Goal: Task Accomplishment & Management: Manage account settings

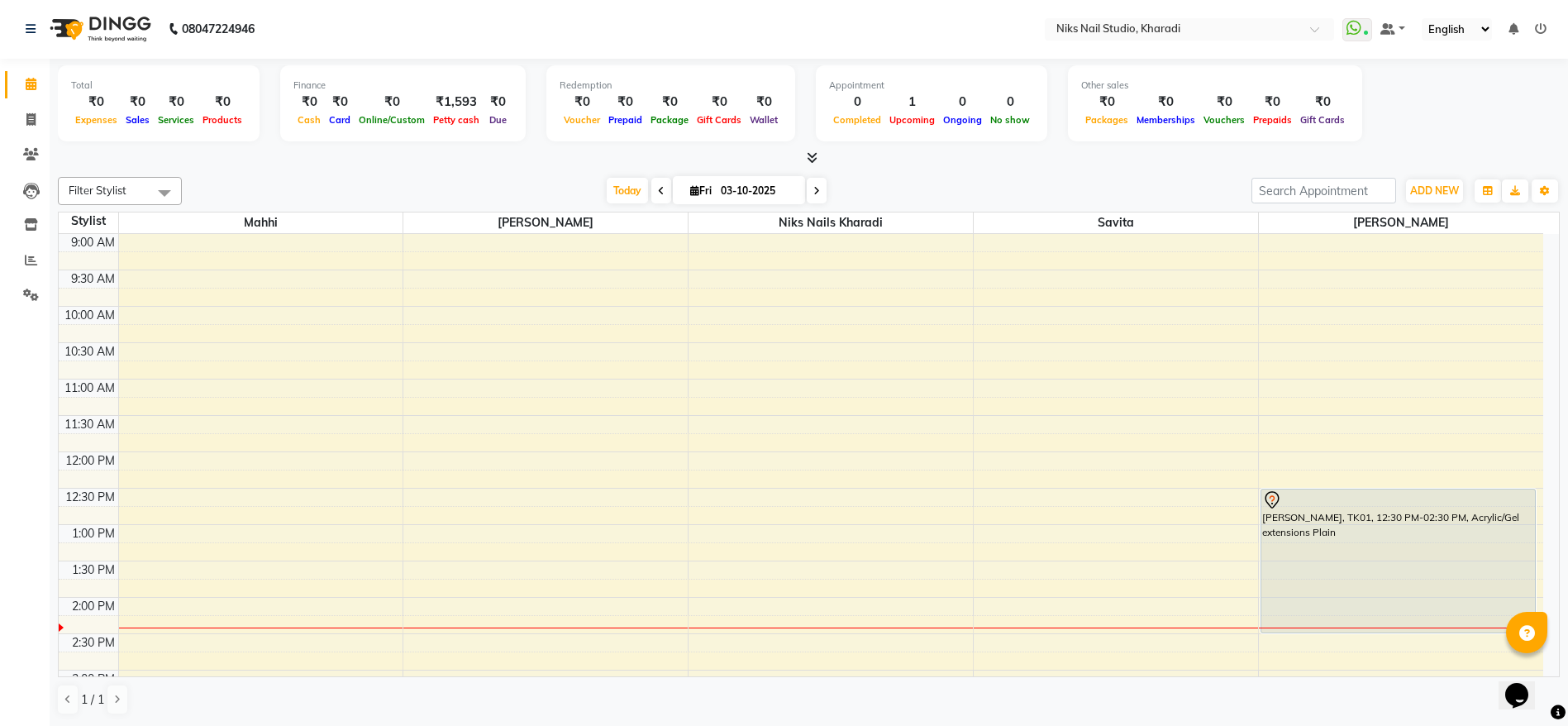
scroll to position [147, 0]
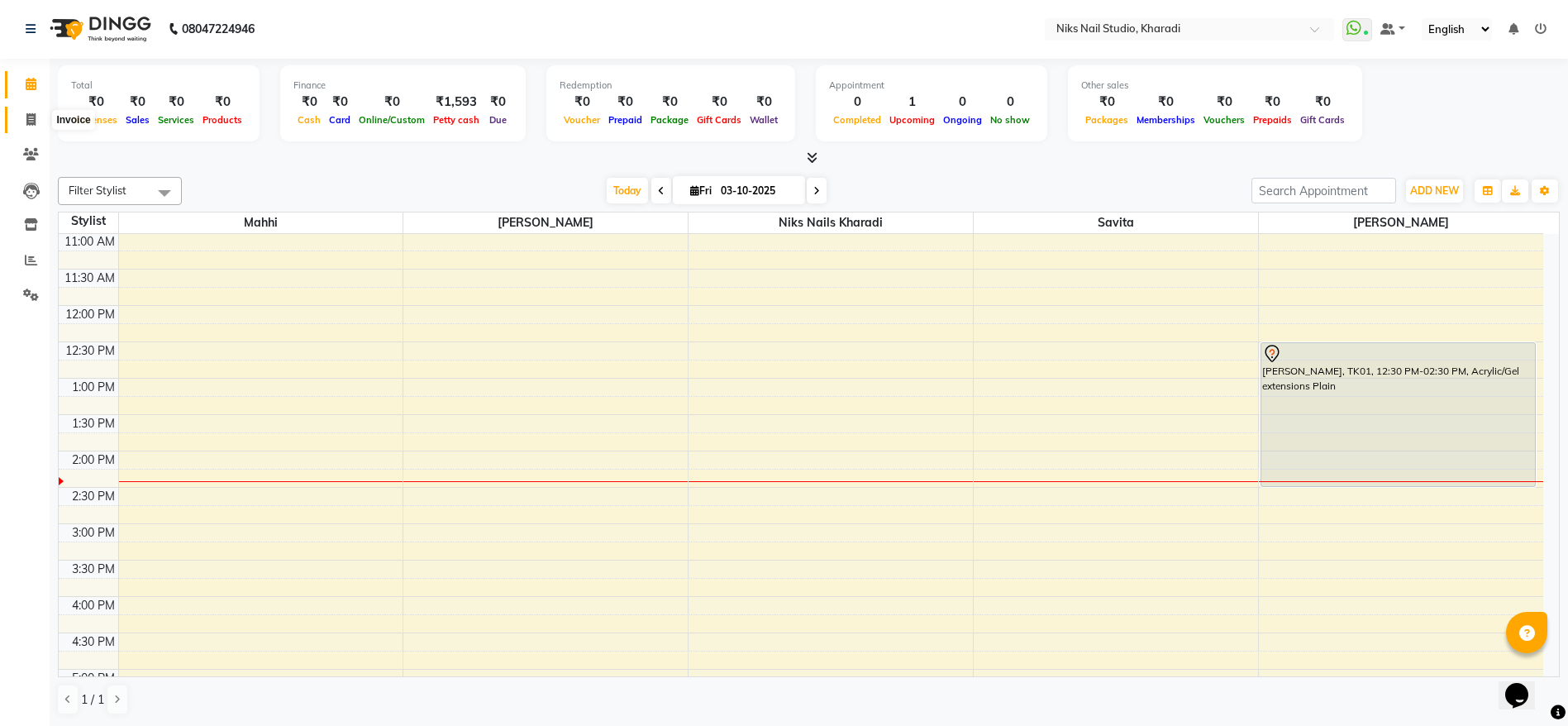
click at [28, 126] on span at bounding box center [31, 120] width 29 height 19
select select "8770"
select select "service"
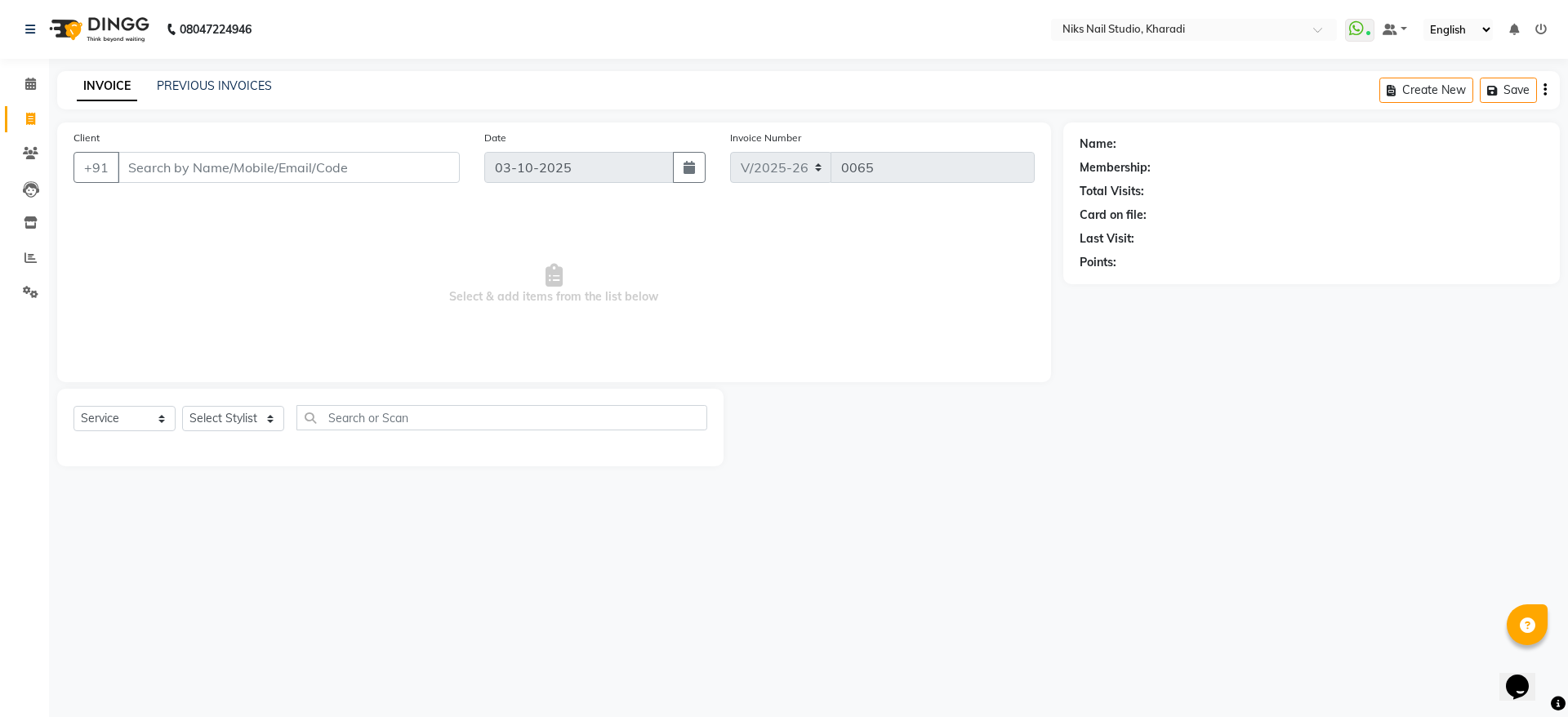
click at [288, 160] on input "Client" at bounding box center [288, 168] width 342 height 31
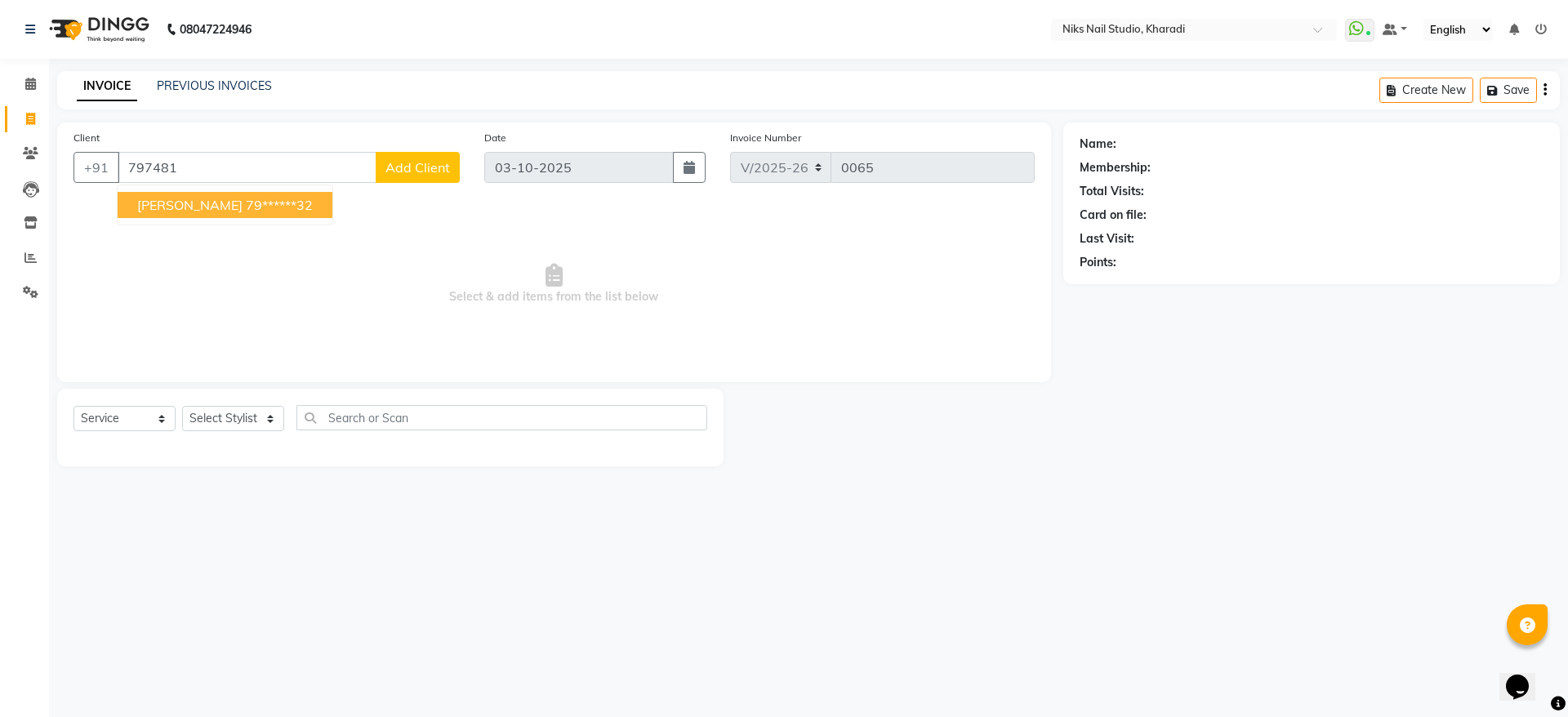
click at [246, 211] on ngb-highlight "79******32" at bounding box center [279, 205] width 67 height 17
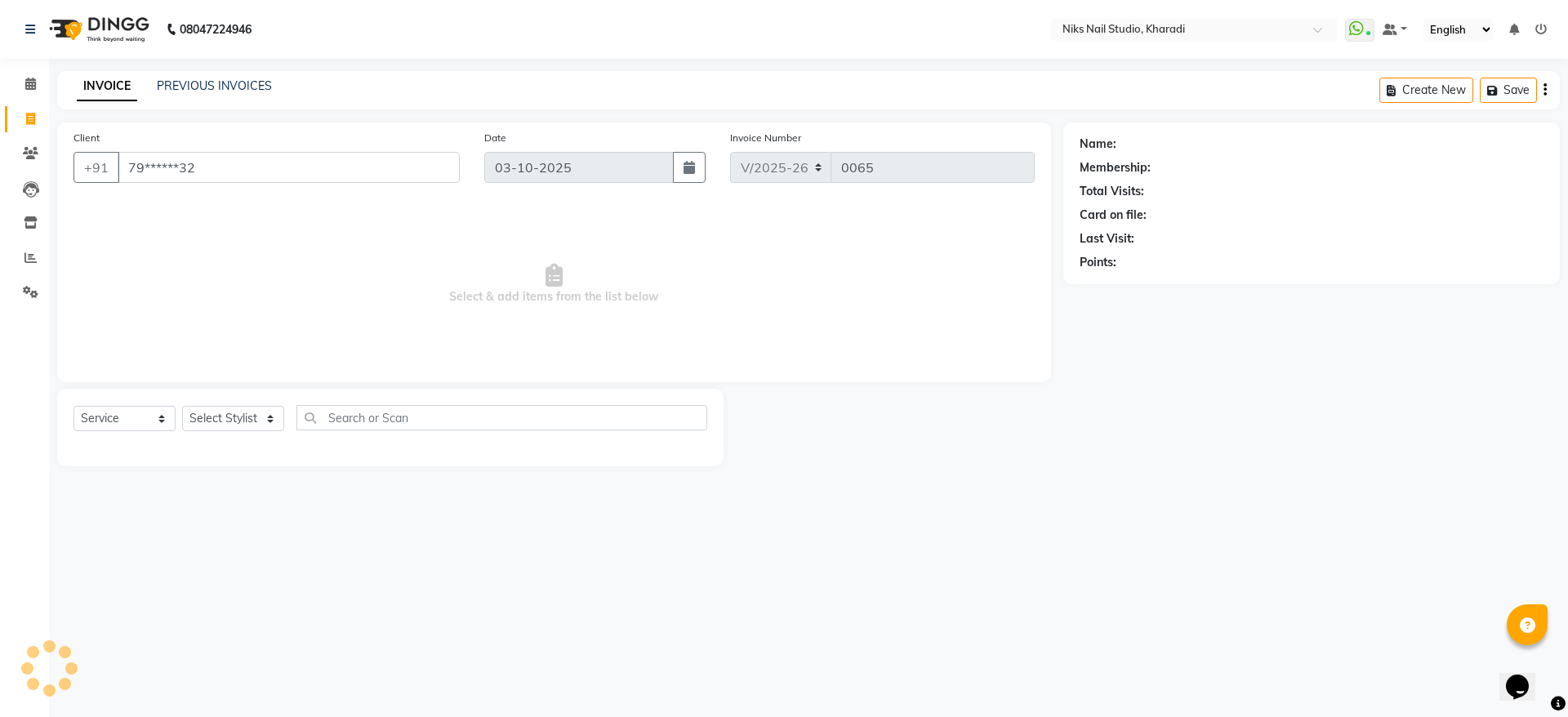
type input "79******32"
click at [229, 417] on select "Select Stylist Mahhi Niks Nails Kharadi [PERSON_NAME] [PERSON_NAME] Maam Savita…" at bounding box center [233, 419] width 102 height 26
select select "89676"
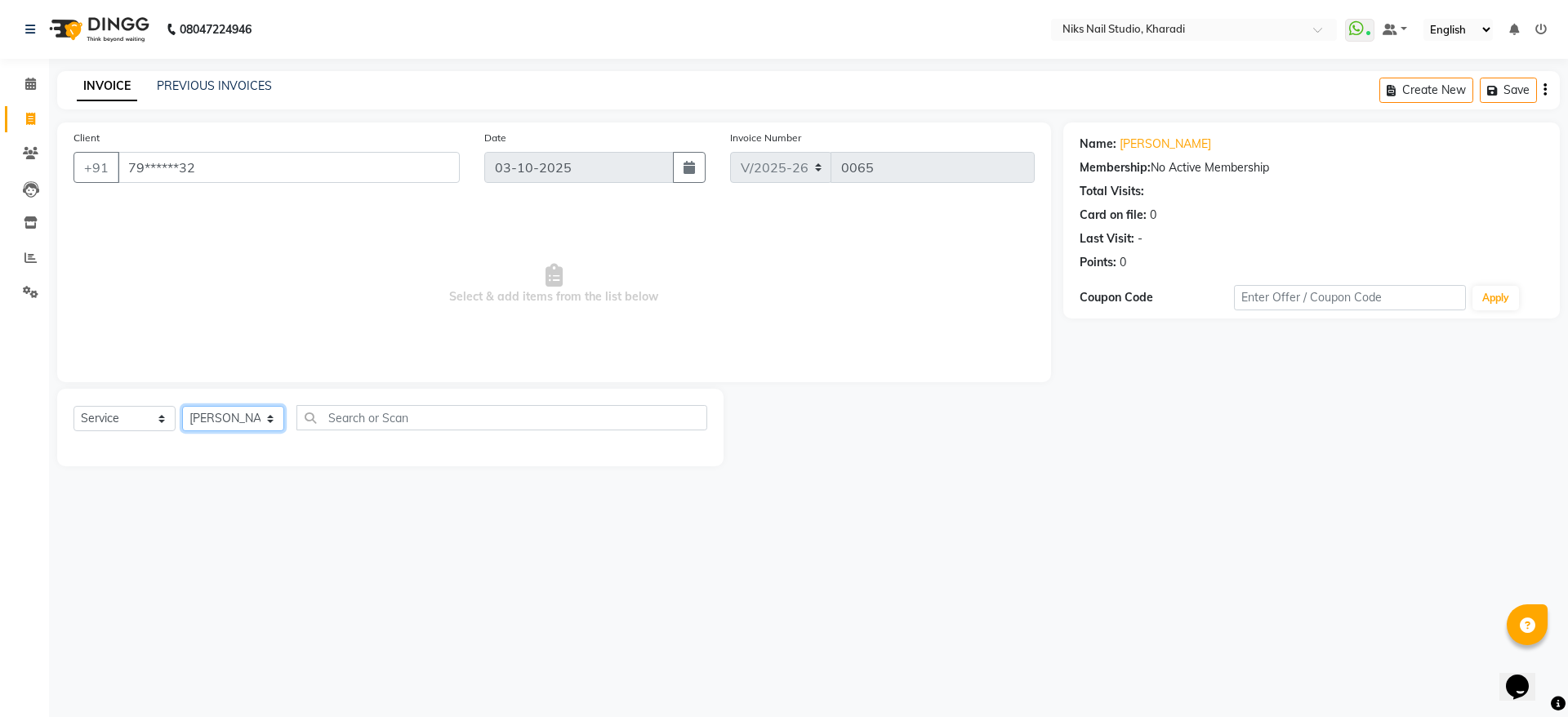
click at [182, 406] on select "Select Stylist Mahhi Niks Nails Kharadi [PERSON_NAME] [PERSON_NAME] Maam Savita…" at bounding box center [233, 419] width 102 height 26
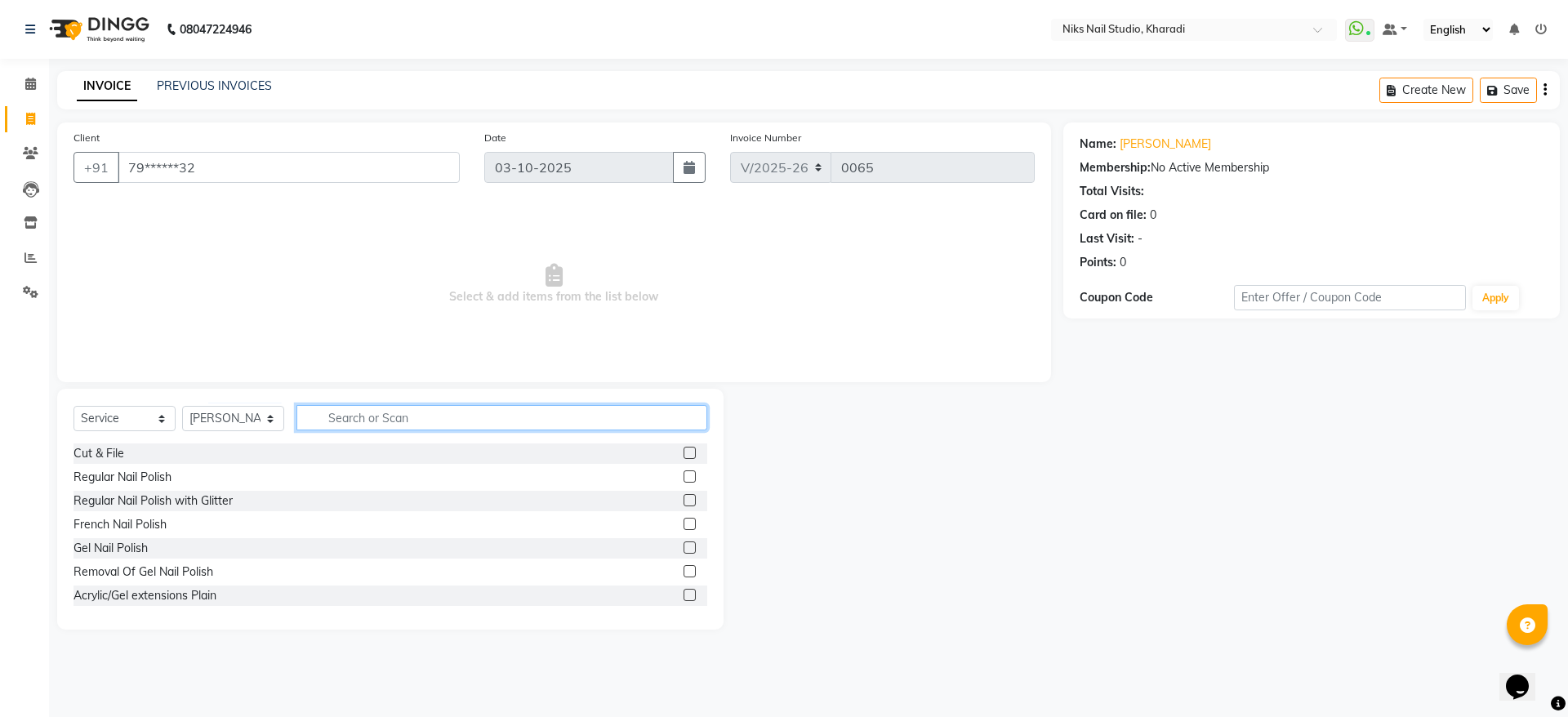
click at [382, 414] on input "text" at bounding box center [502, 418] width 411 height 26
type input "gel"
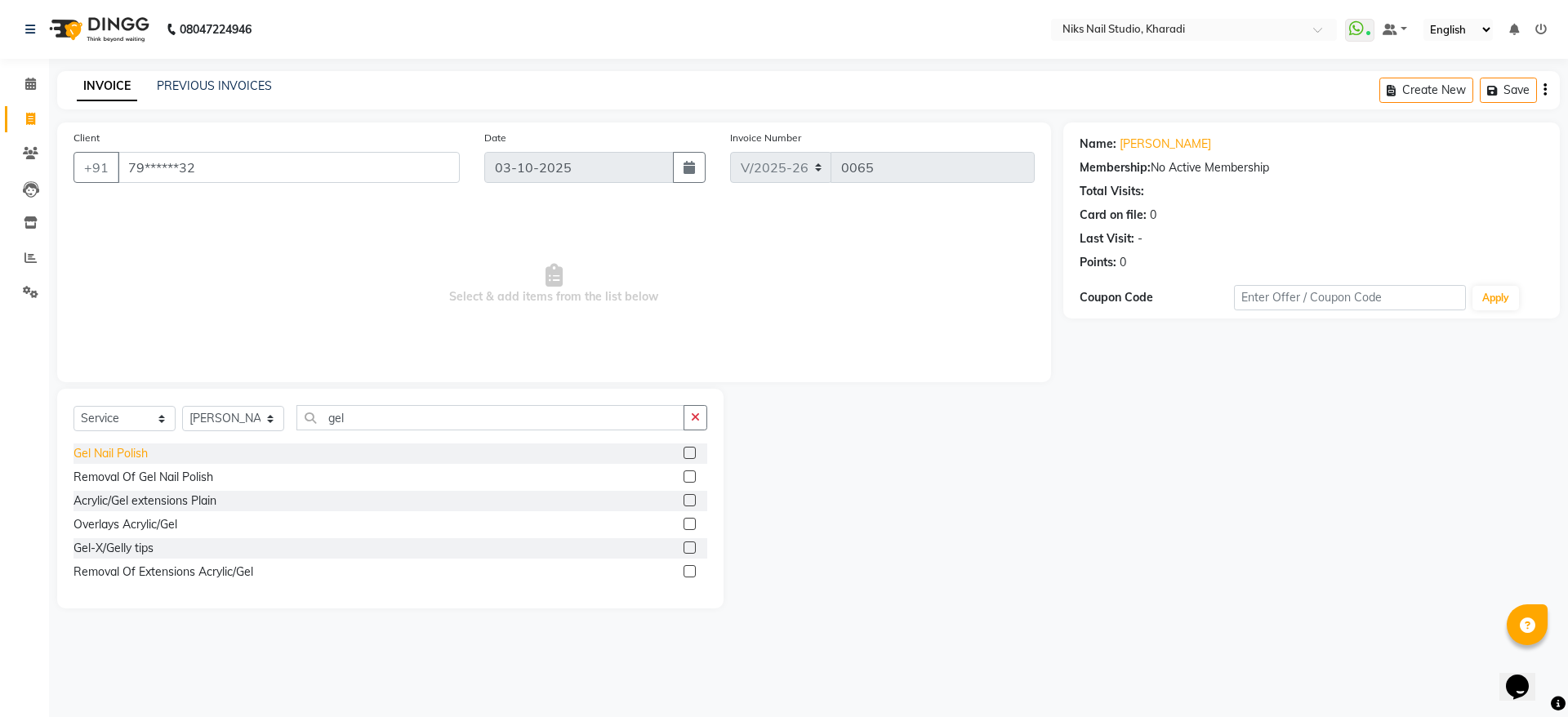
click at [103, 458] on div "Gel Nail Polish" at bounding box center [110, 453] width 74 height 17
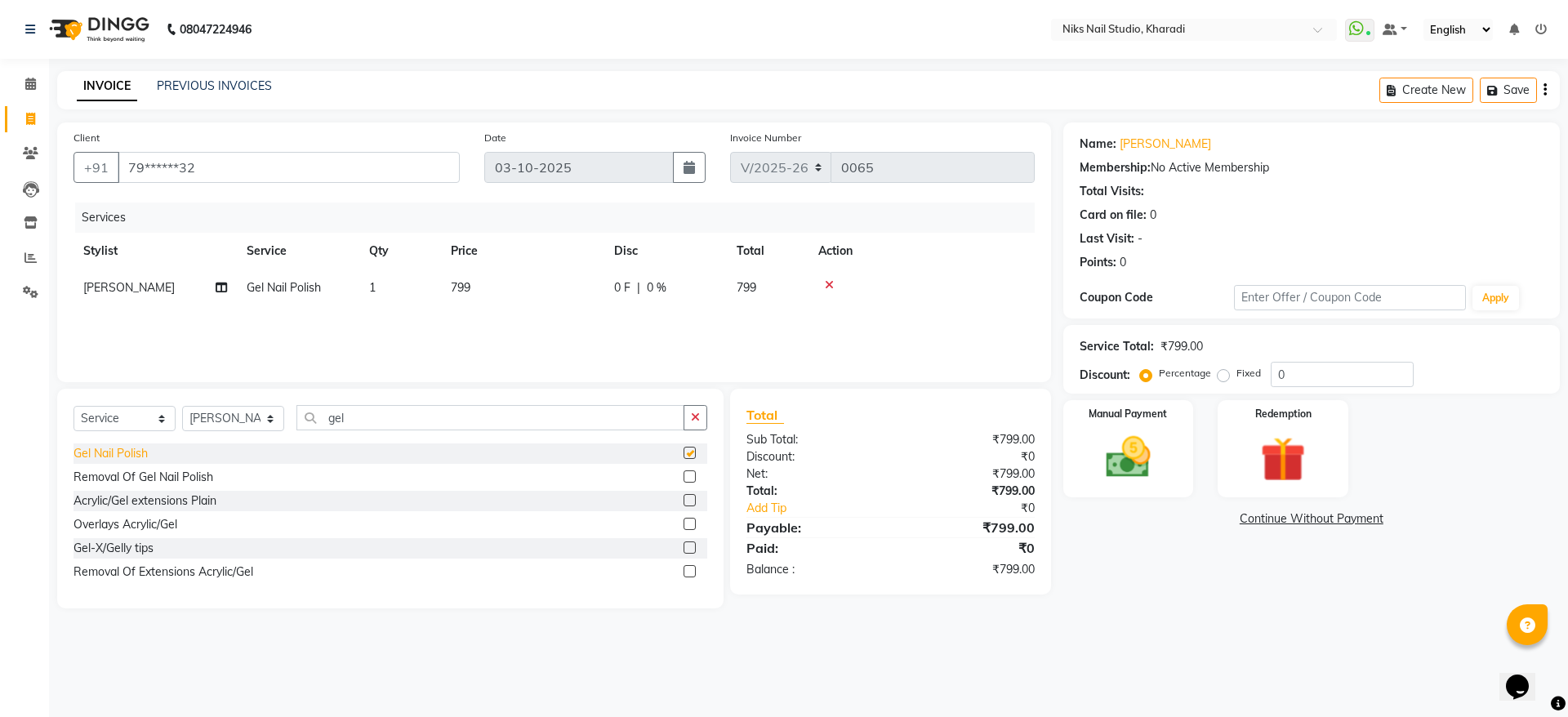
checkbox input "false"
click at [386, 414] on input "gel" at bounding box center [490, 418] width 388 height 26
type input "g"
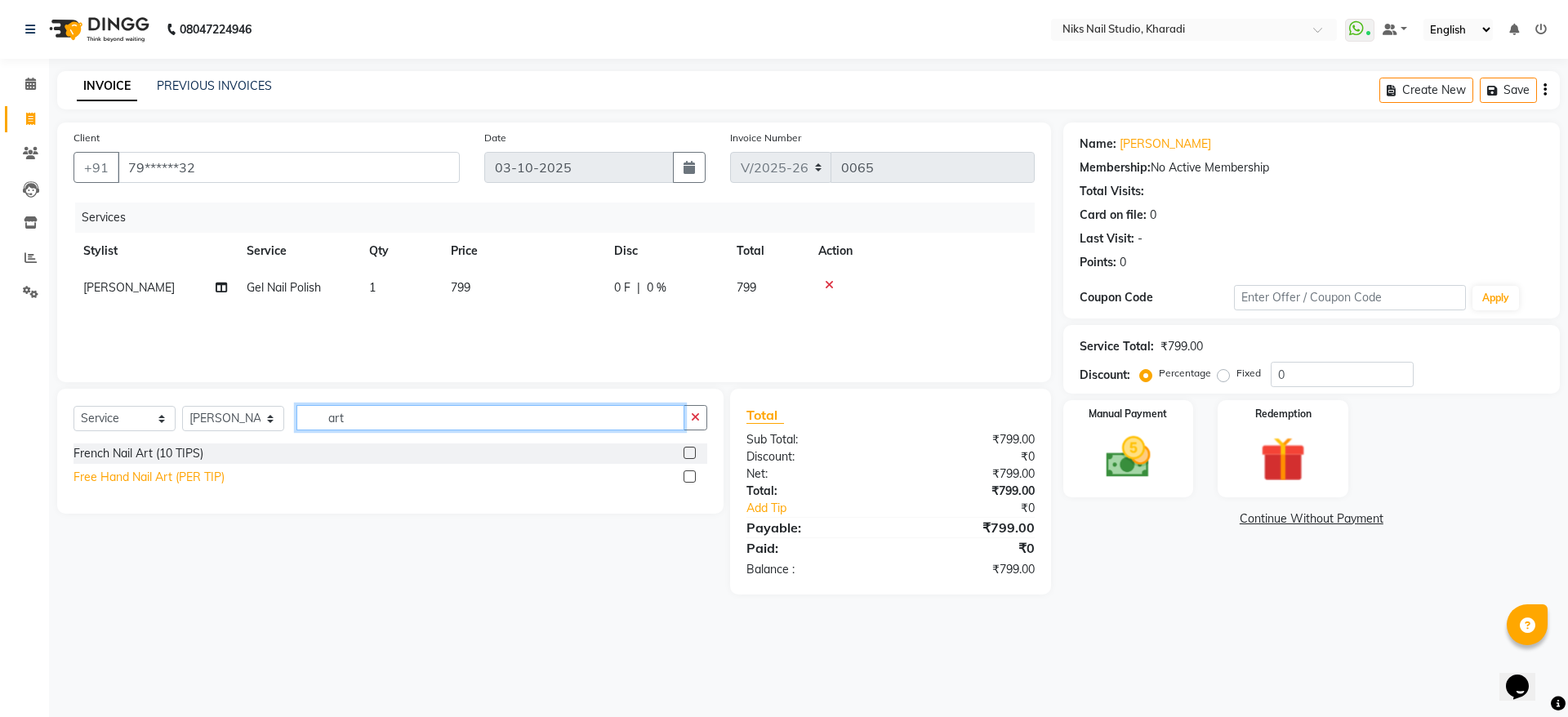
type input "art"
click at [149, 480] on div "Free Hand Nail Art (PER TIP)" at bounding box center [149, 477] width 151 height 17
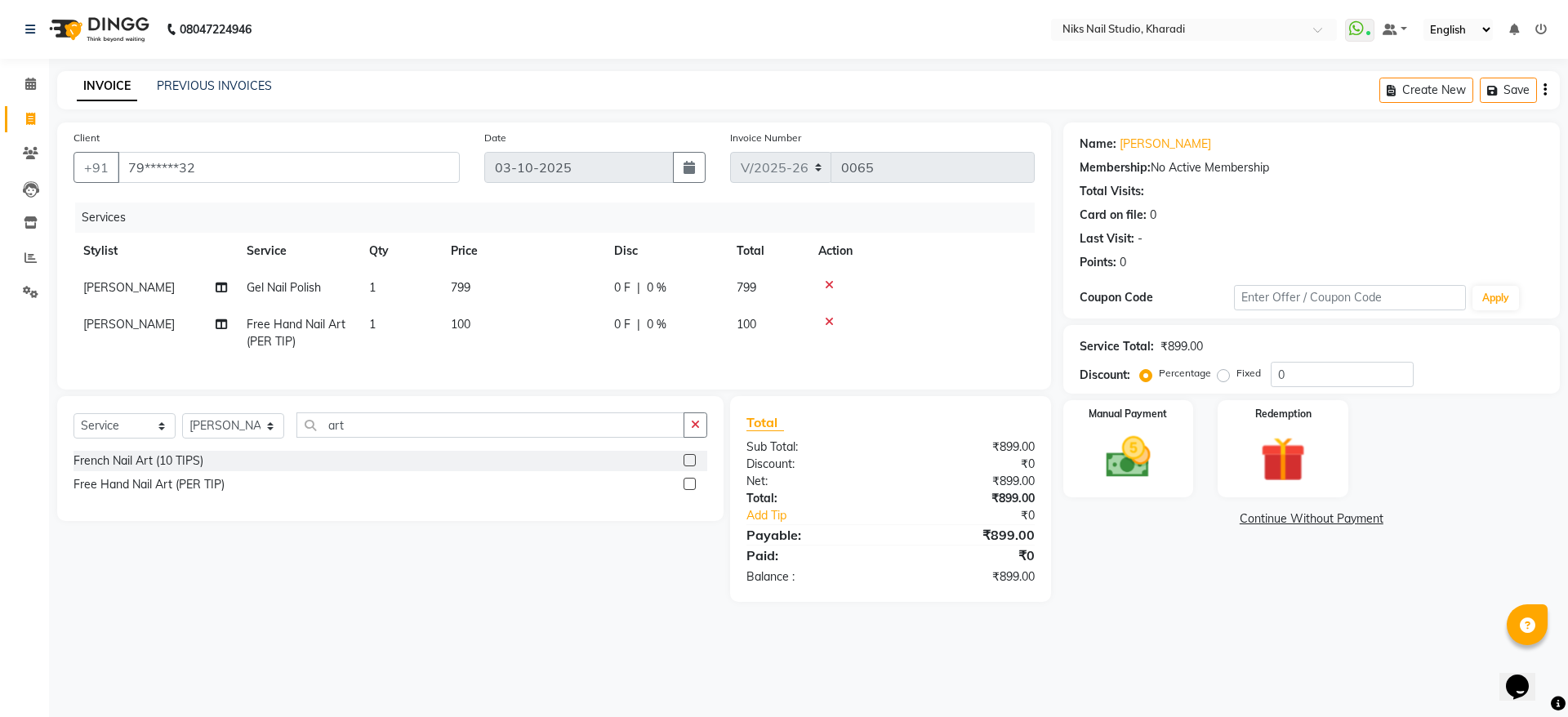
click at [687, 490] on label at bounding box center [689, 483] width 12 height 12
click at [687, 490] on input "checkbox" at bounding box center [689, 485] width 11 height 11
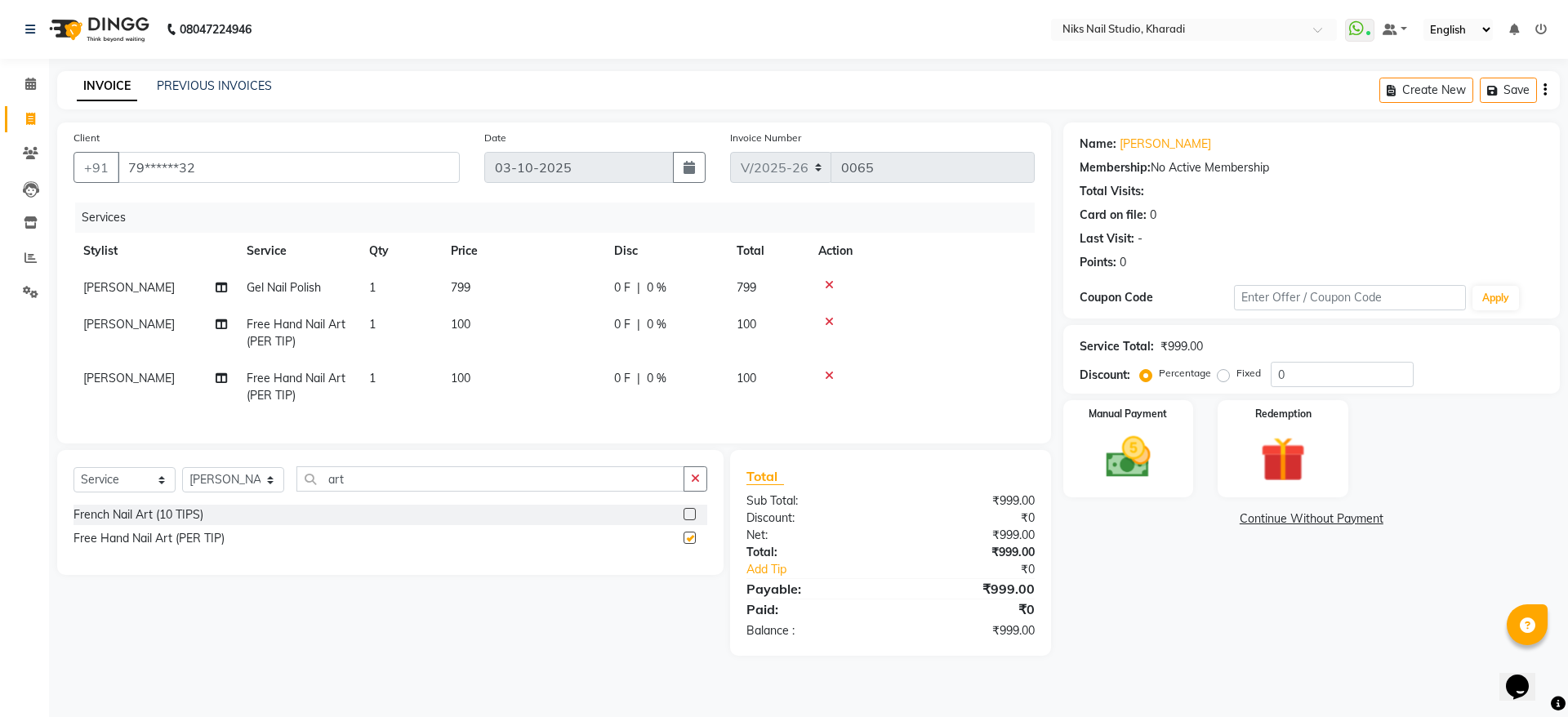
checkbox input "false"
click at [1132, 428] on div "Manual Payment" at bounding box center [1128, 449] width 136 height 101
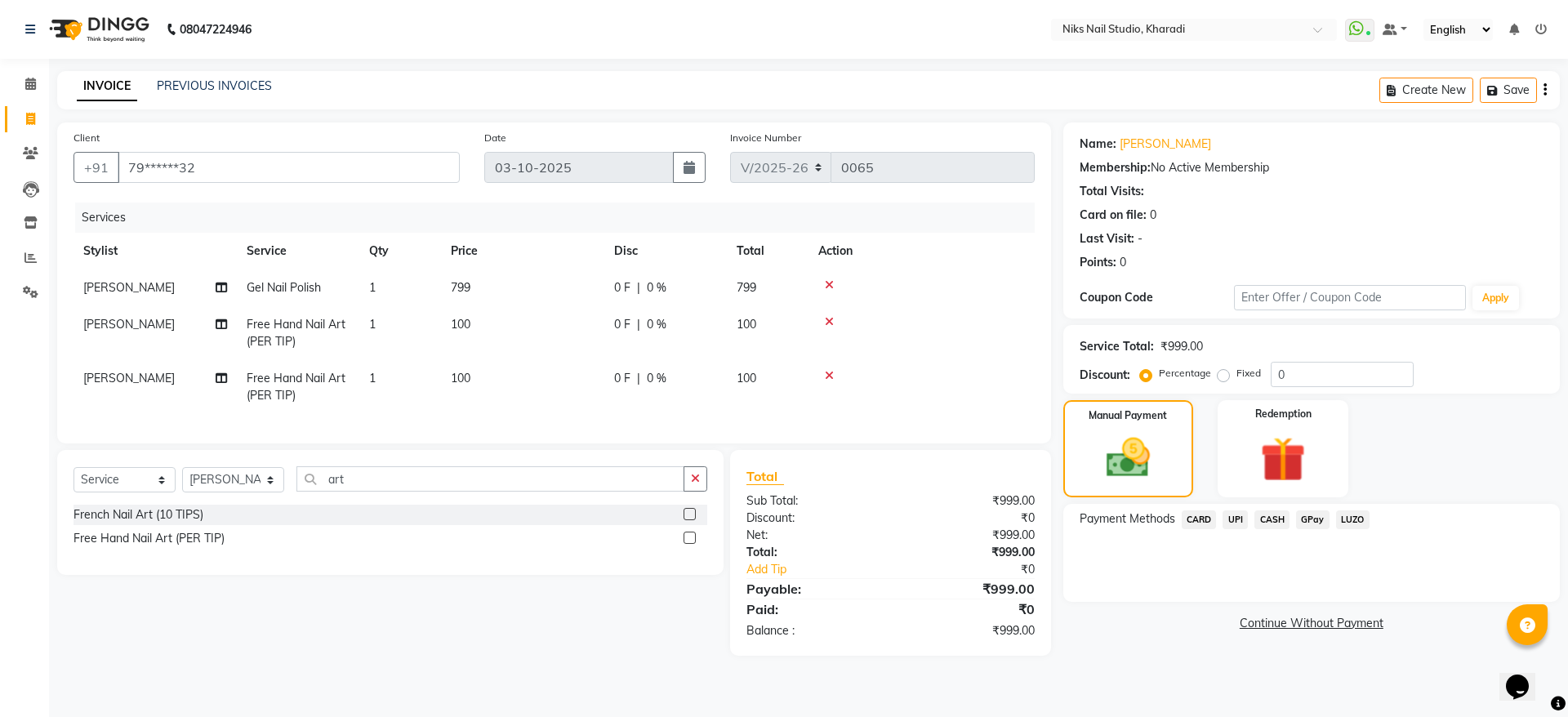
click at [1277, 514] on span "CASH" at bounding box center [1272, 519] width 35 height 18
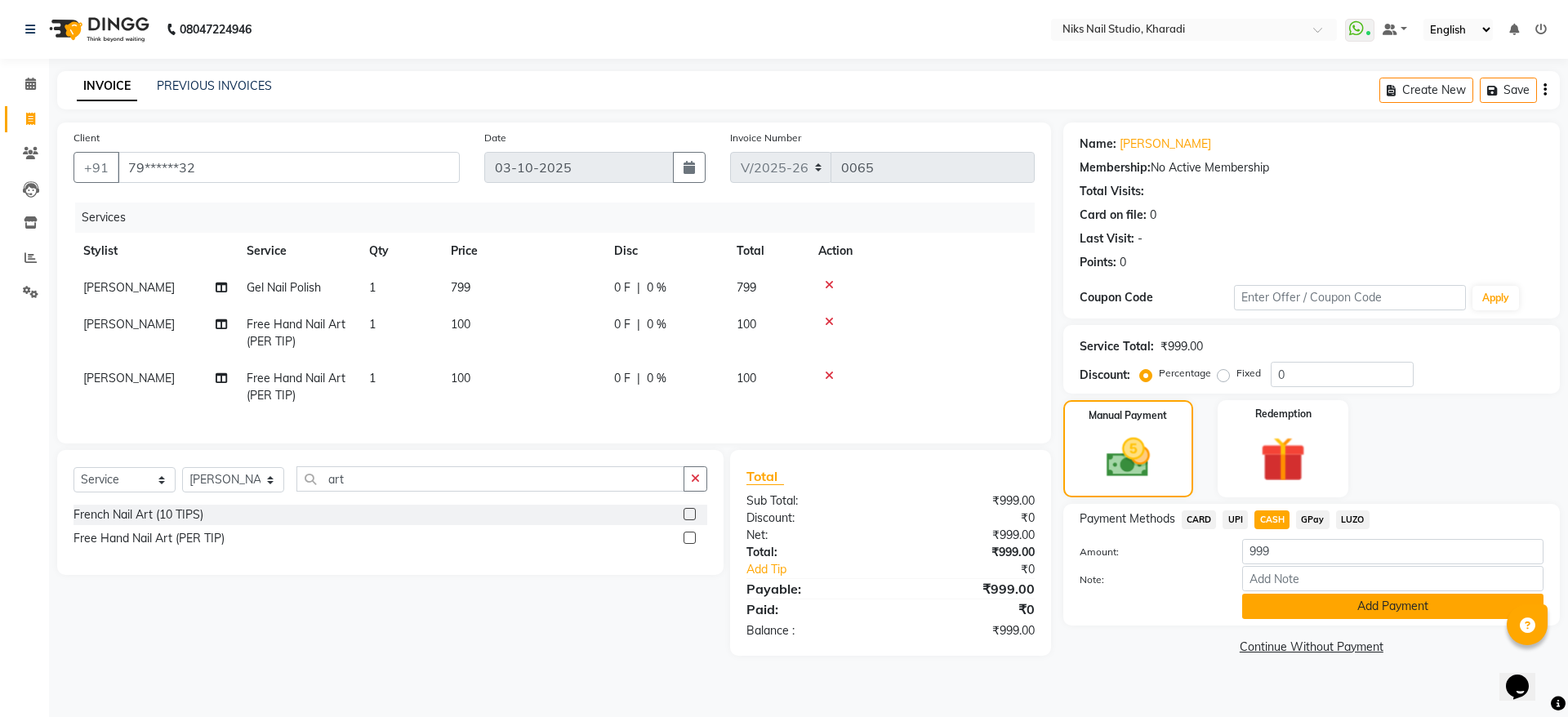
click at [1326, 607] on button "Add Payment" at bounding box center [1392, 606] width 302 height 26
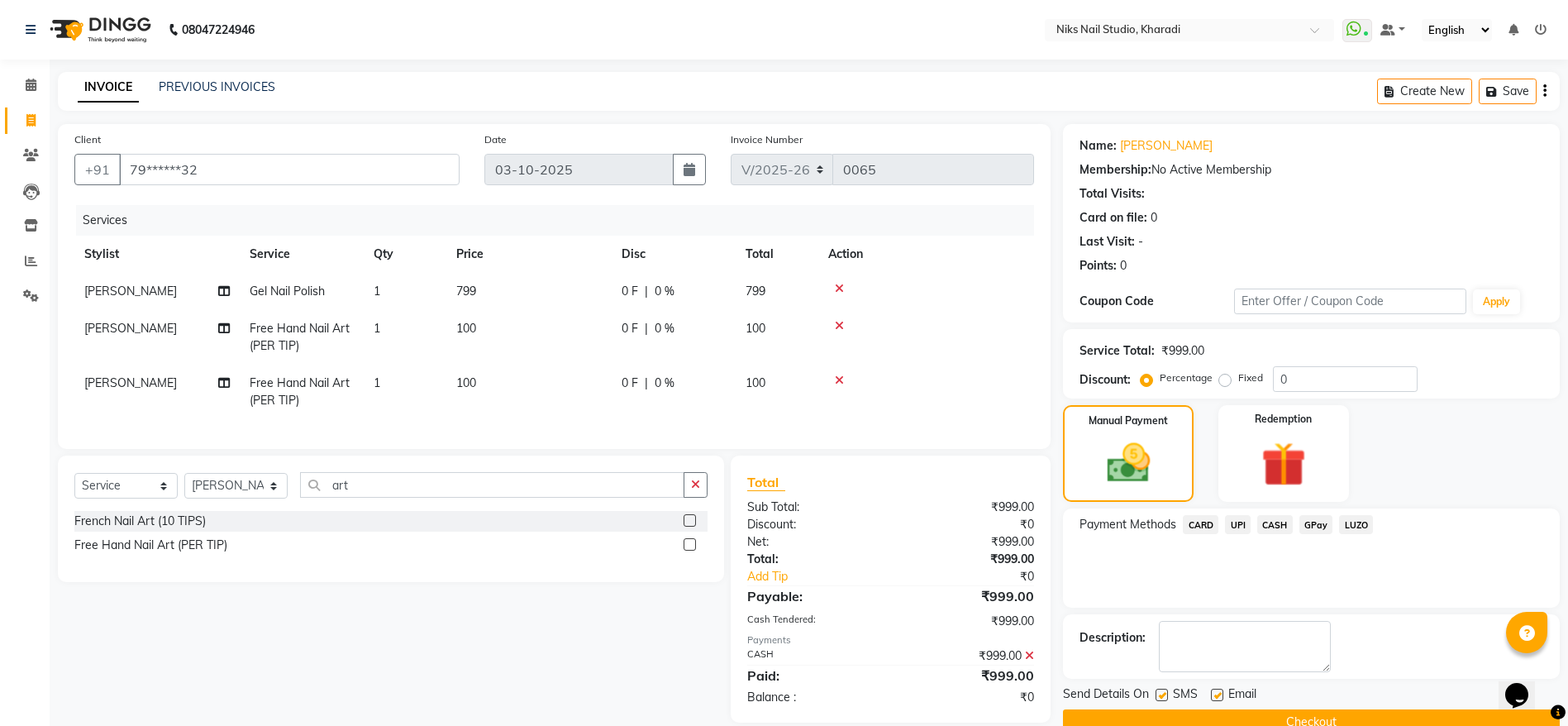
scroll to position [41, 0]
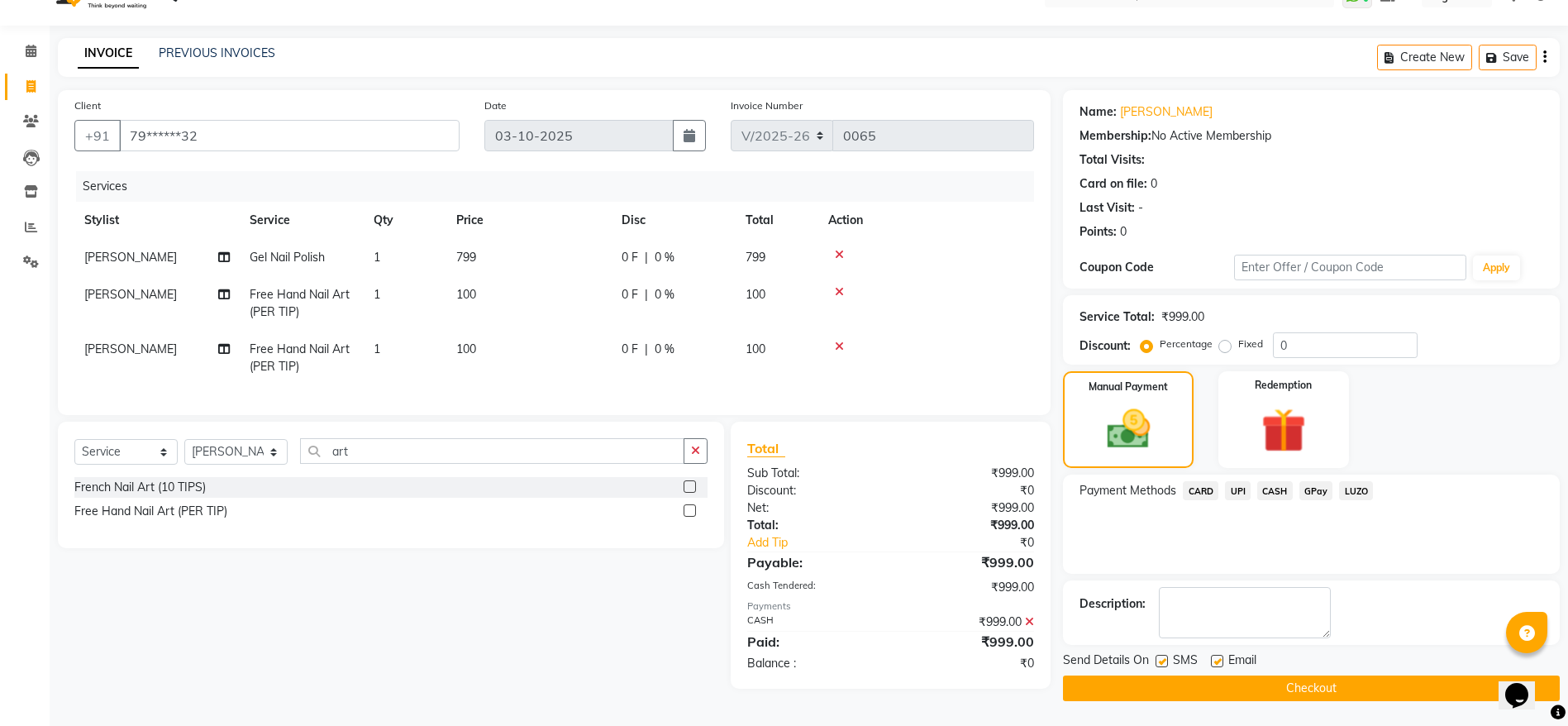
click at [1287, 682] on button "Checkout" at bounding box center [1311, 688] width 497 height 26
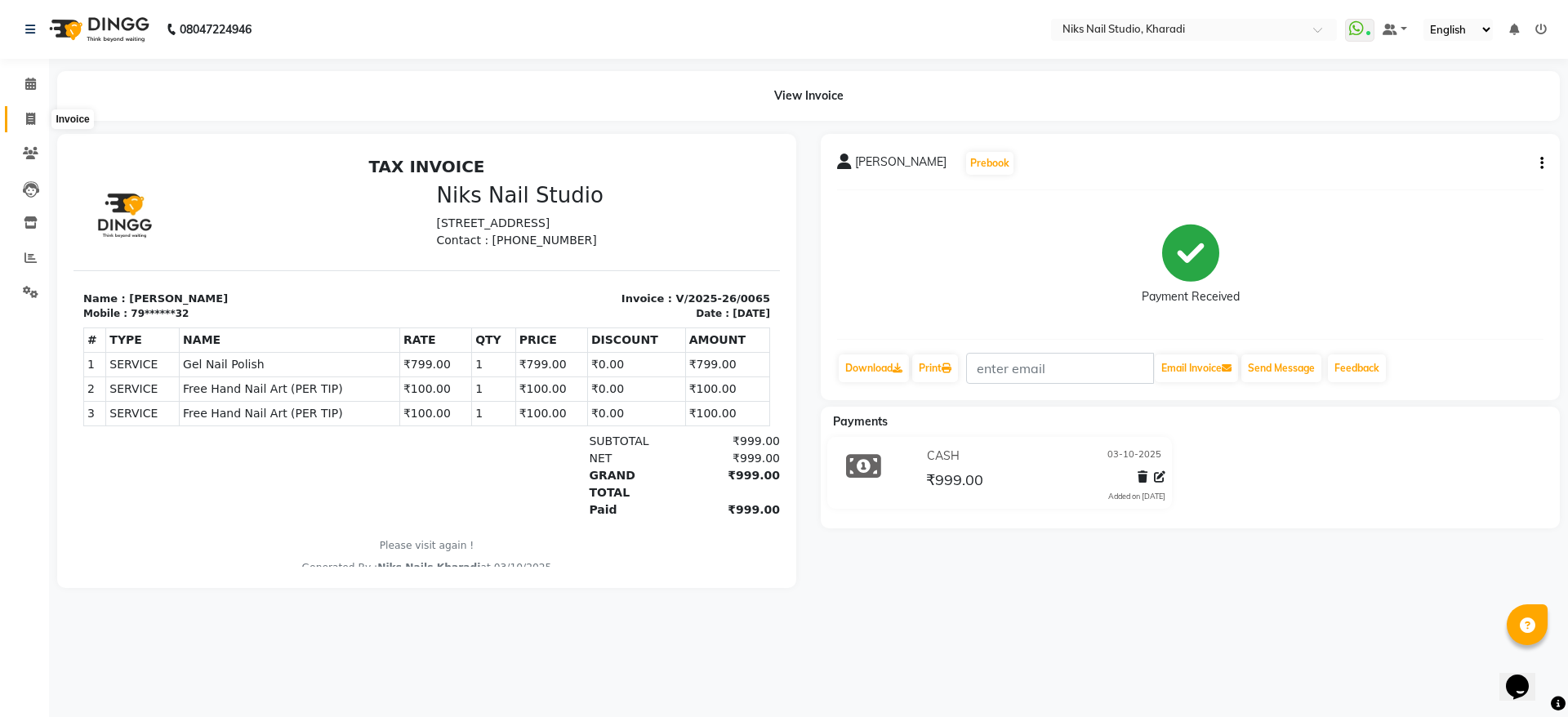
click at [31, 110] on span at bounding box center [30, 119] width 28 height 18
select select "8770"
select select "service"
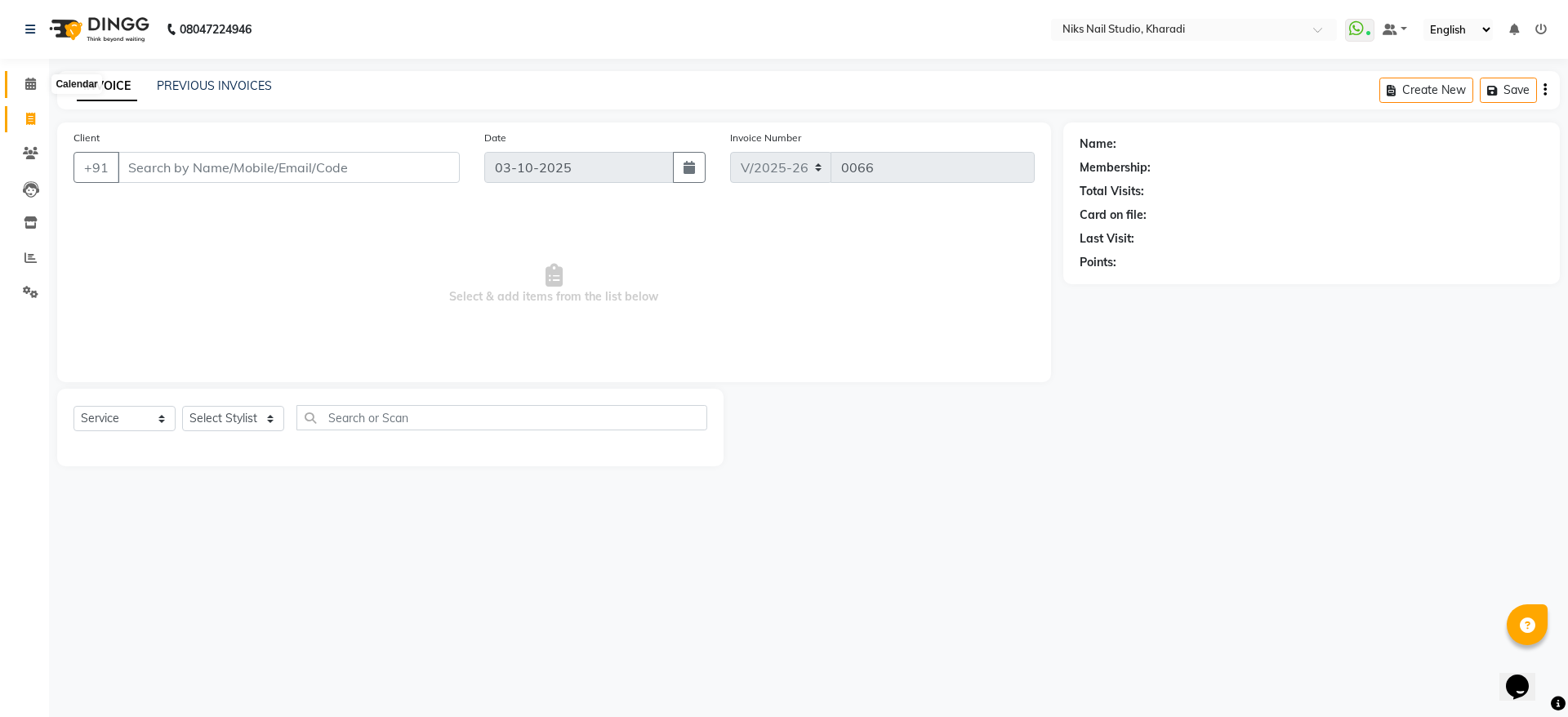
click at [26, 80] on icon at bounding box center [31, 83] width 11 height 12
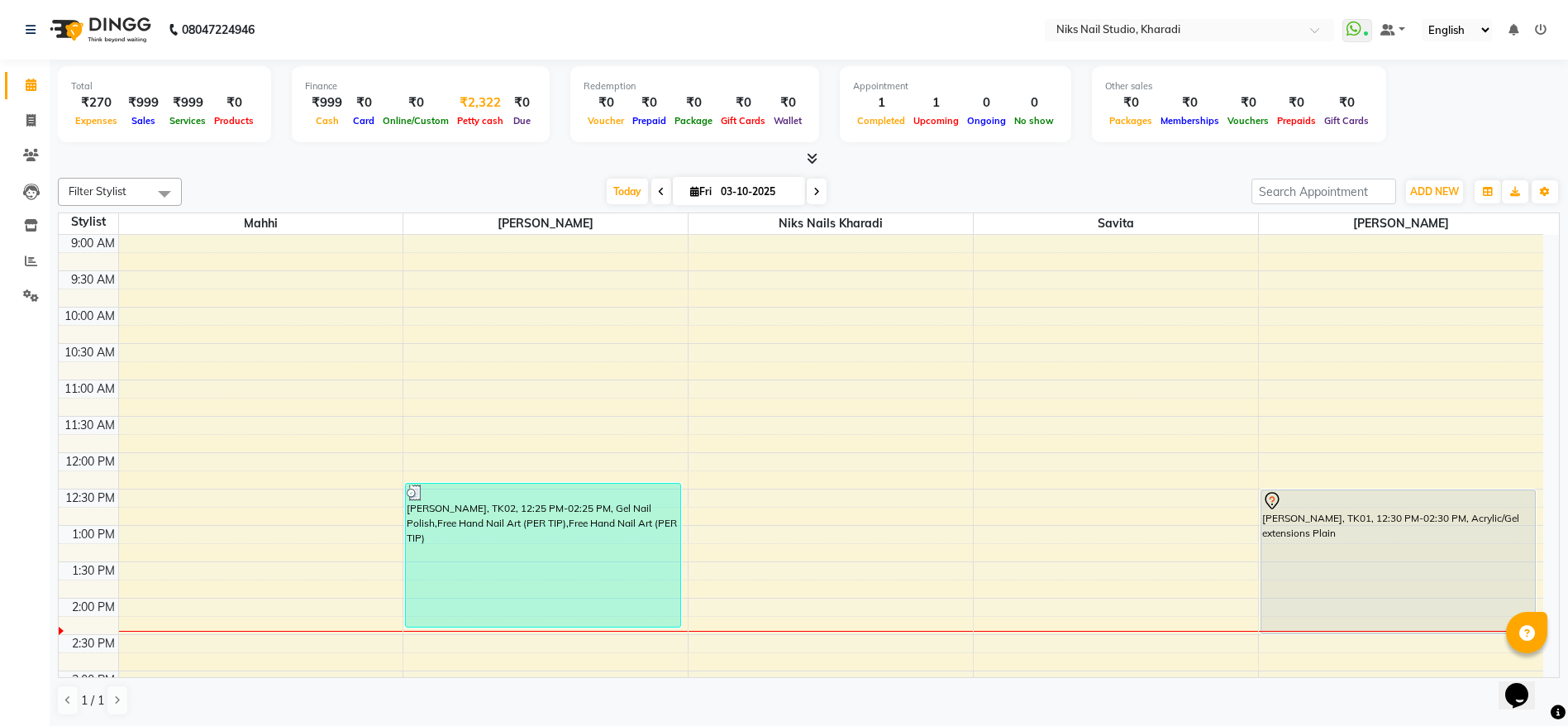
click at [476, 110] on div "₹2,322" at bounding box center [480, 103] width 55 height 19
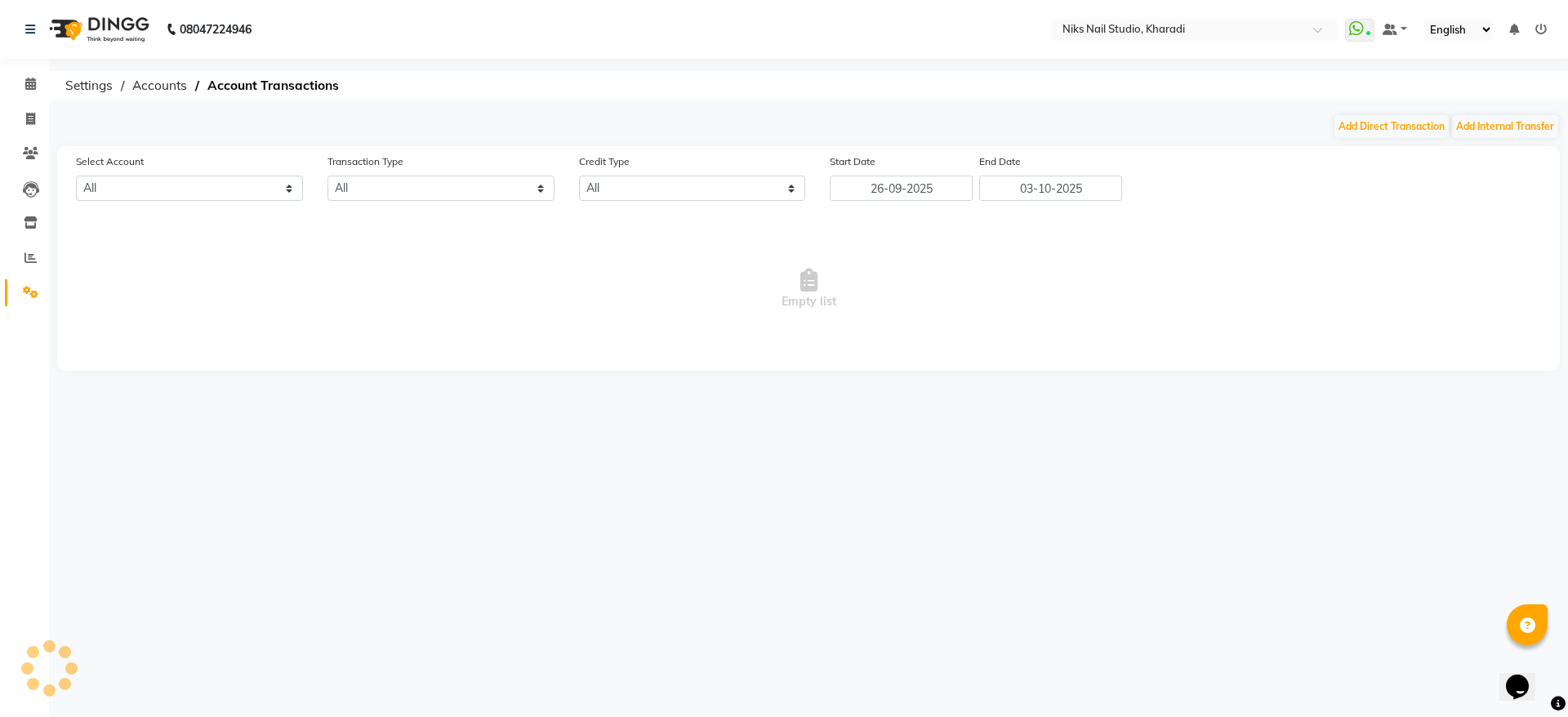
select select "8073"
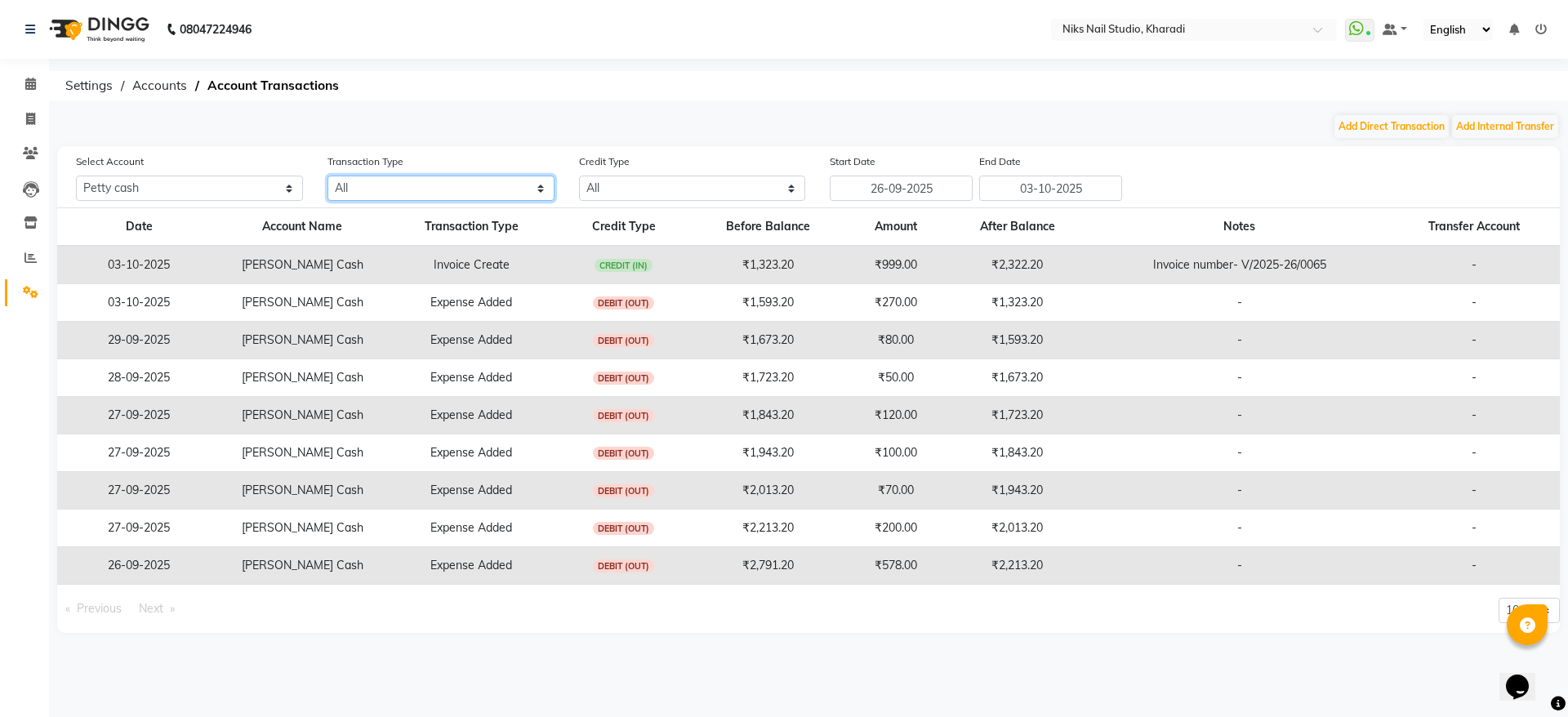
click at [402, 188] on select "All Direct Internal Transfer Expense Invoice Daily Register" at bounding box center [441, 188] width 227 height 26
click at [883, 84] on ol "Settings Accounts Account Transactions" at bounding box center [805, 85] width 1496 height 29
click at [646, 185] on select "All Credit (IN) Debit (OUT)" at bounding box center [692, 188] width 227 height 26
select select "DEBIT"
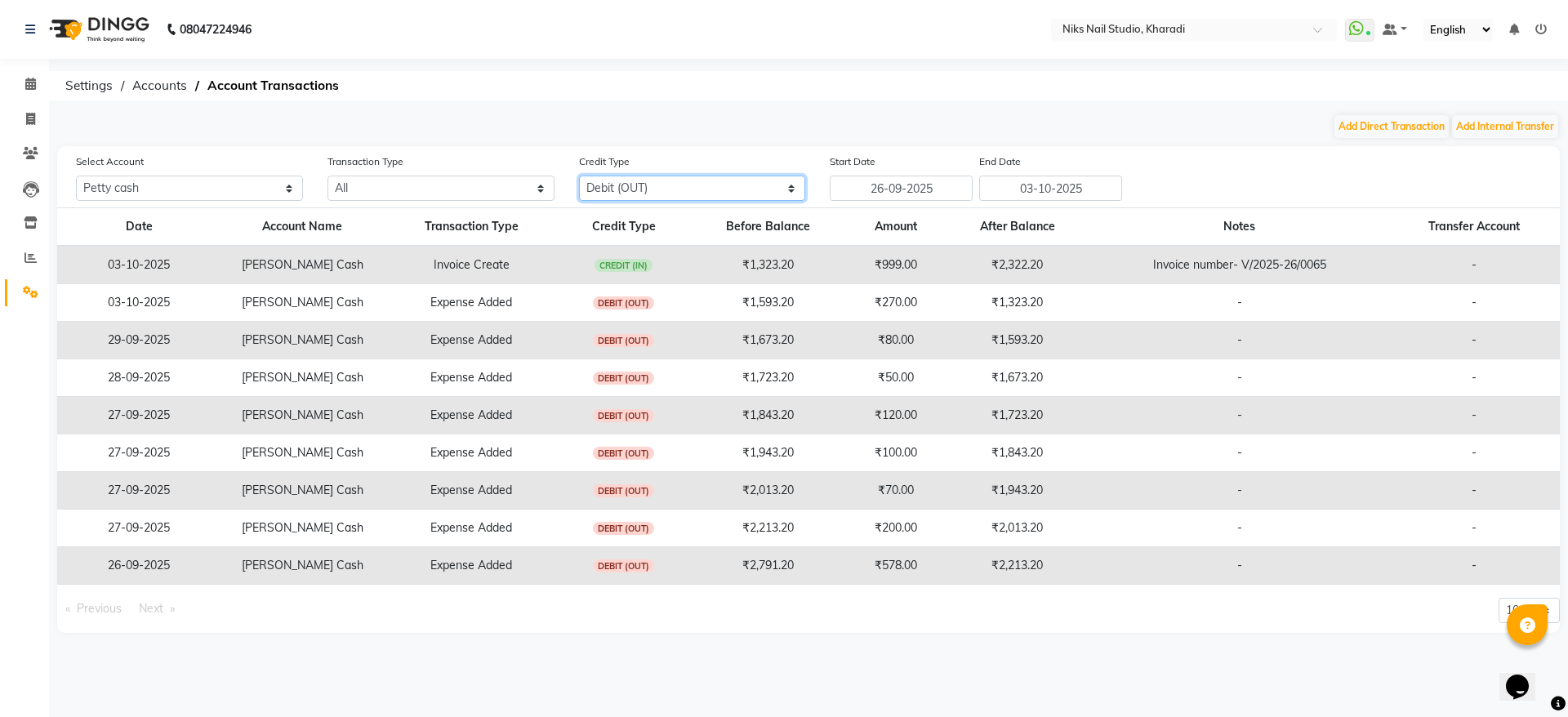
click at [579, 175] on select "All Credit (IN) Debit (OUT)" at bounding box center [692, 188] width 227 height 26
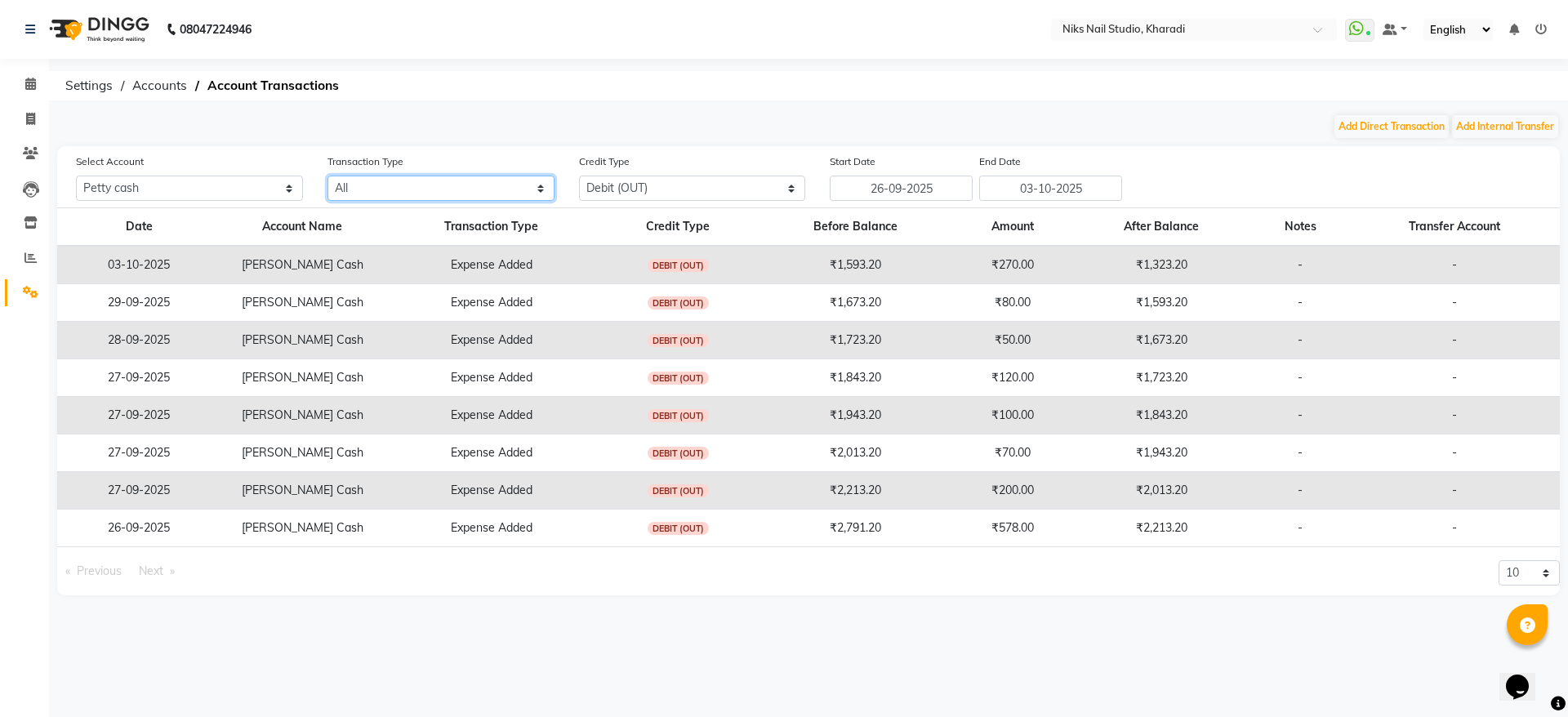
click at [481, 191] on select "All Direct Internal Transfer Expense Invoice Daily Register" at bounding box center [441, 188] width 227 height 26
select select "DIRECT"
click at [327, 175] on select "All Direct Internal Transfer Expense Invoice Daily Register" at bounding box center [441, 188] width 227 height 26
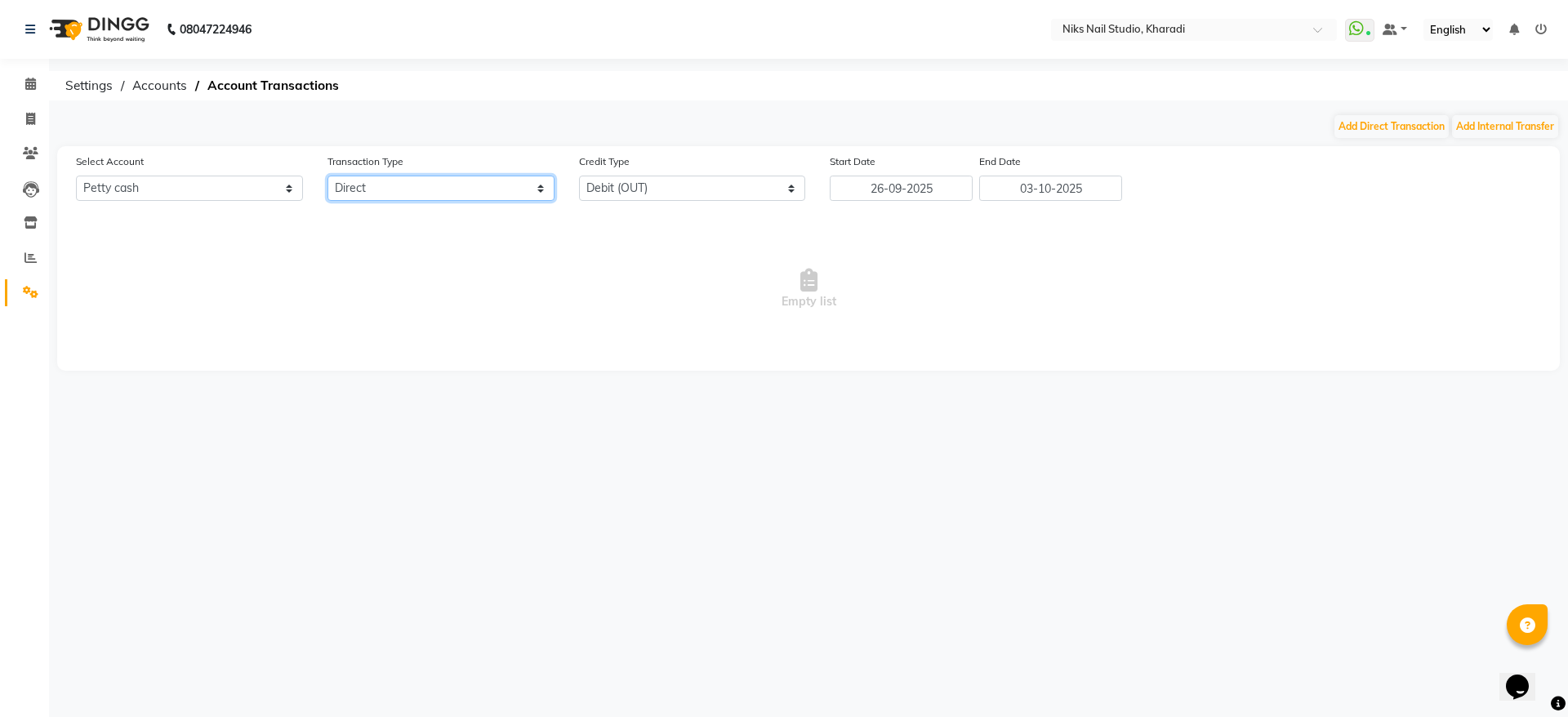
click at [431, 190] on select "All Direct Internal Transfer Expense Invoice Daily Register" at bounding box center [441, 188] width 227 height 26
click at [1392, 120] on button "Add Direct Transaction" at bounding box center [1391, 127] width 115 height 23
select select "direct"
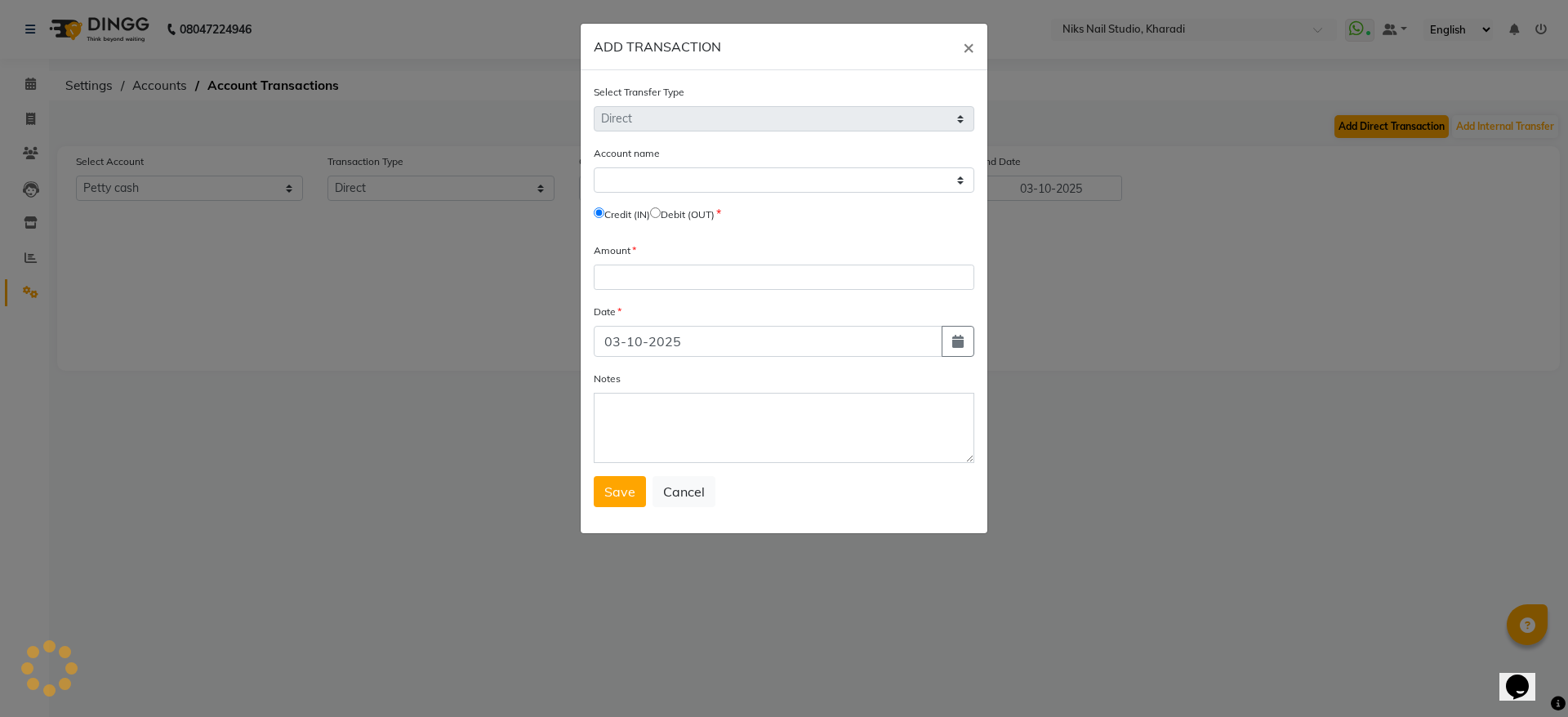
select select "8073"
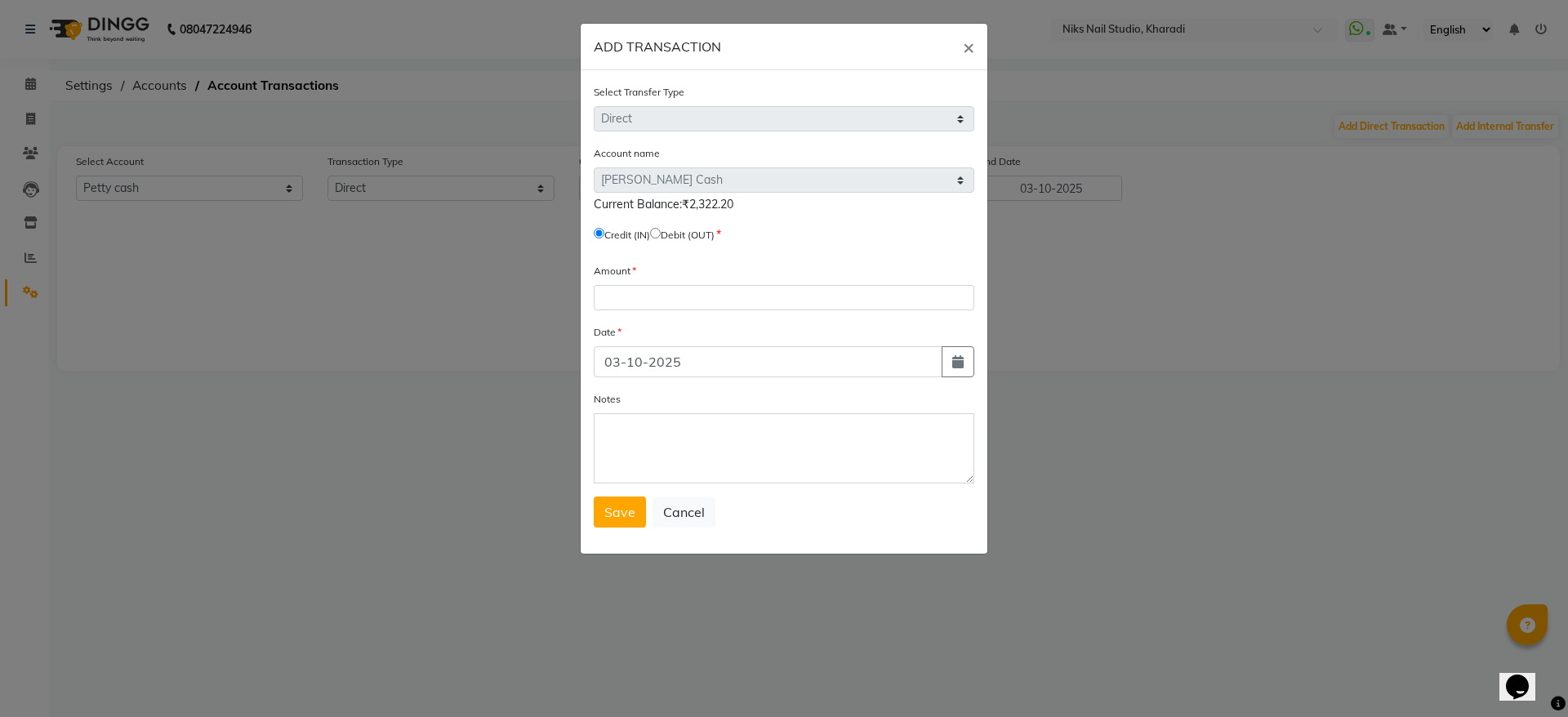
click at [660, 231] on input "radio" at bounding box center [656, 233] width 11 height 11
radio input "true"
click at [622, 298] on input "number" at bounding box center [783, 298] width 381 height 26
click at [959, 43] on button "×" at bounding box center [968, 47] width 38 height 46
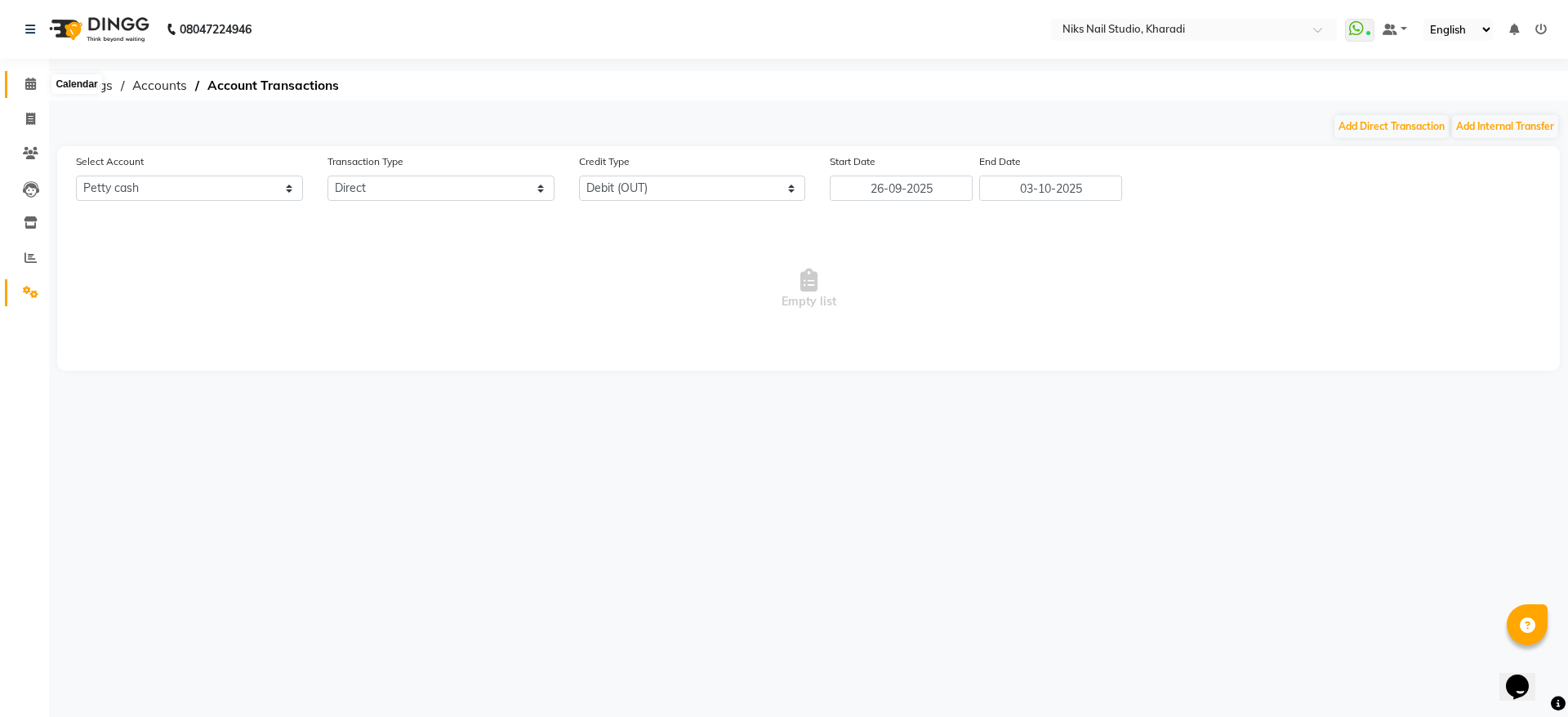
click at [34, 75] on span at bounding box center [30, 84] width 28 height 18
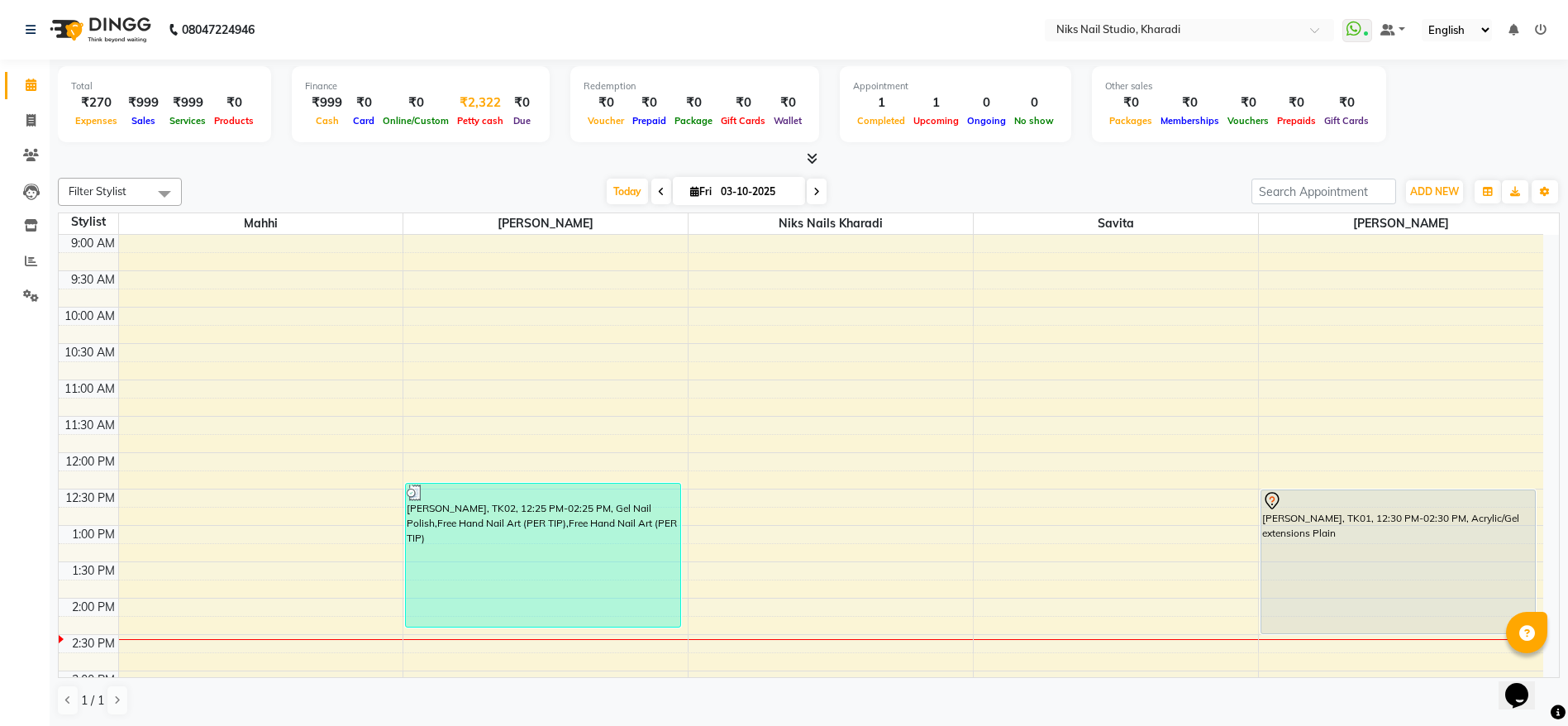
click at [467, 100] on div "₹2,322" at bounding box center [480, 103] width 55 height 19
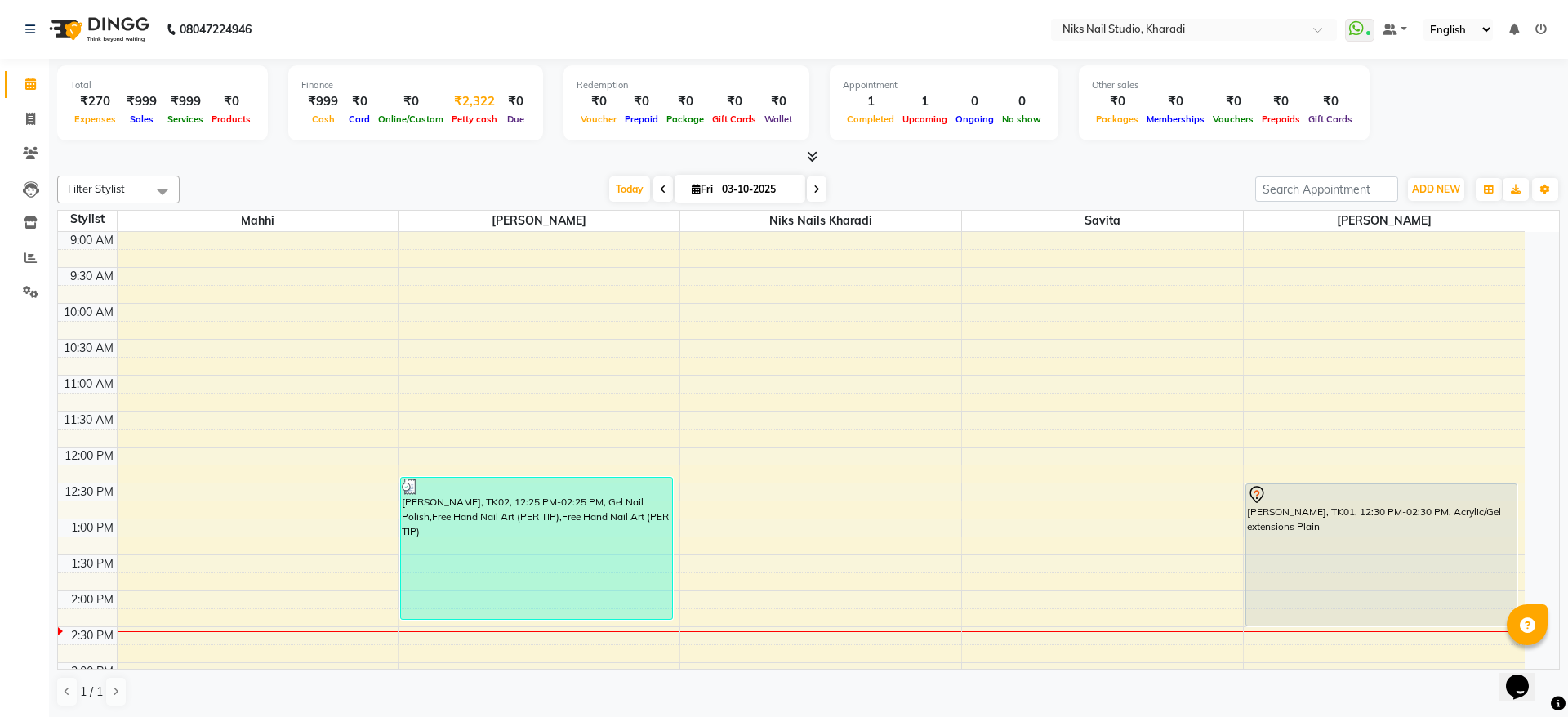
select select "8073"
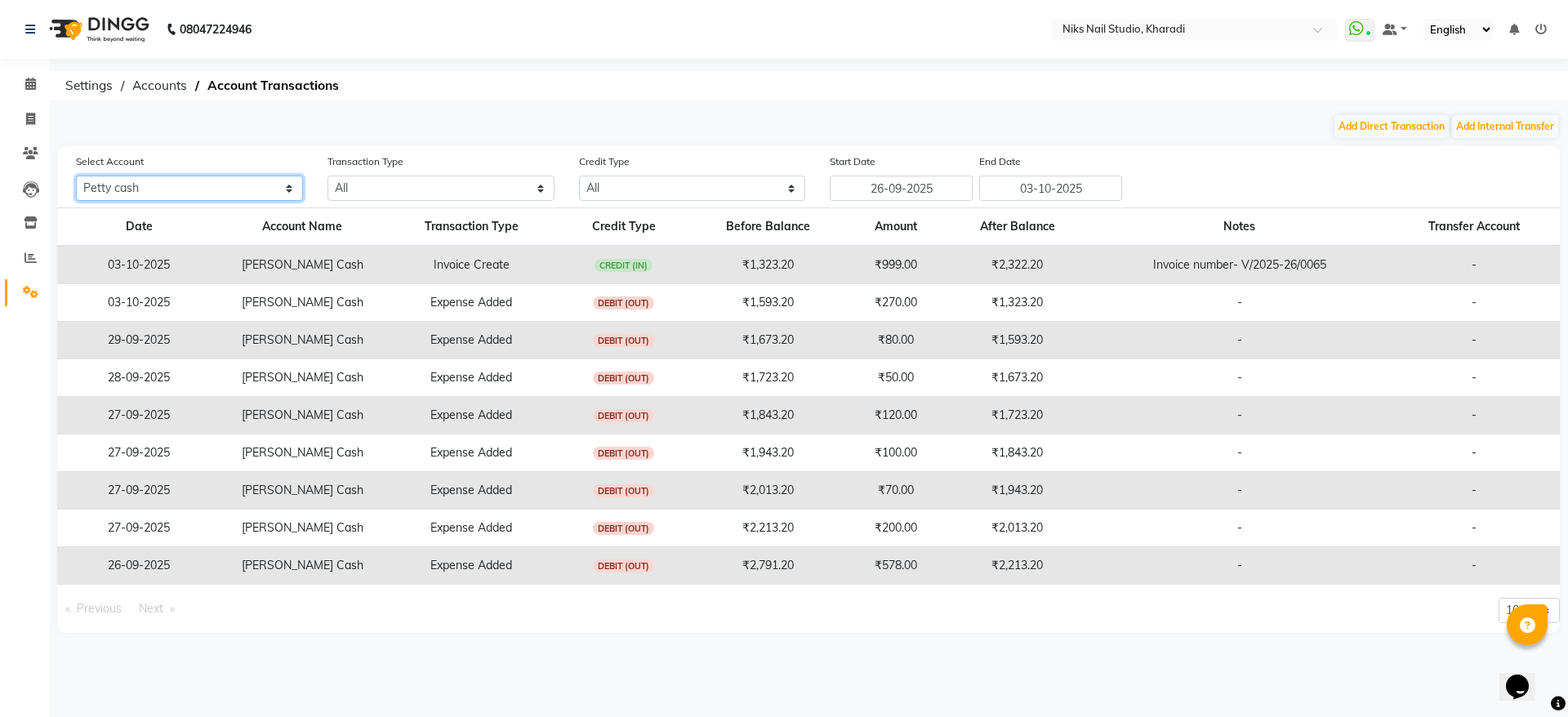
click at [288, 192] on select "All [PERSON_NAME] cash Default account" at bounding box center [190, 188] width 227 height 26
click at [495, 196] on select "All Direct Internal Transfer Expense Invoice Daily Register" at bounding box center [441, 188] width 227 height 26
select select "EXPENSE"
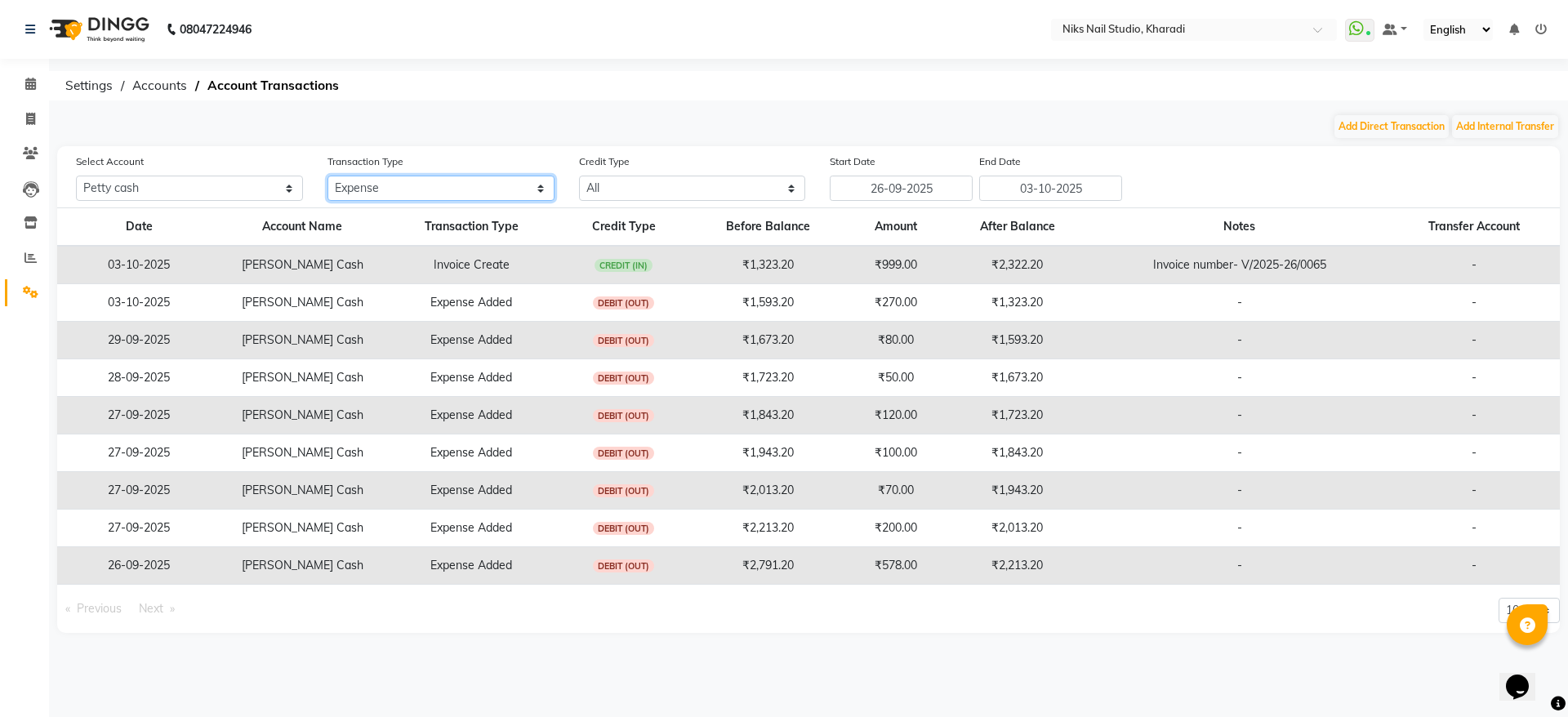
click at [327, 175] on select "All Direct Internal Transfer Expense Invoice Daily Register" at bounding box center [441, 188] width 227 height 26
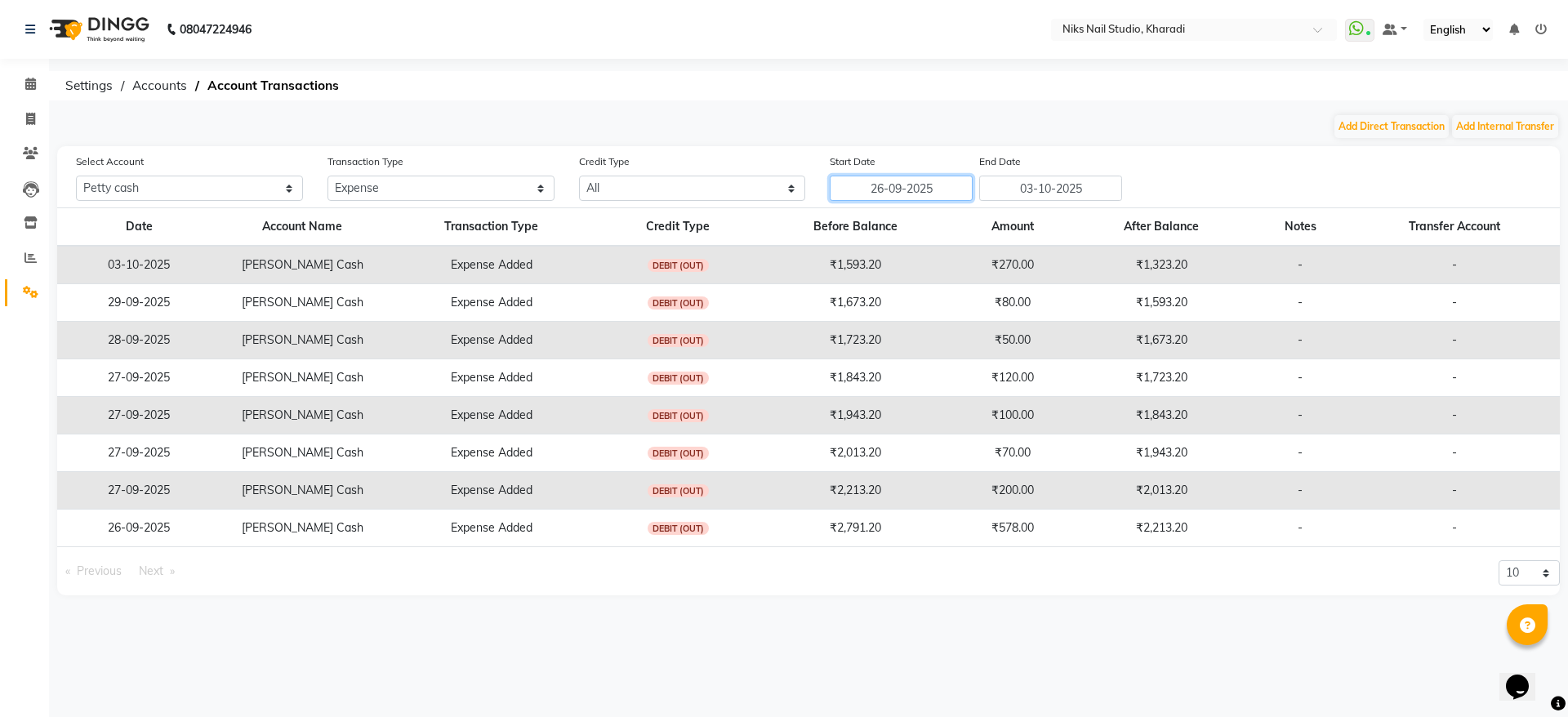
click at [917, 192] on input "26-09-2025" at bounding box center [901, 188] width 143 height 26
select select "9"
select select "2025"
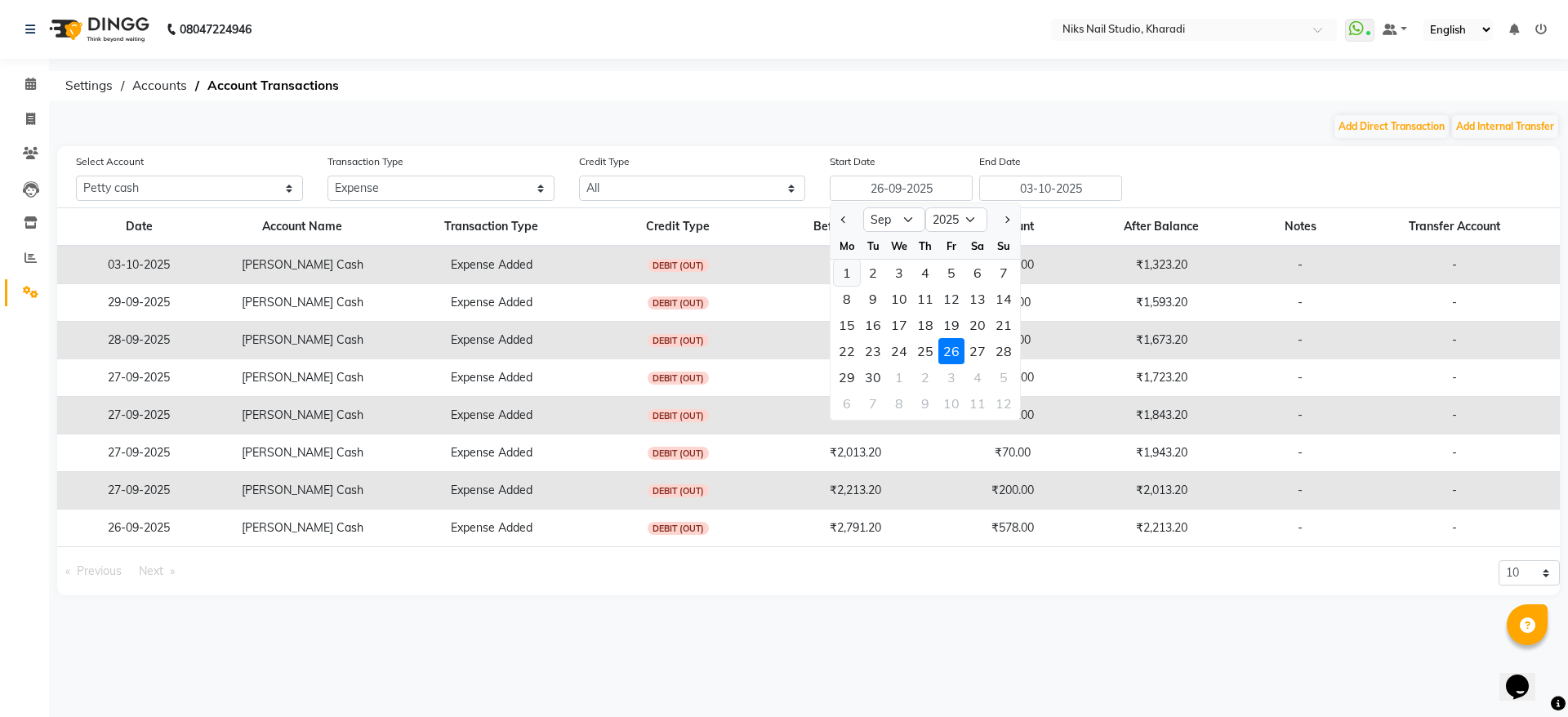
click at [845, 266] on div "1" at bounding box center [846, 272] width 26 height 26
type input "01-09-2025"
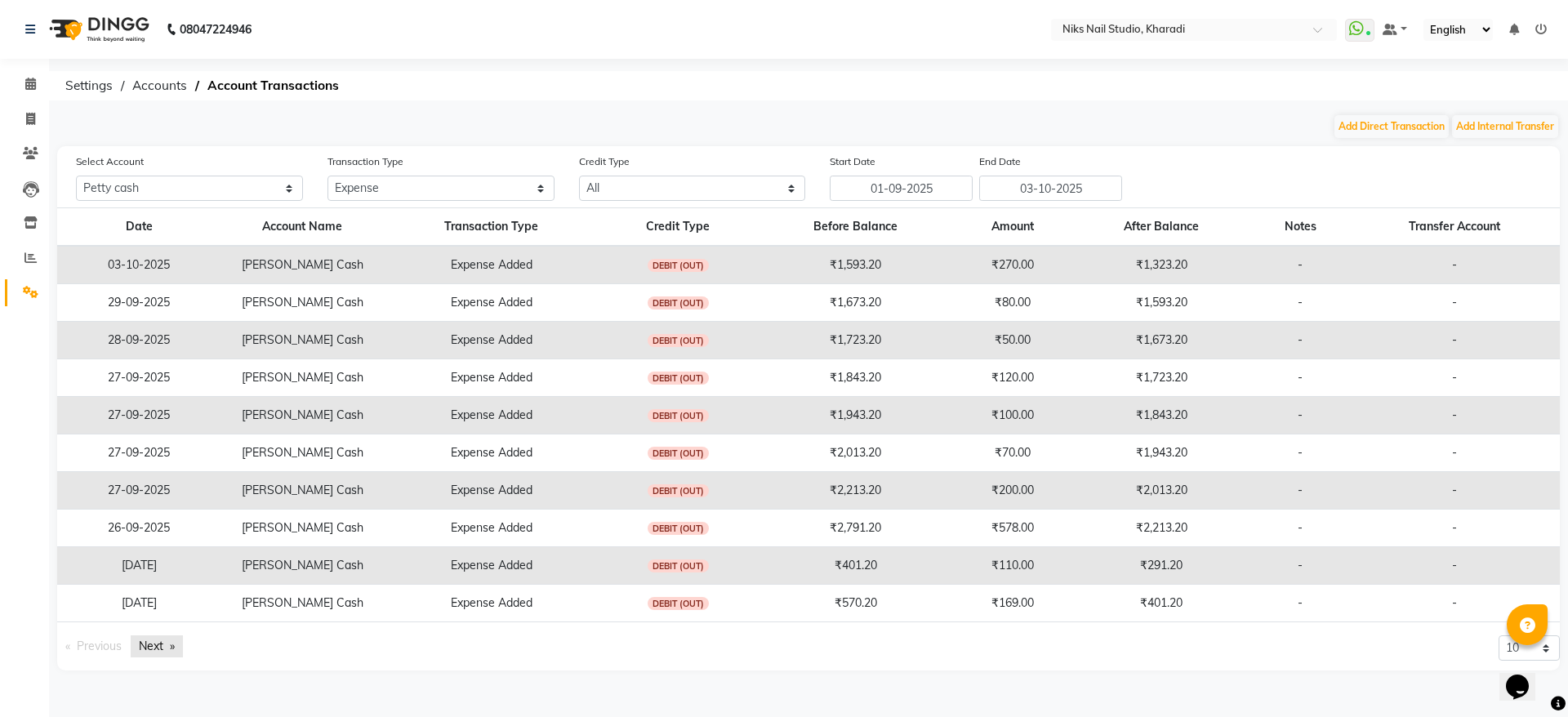
click at [159, 636] on link "Next page" at bounding box center [156, 646] width 52 height 22
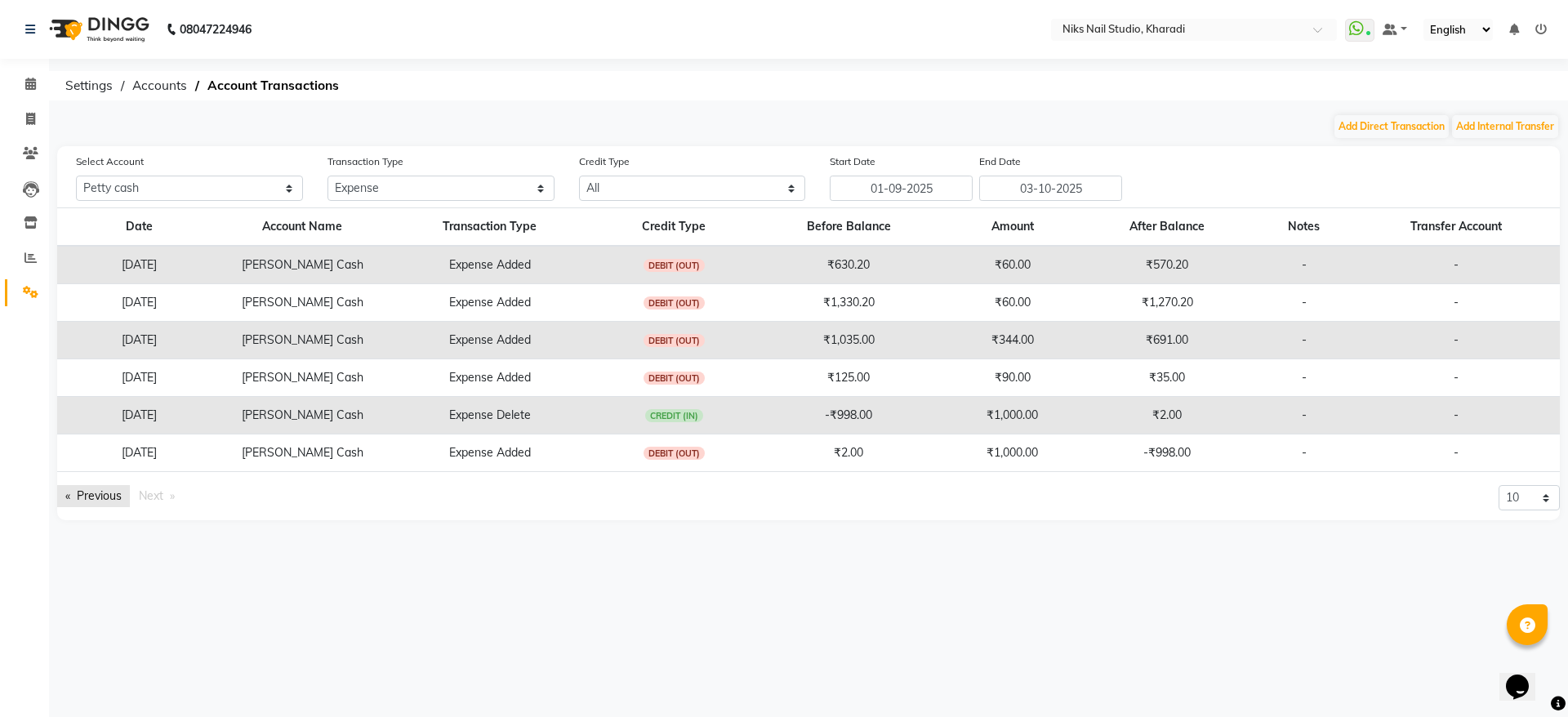
click at [92, 492] on link "Previous page" at bounding box center [93, 496] width 72 height 22
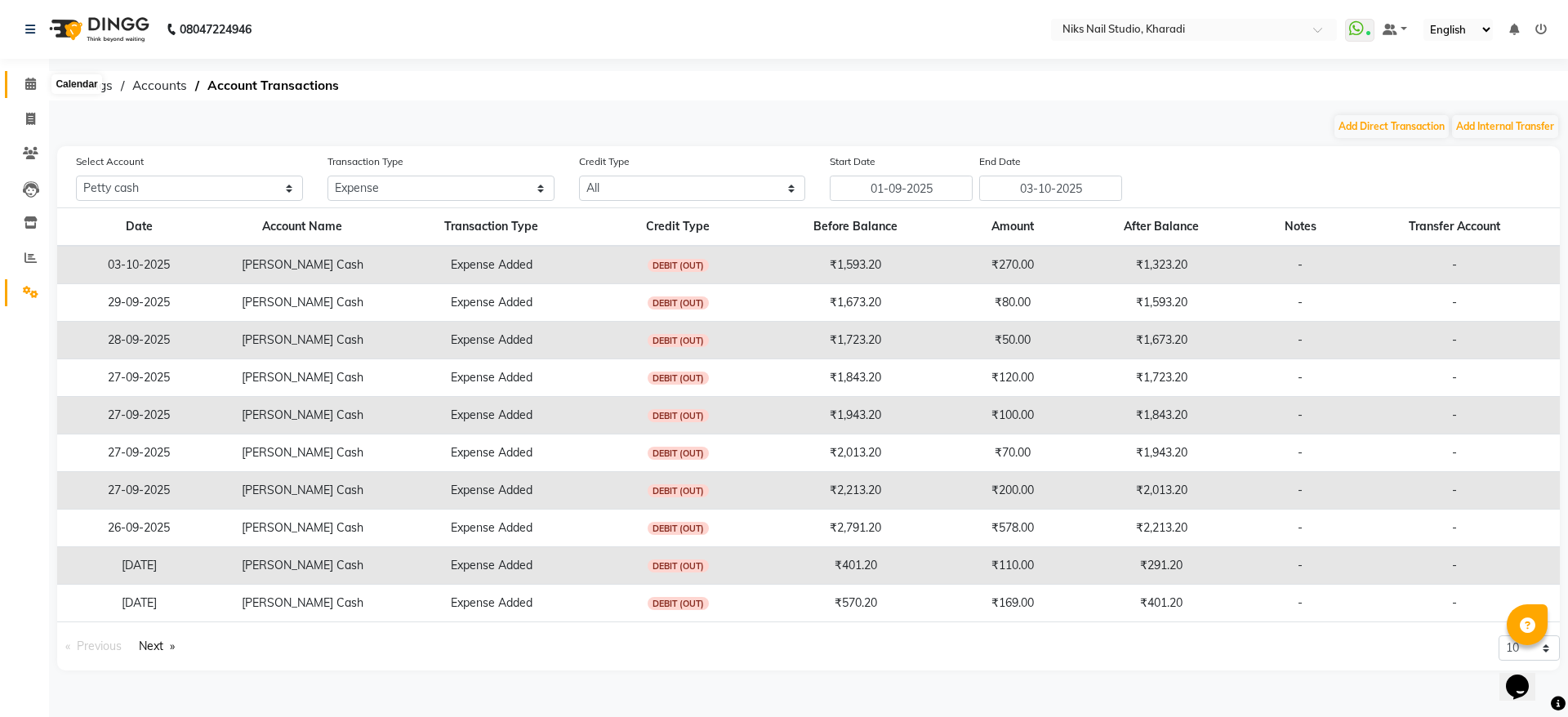
click at [31, 87] on icon at bounding box center [31, 83] width 11 height 12
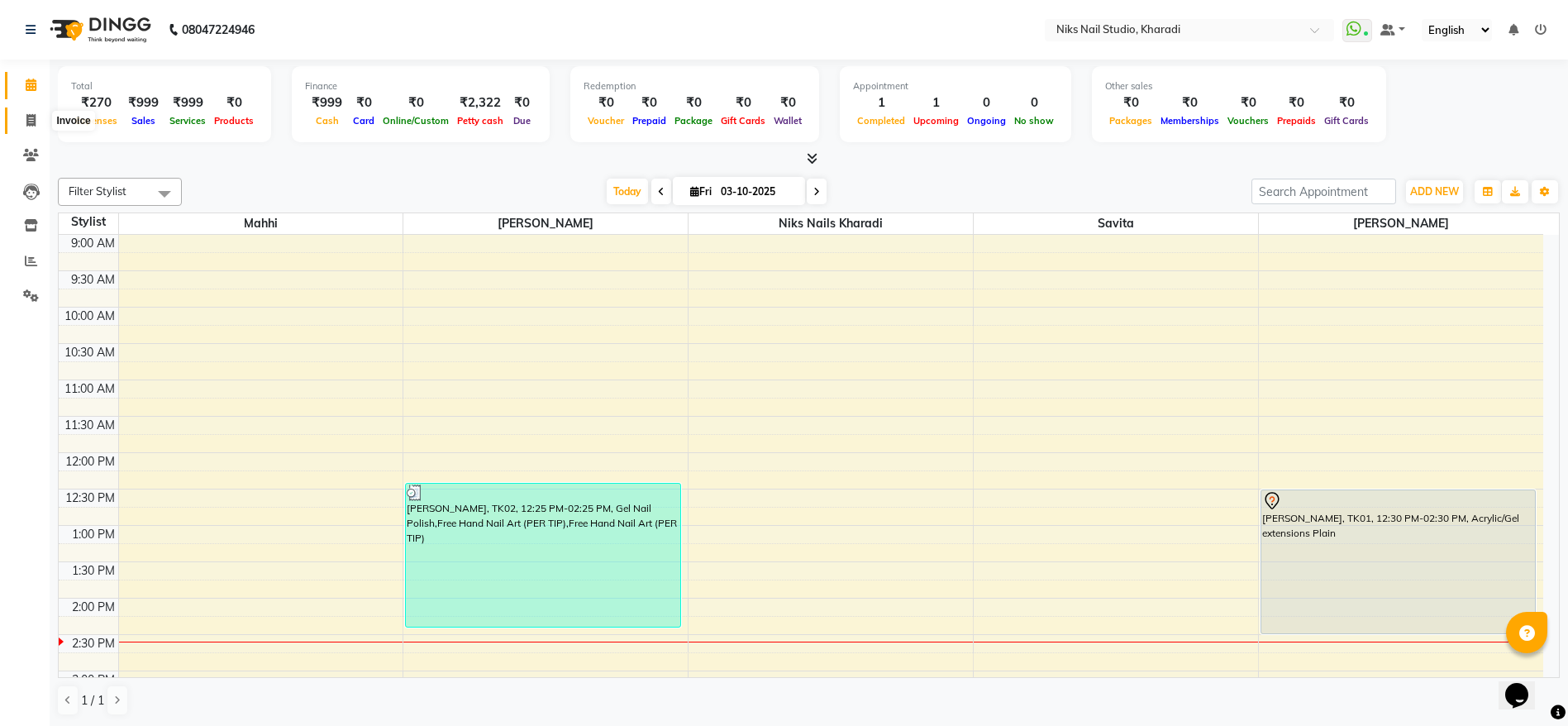
click at [38, 114] on span at bounding box center [31, 121] width 29 height 19
select select "8770"
select select "service"
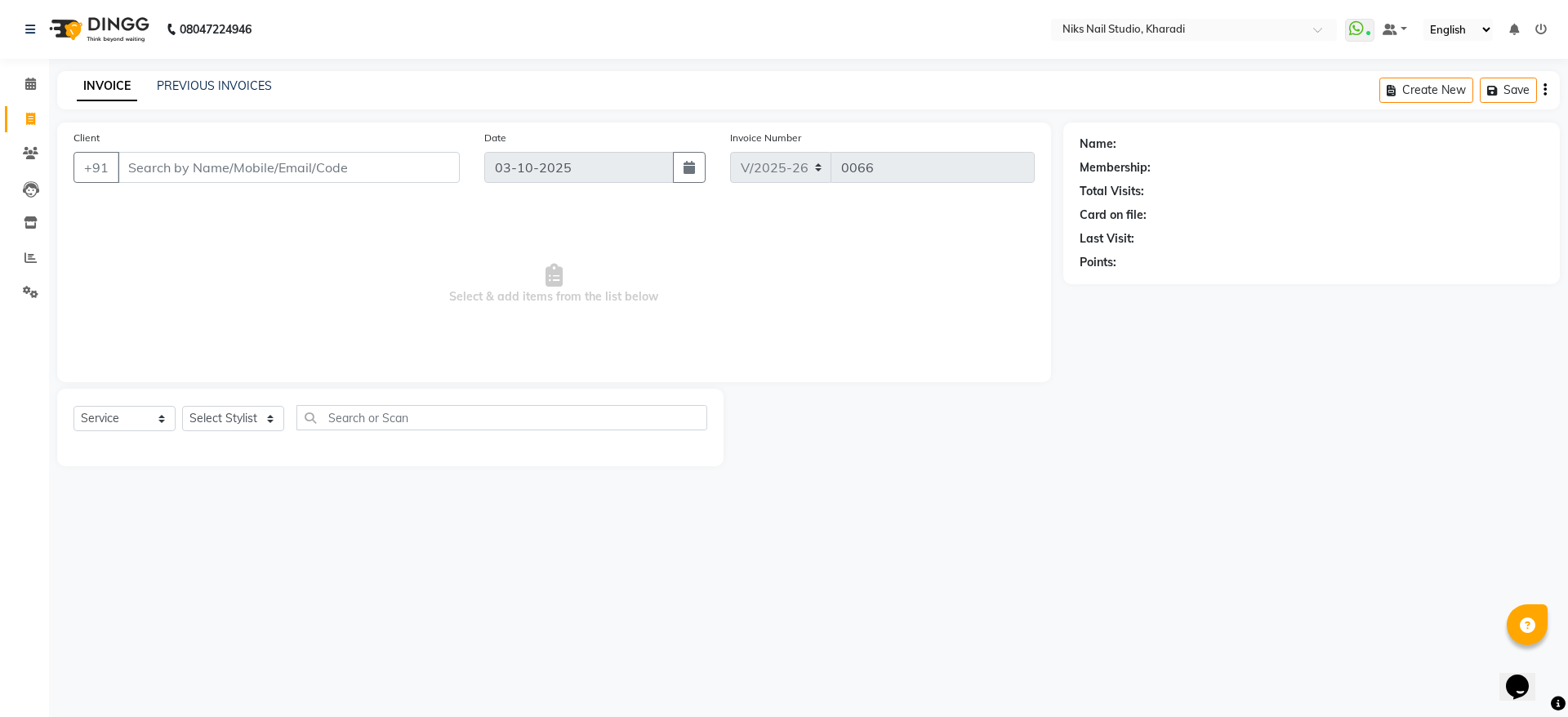
click at [294, 157] on input "Client" at bounding box center [288, 168] width 342 height 31
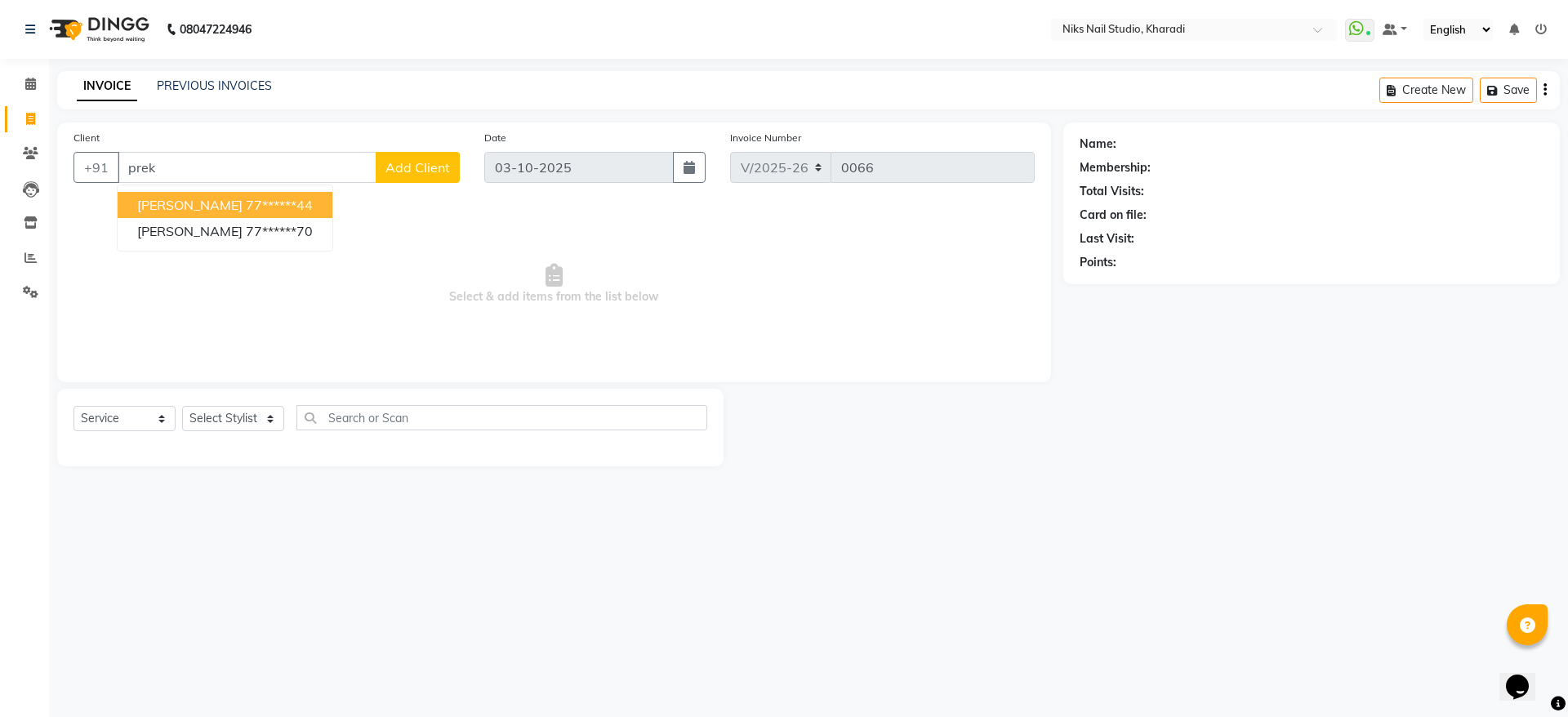
click at [204, 210] on span "[PERSON_NAME]" at bounding box center [190, 205] width 105 height 17
type input "77******44"
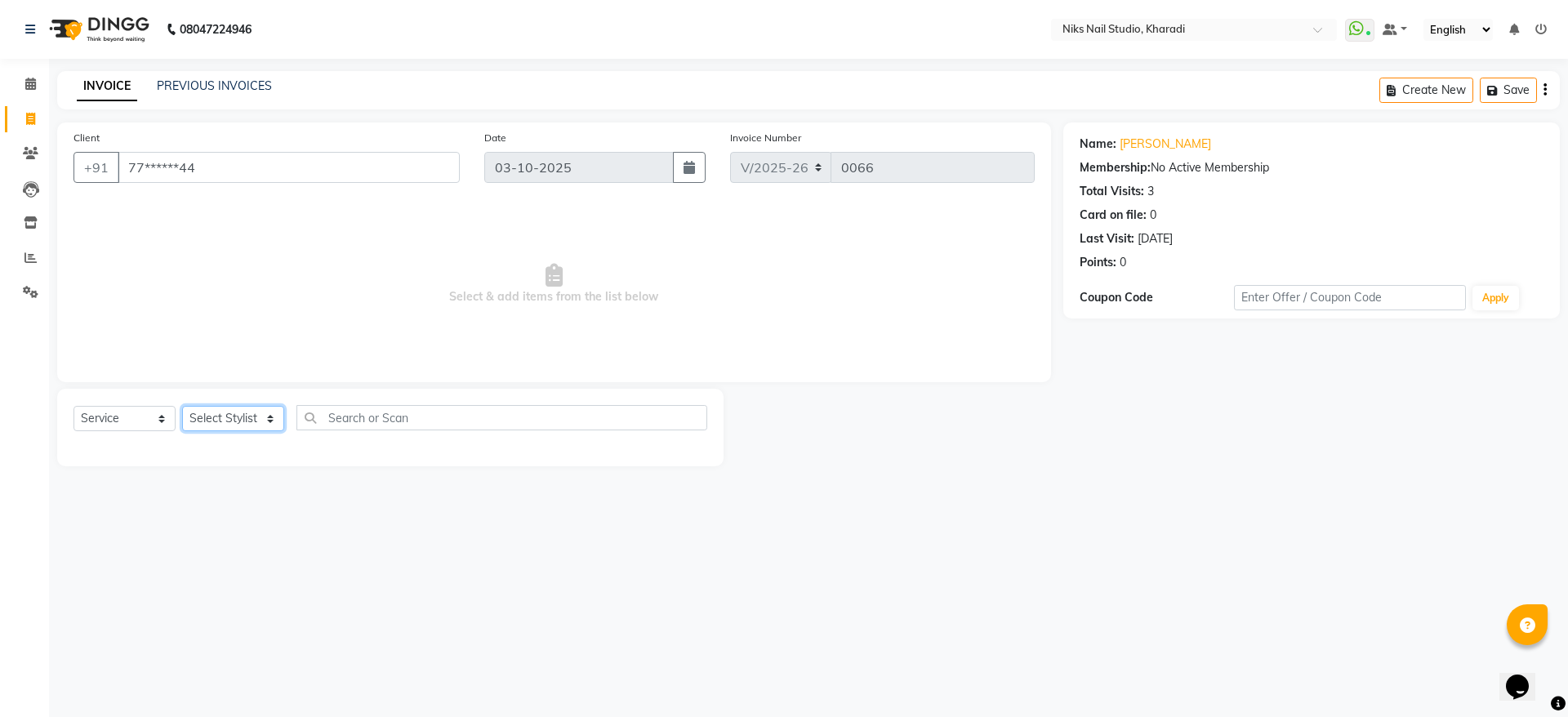
click at [219, 414] on select "Select Stylist Mahhi Niks Nails Kharadi [PERSON_NAME] [PERSON_NAME] Maam Savita…" at bounding box center [233, 419] width 102 height 26
select select "89676"
click at [182, 406] on select "Select Stylist Mahhi Niks Nails Kharadi [PERSON_NAME] [PERSON_NAME] Maam Savita…" at bounding box center [233, 419] width 102 height 26
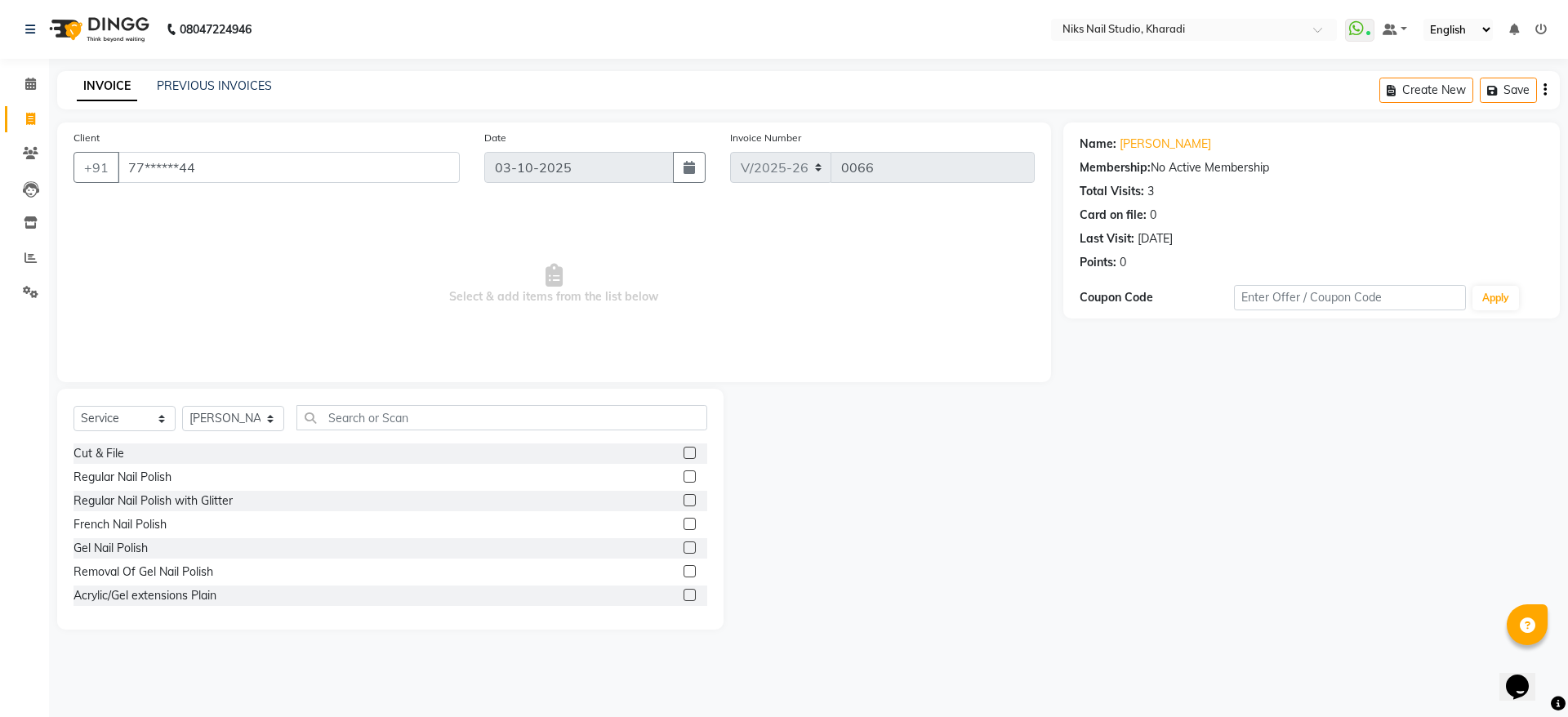
click at [683, 473] on label at bounding box center [689, 476] width 12 height 12
click at [683, 473] on input "checkbox" at bounding box center [689, 478] width 11 height 11
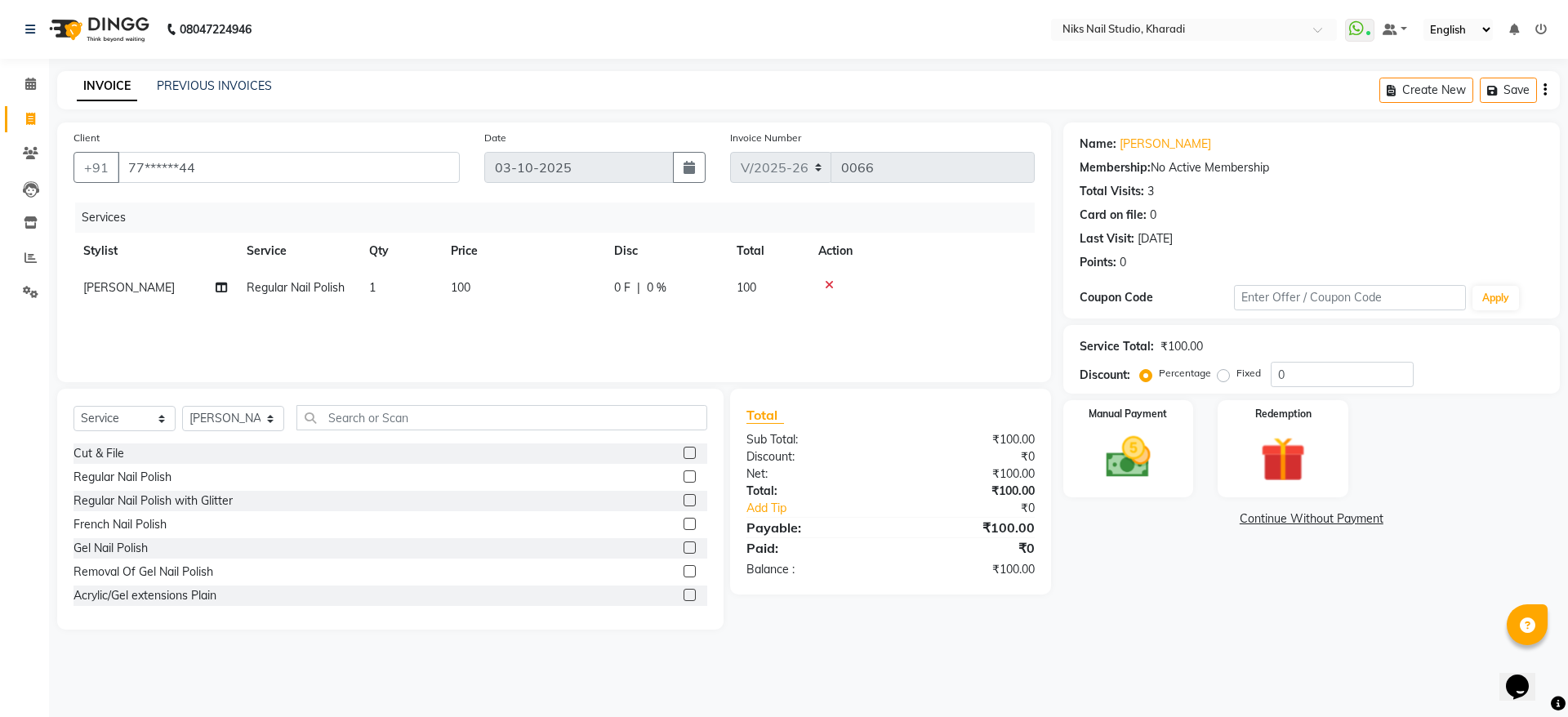
click at [683, 473] on label at bounding box center [689, 476] width 12 height 12
click at [683, 473] on input "checkbox" at bounding box center [689, 478] width 11 height 11
click at [683, 482] on label at bounding box center [689, 476] width 12 height 12
click at [683, 482] on input "checkbox" at bounding box center [689, 478] width 11 height 11
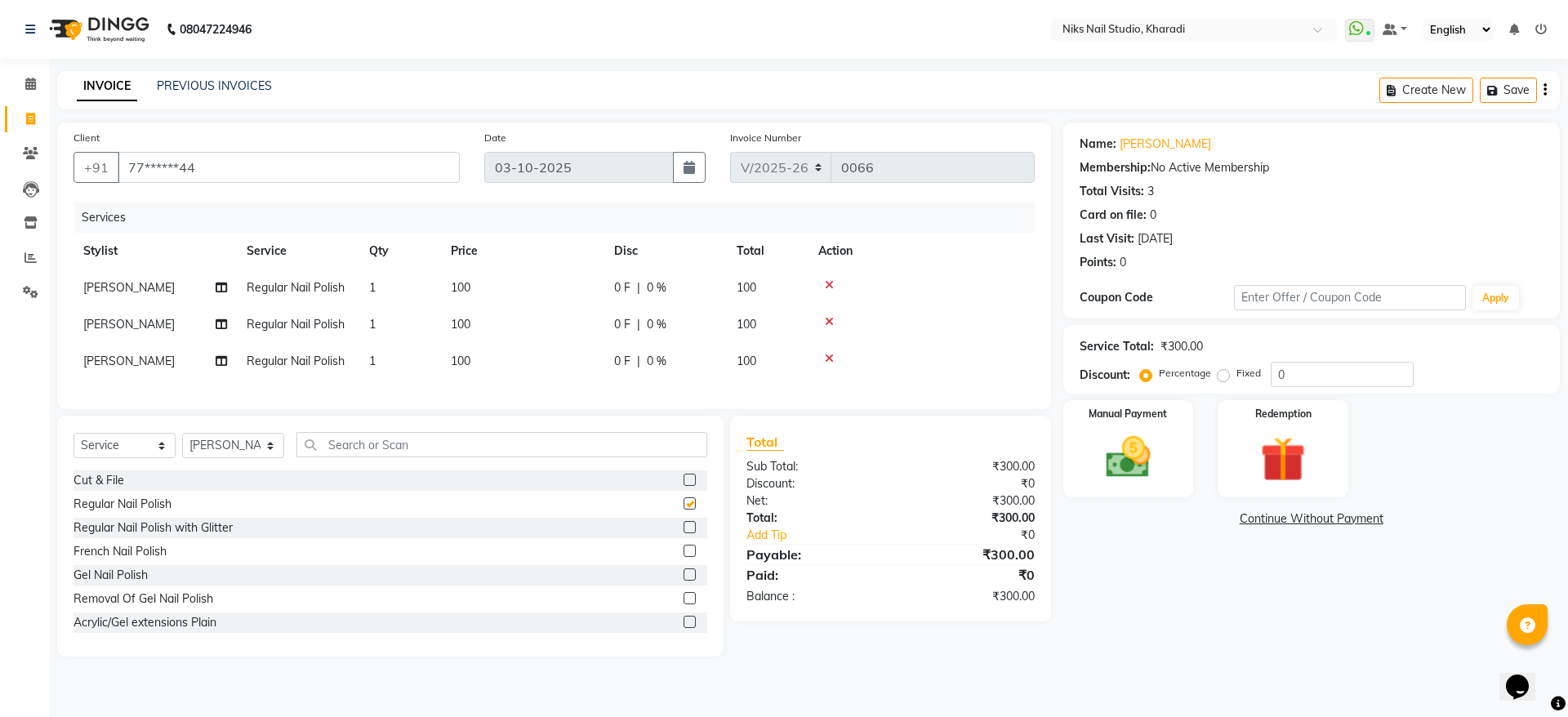
checkbox input "false"
click at [1151, 461] on img at bounding box center [1128, 457] width 76 height 54
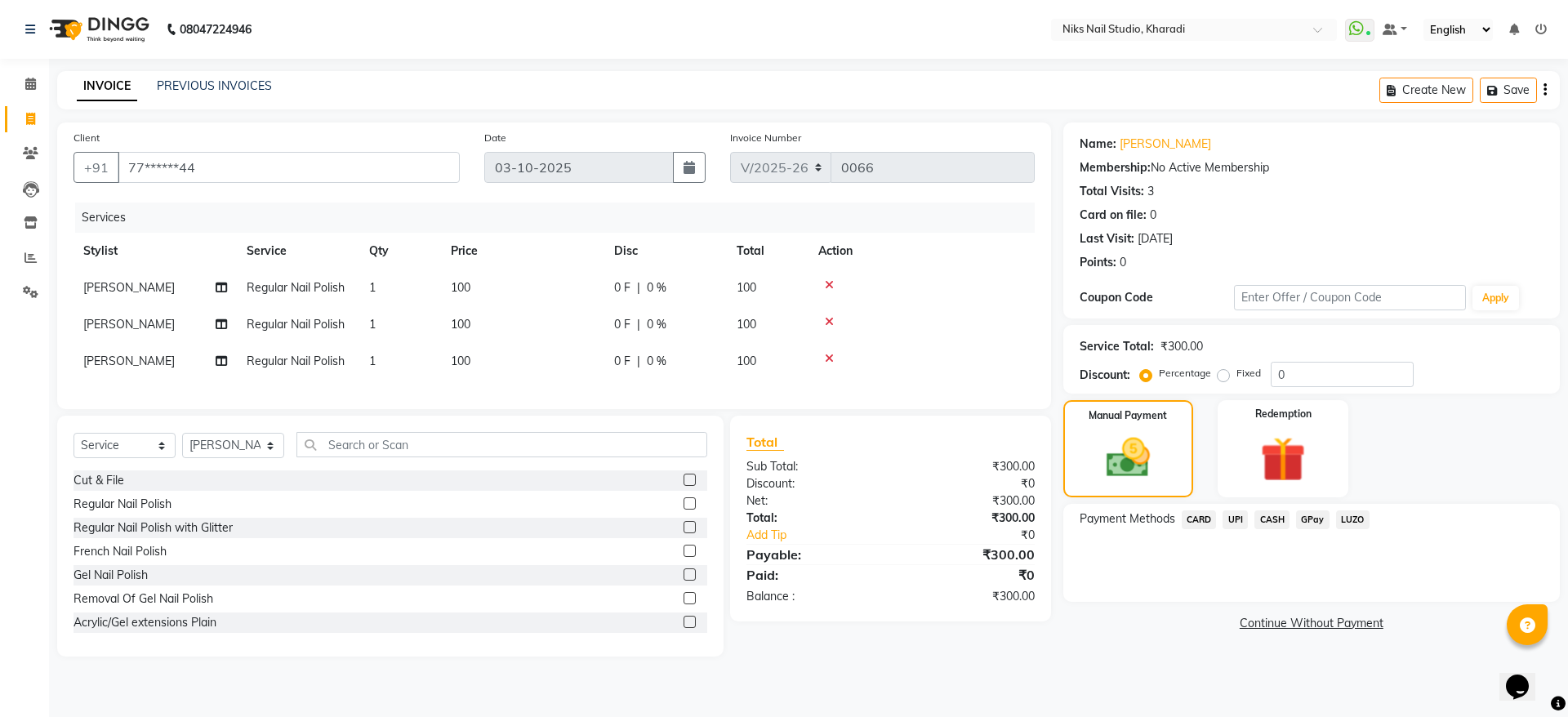
click at [1274, 517] on span "CASH" at bounding box center [1272, 519] width 35 height 18
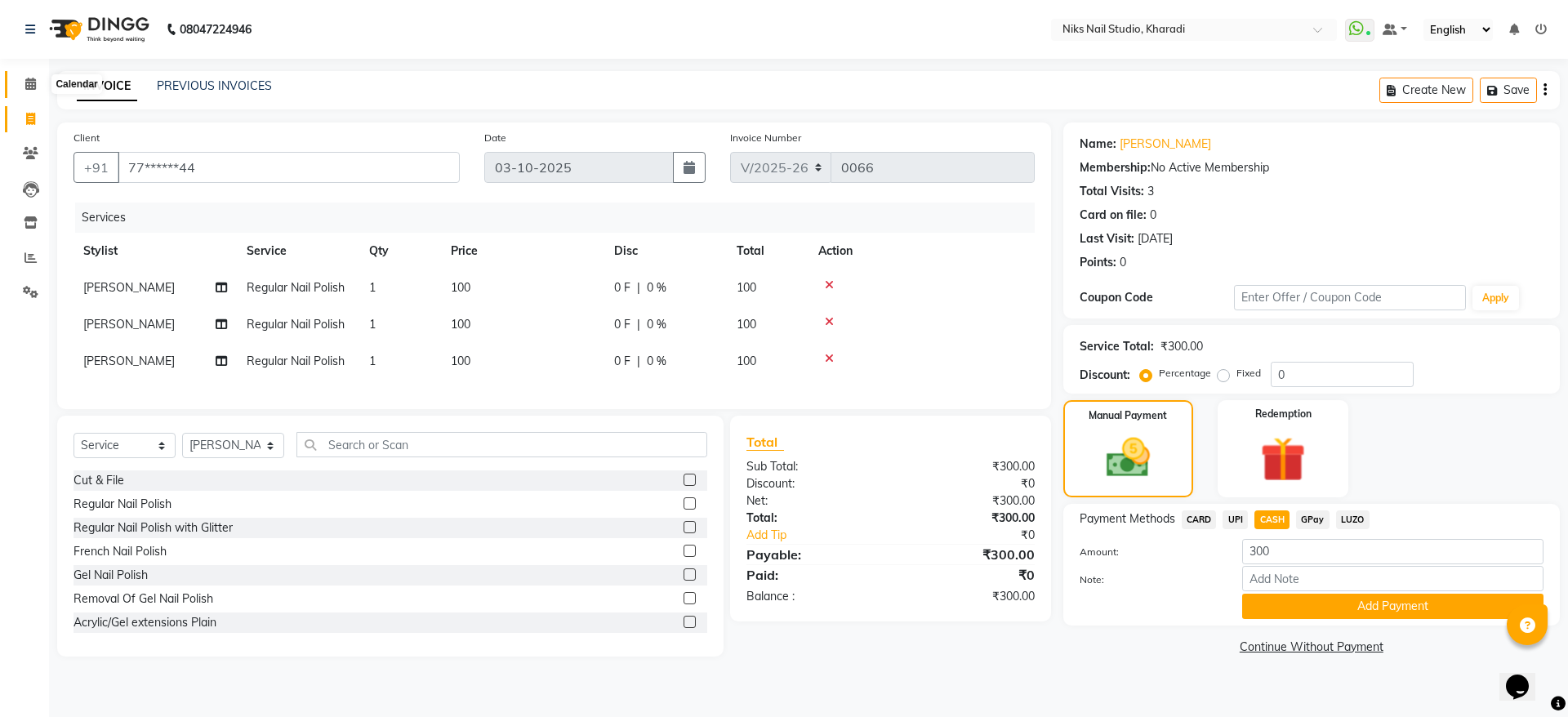
click at [28, 83] on icon at bounding box center [31, 83] width 11 height 12
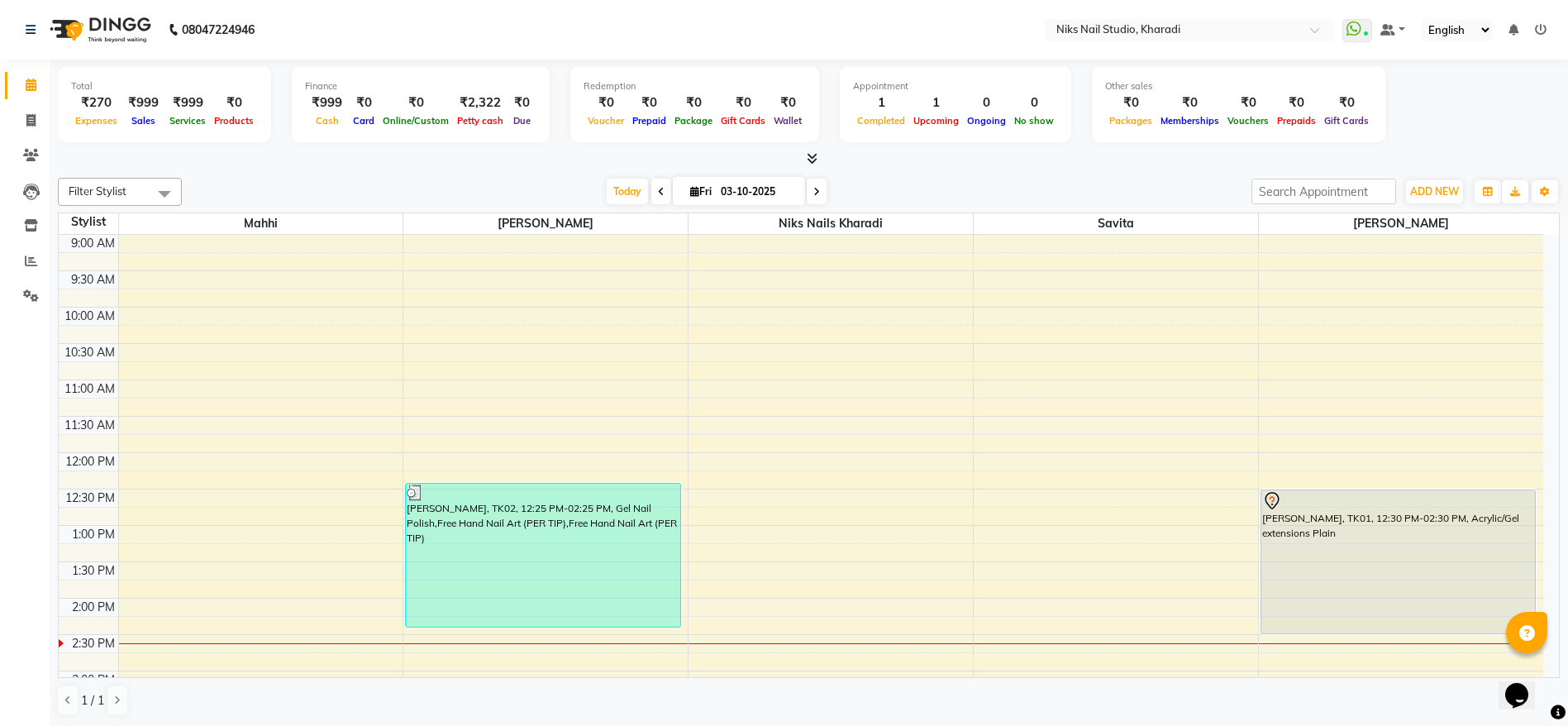
click at [732, 387] on div "9:00 AM 9:30 AM 10:00 AM 10:30 AM 11:00 AM 11:30 AM 12:00 PM 12:30 PM 1:00 PM 1…" at bounding box center [800, 707] width 1484 height 945
select select "89677"
select select "660"
select select "tentative"
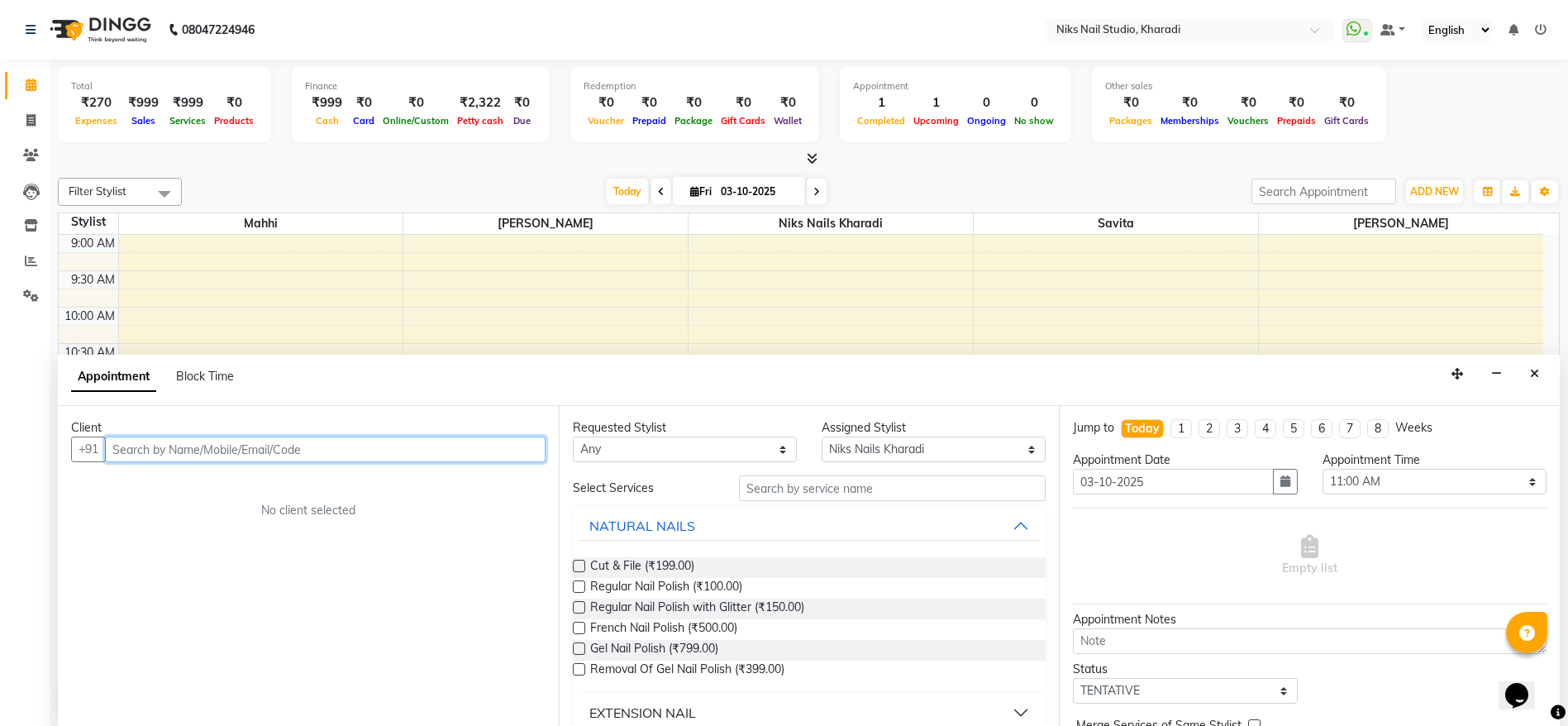
scroll to position [1, 0]
click at [615, 352] on div "9:00 AM 9:30 AM 10:00 AM 10:30 AM 11:00 AM 11:30 AM 12:00 PM 12:30 PM 1:00 PM 1…" at bounding box center [800, 707] width 1484 height 945
click at [1530, 369] on icon "Close" at bounding box center [1535, 372] width 9 height 11
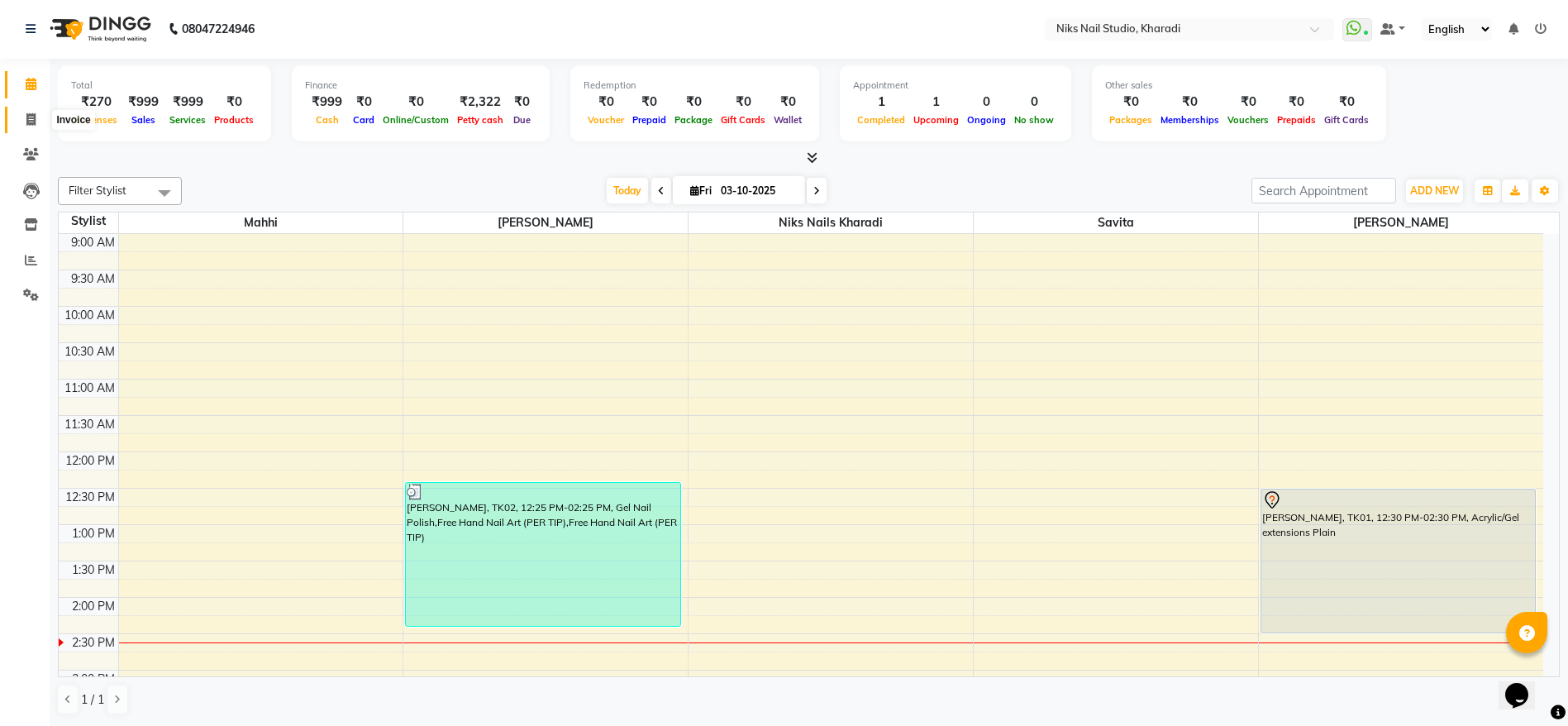
click at [34, 122] on icon at bounding box center [31, 119] width 9 height 12
select select "service"
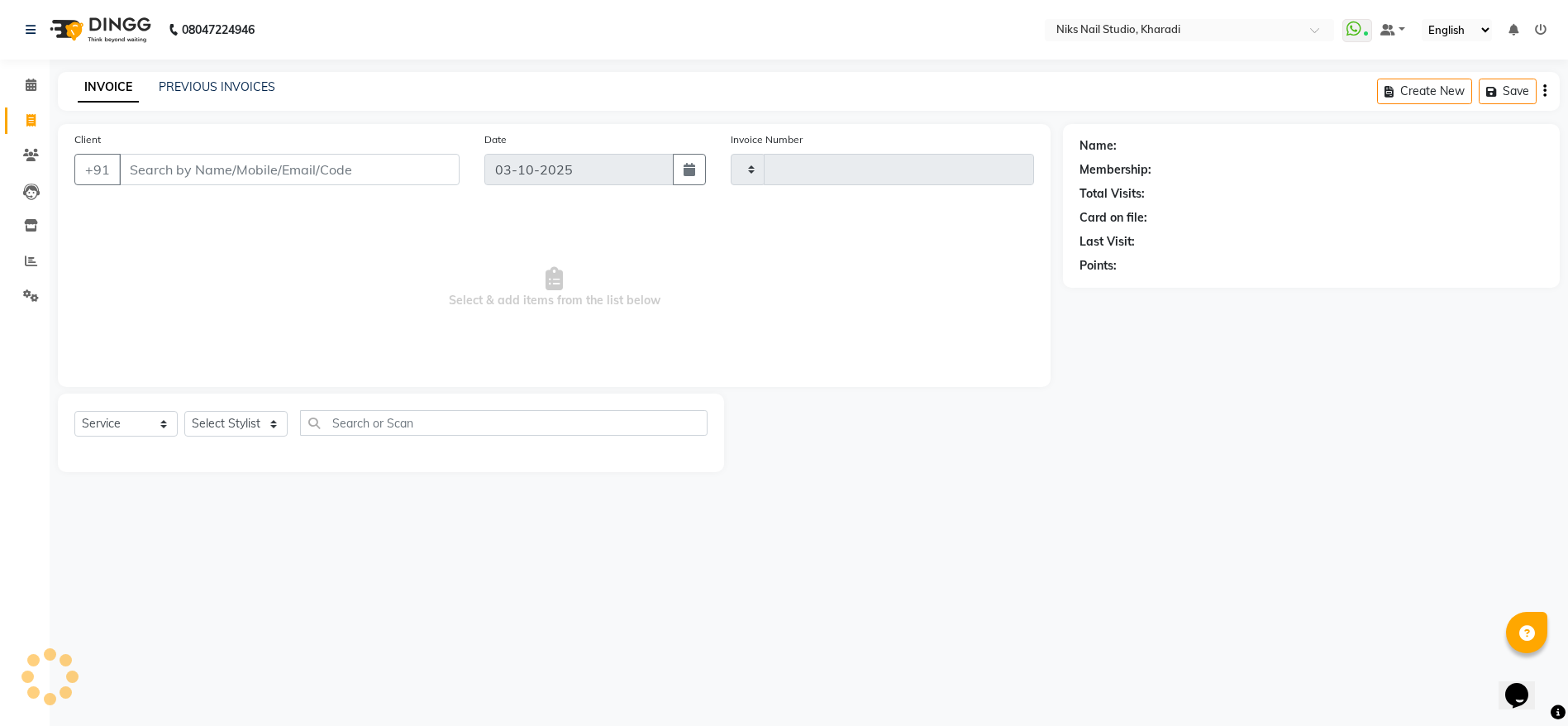
type input "0066"
select select "8770"
click at [26, 86] on icon at bounding box center [32, 84] width 11 height 12
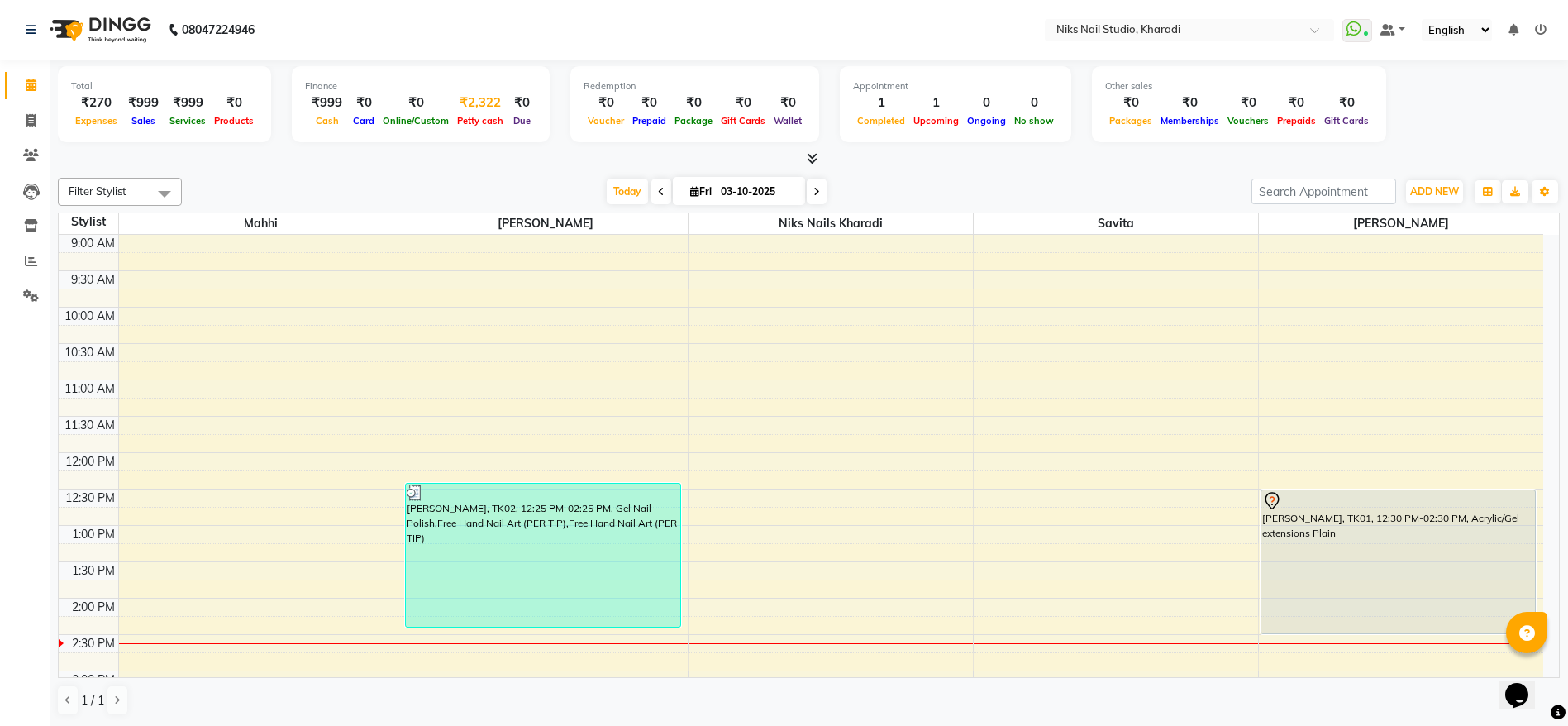
click at [484, 105] on div "₹2,322" at bounding box center [480, 103] width 55 height 19
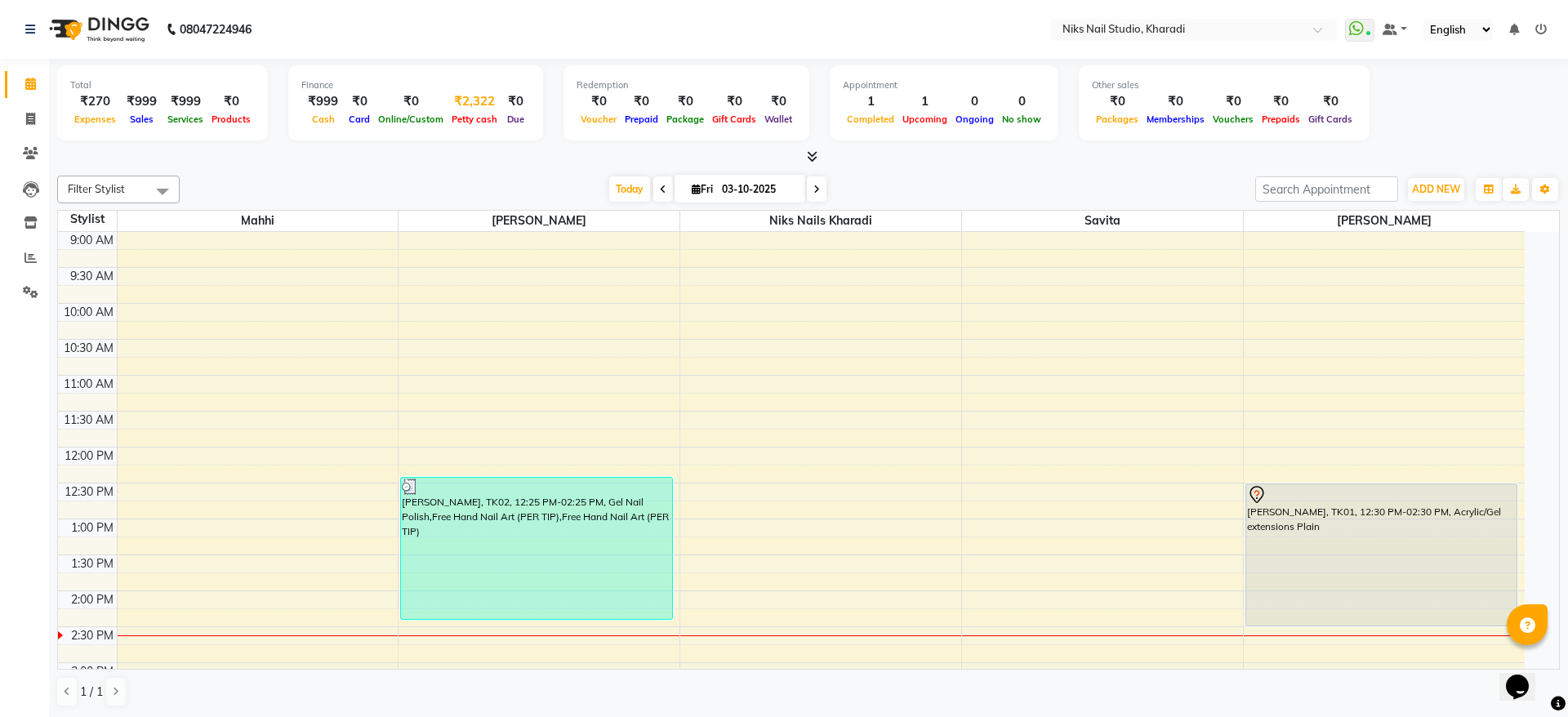
select select "8073"
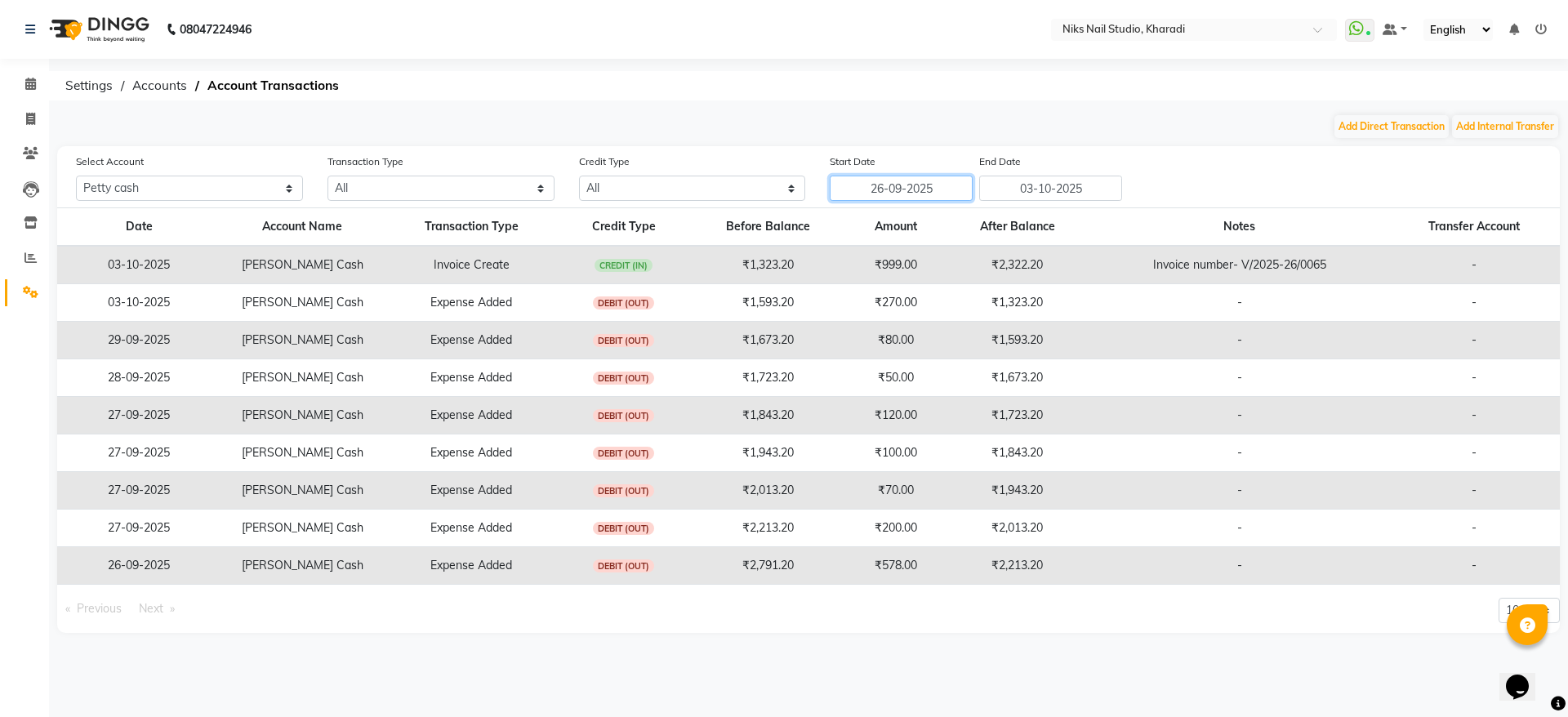
click at [896, 187] on input "26-09-2025" at bounding box center [901, 188] width 143 height 26
select select "9"
select select "2025"
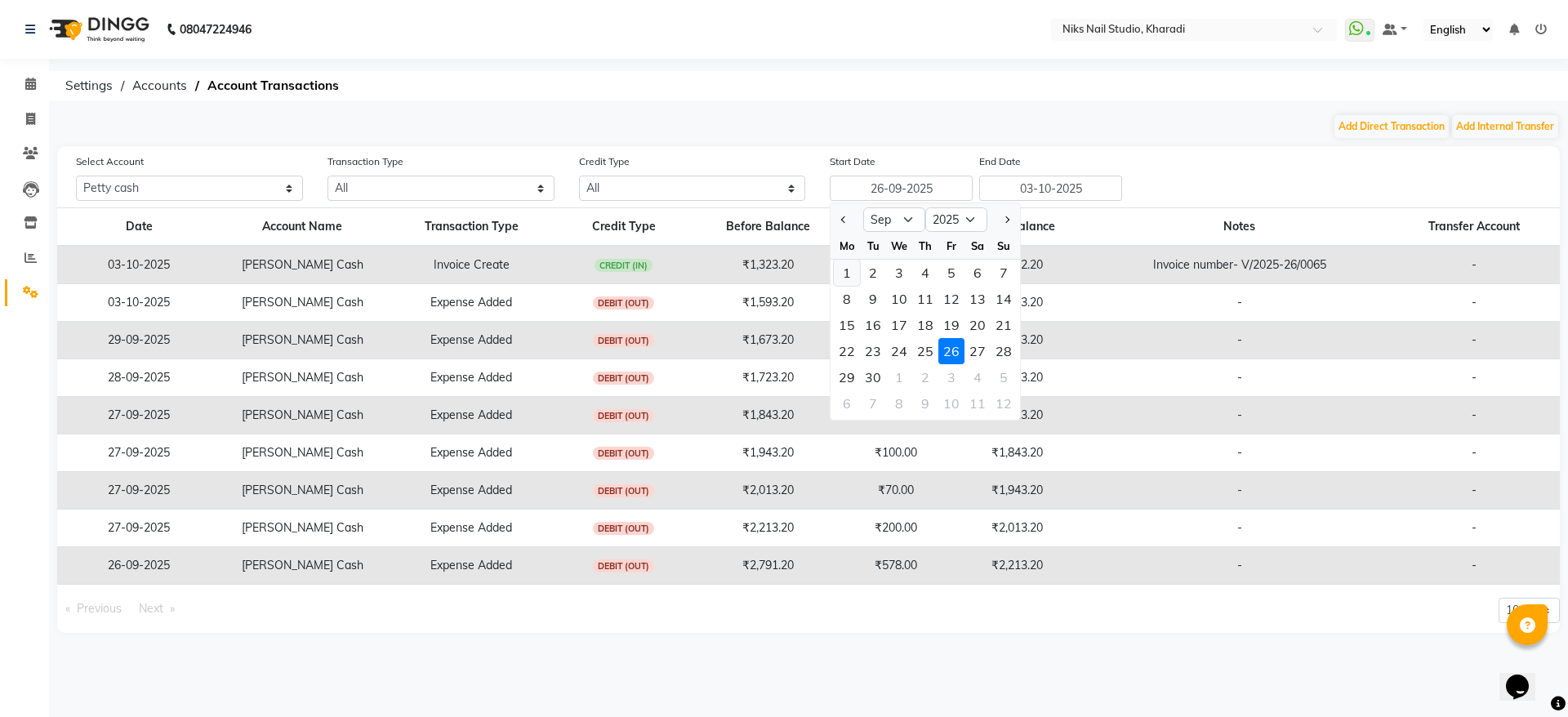
click at [847, 269] on div "1" at bounding box center [846, 272] width 26 height 26
type input "01-09-2025"
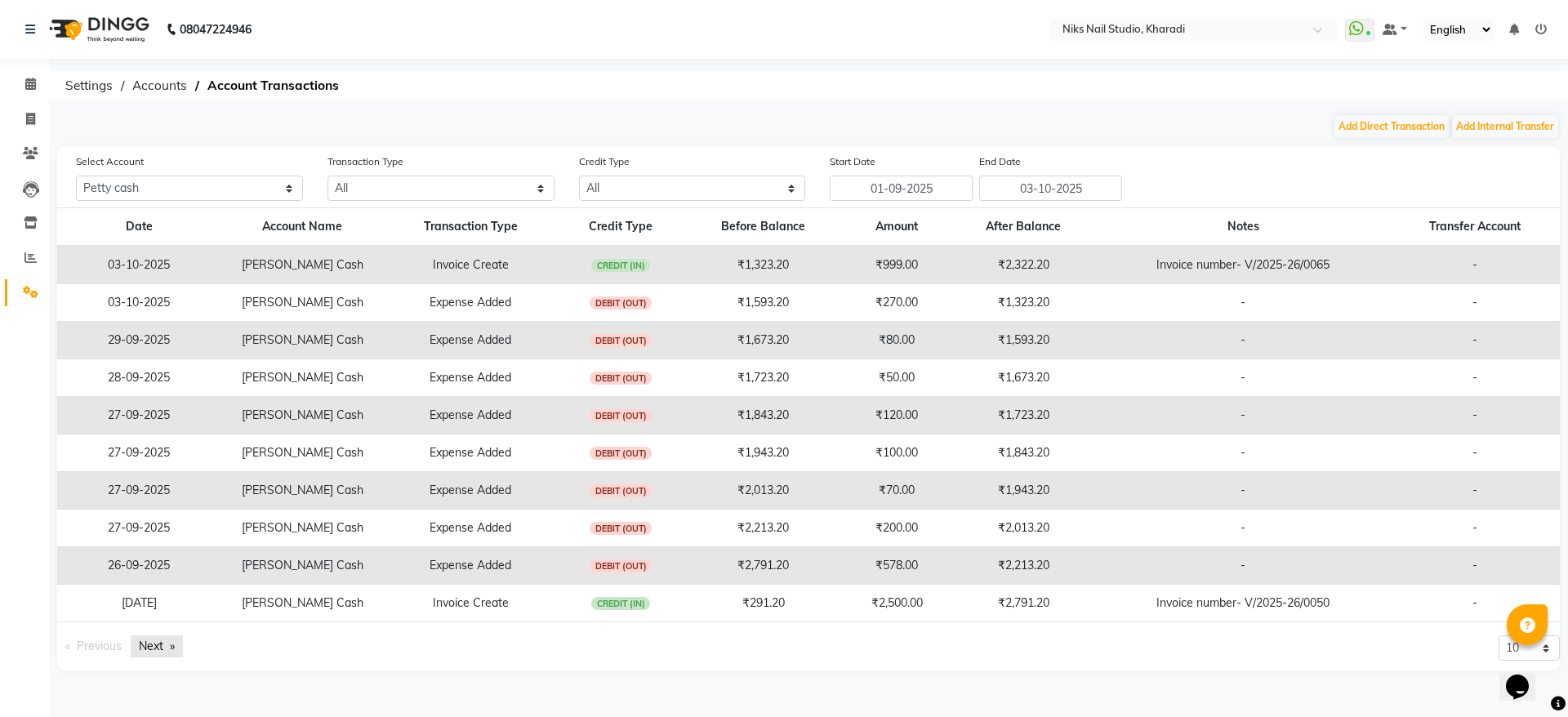
click at [158, 642] on link "Next page" at bounding box center [156, 646] width 52 height 22
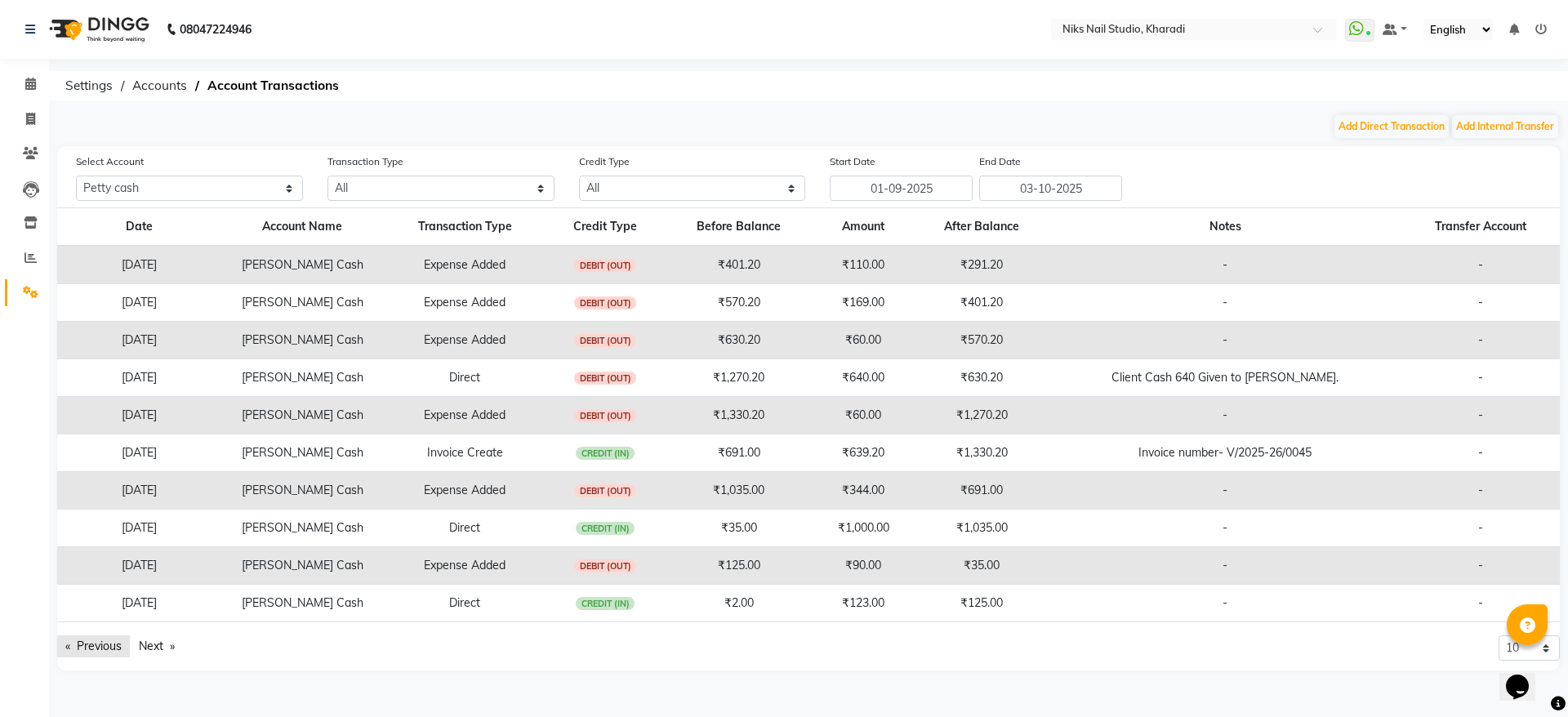
click at [94, 636] on link "Previous page" at bounding box center [93, 646] width 72 height 22
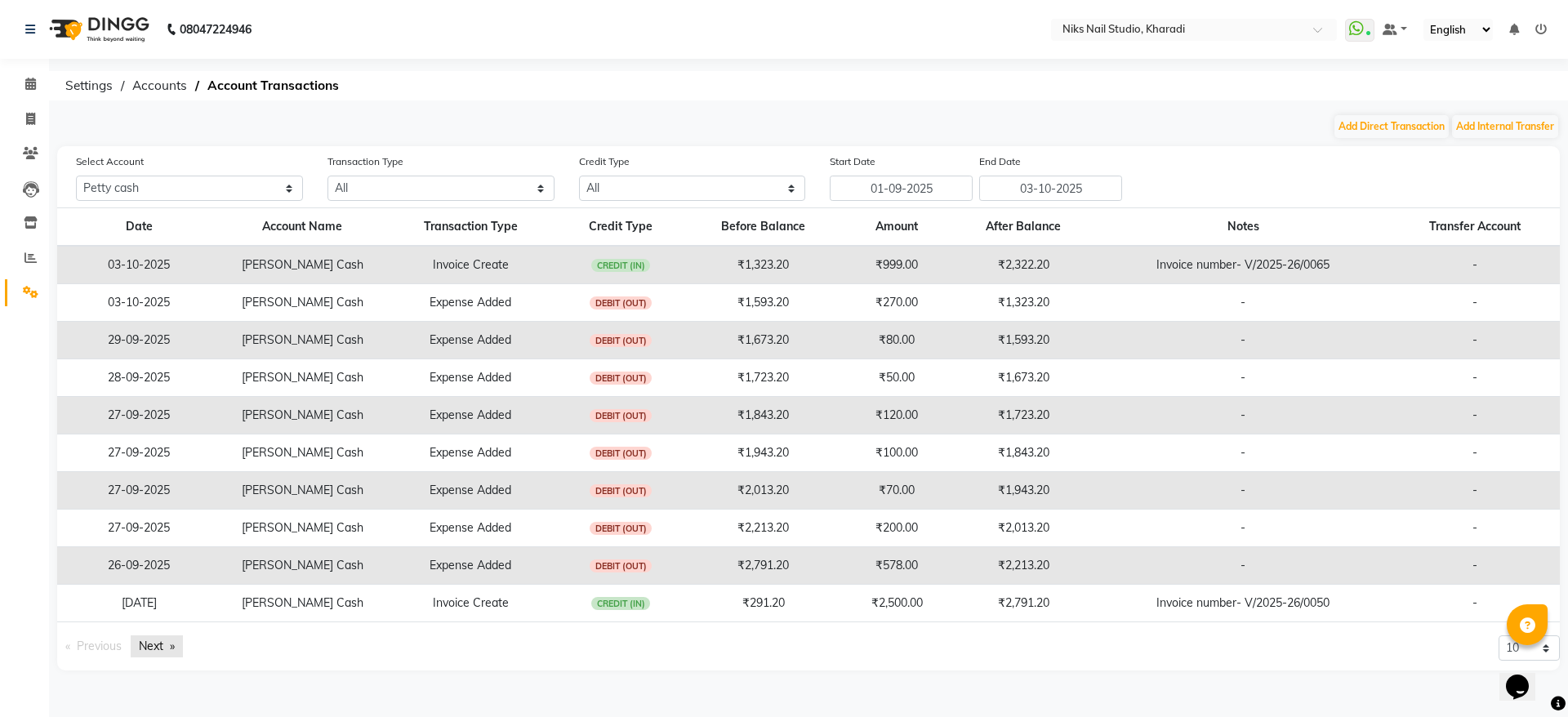
click at [147, 639] on link "Next page" at bounding box center [156, 646] width 52 height 22
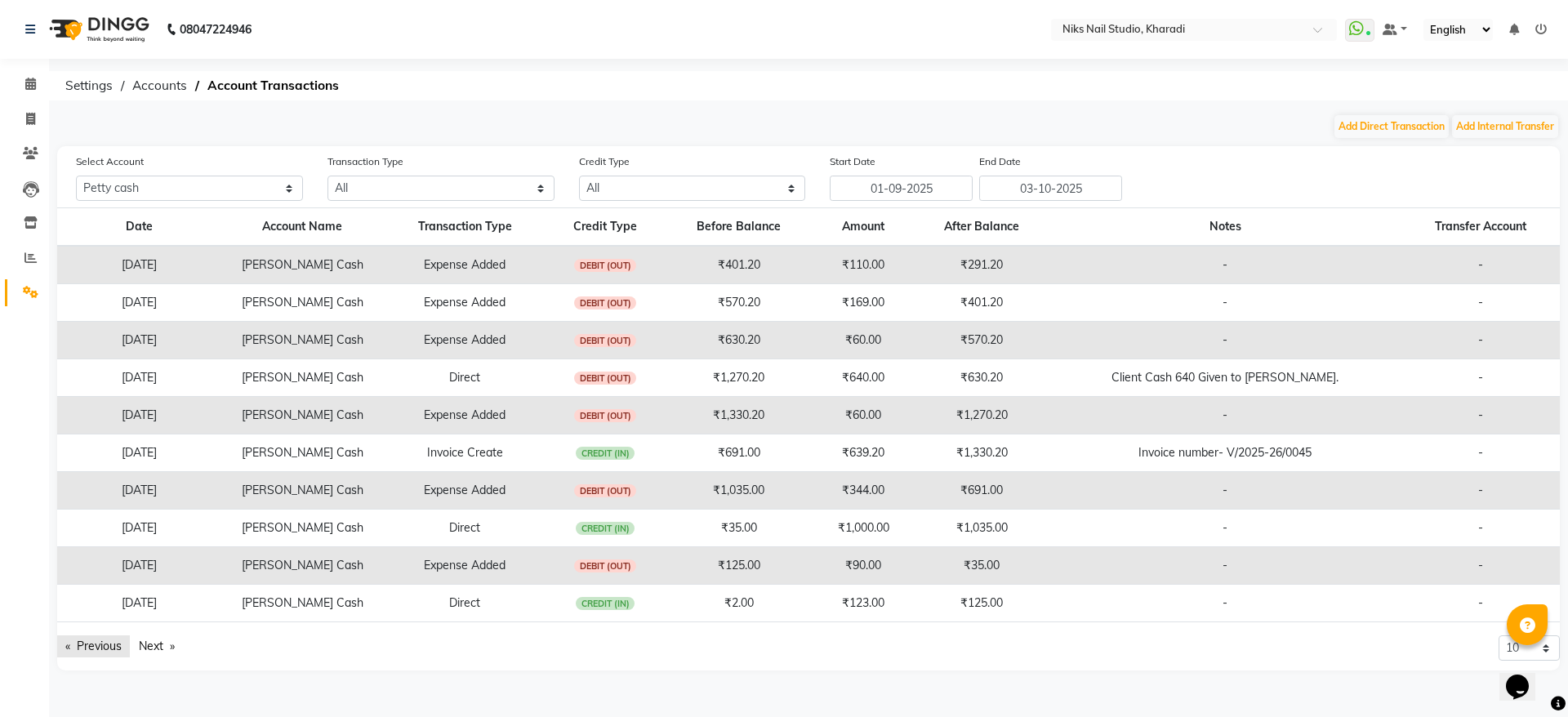
click at [99, 645] on link "Previous page" at bounding box center [93, 646] width 72 height 22
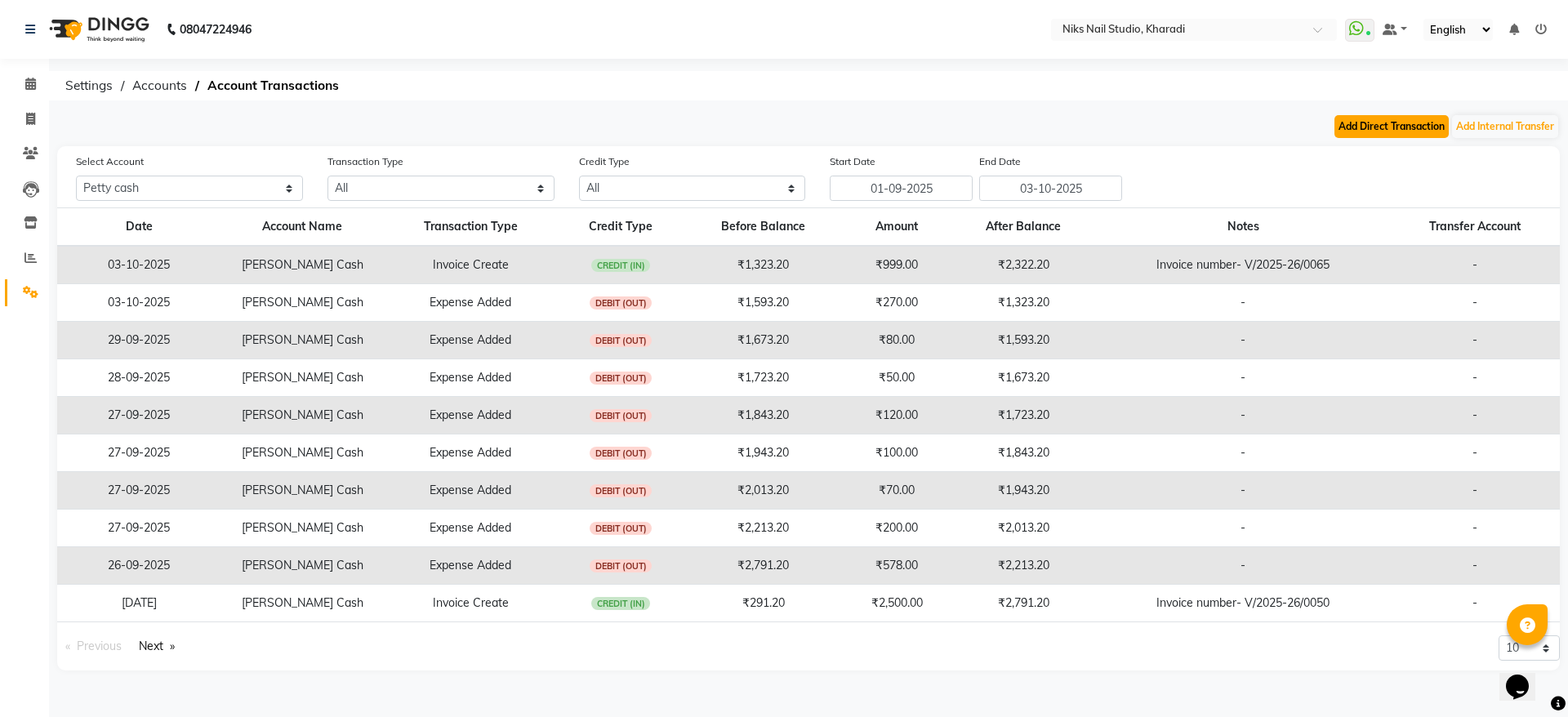
click at [1418, 130] on button "Add Direct Transaction" at bounding box center [1391, 127] width 115 height 23
select select "direct"
select select "8073"
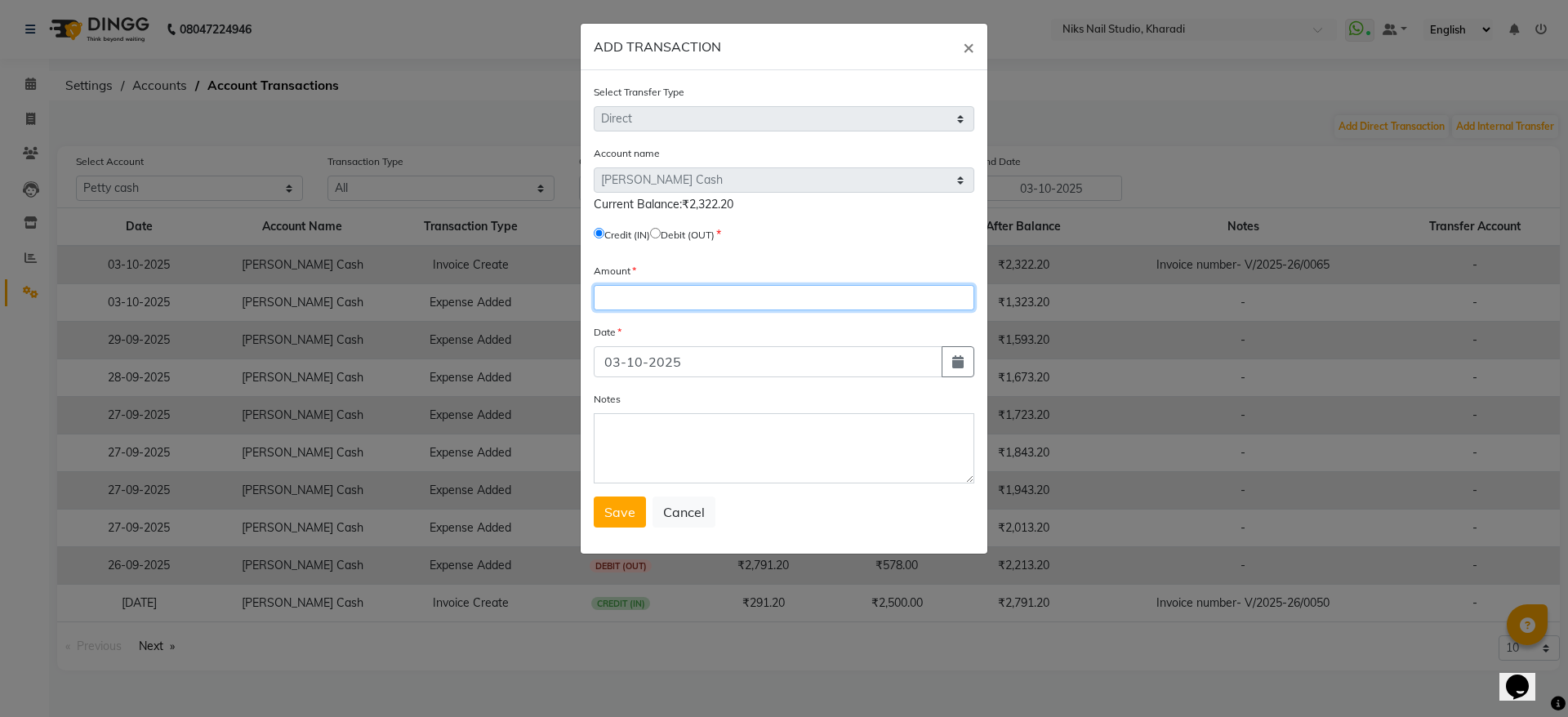
click at [632, 299] on input "number" at bounding box center [783, 298] width 381 height 26
click at [660, 231] on input "radio" at bounding box center [656, 233] width 11 height 11
radio input "true"
click at [975, 46] on button "×" at bounding box center [968, 47] width 38 height 46
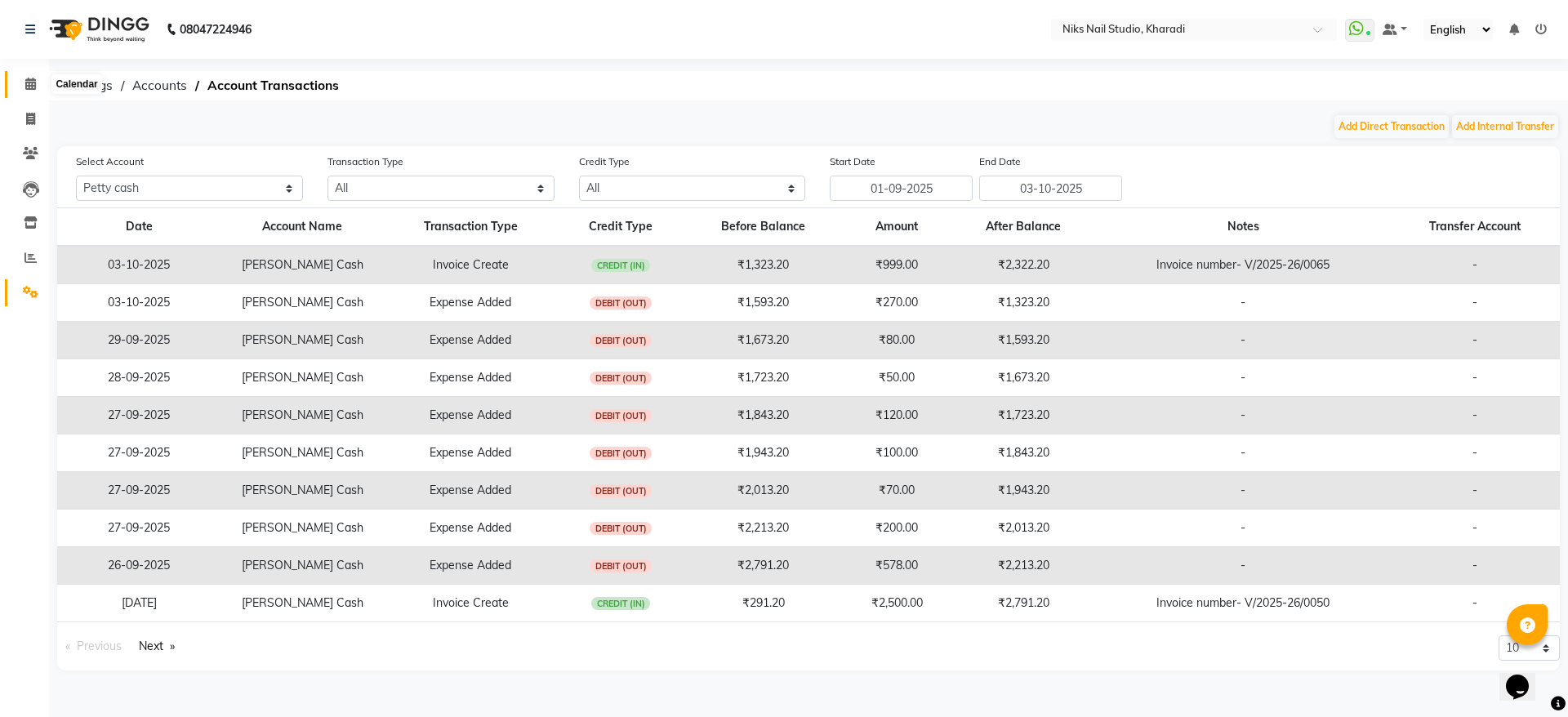
click at [30, 79] on icon at bounding box center [31, 83] width 11 height 12
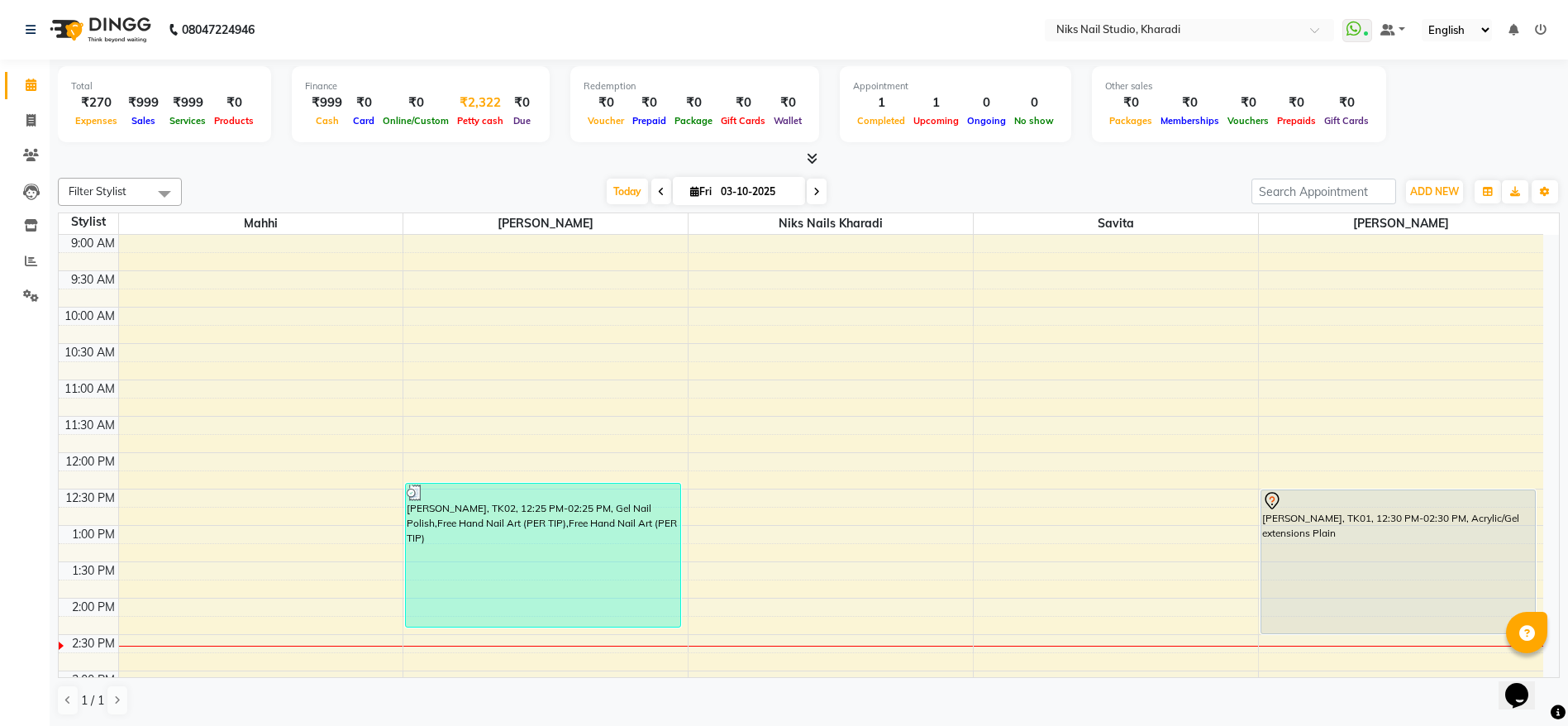
click at [473, 106] on div "₹2,322" at bounding box center [480, 103] width 55 height 19
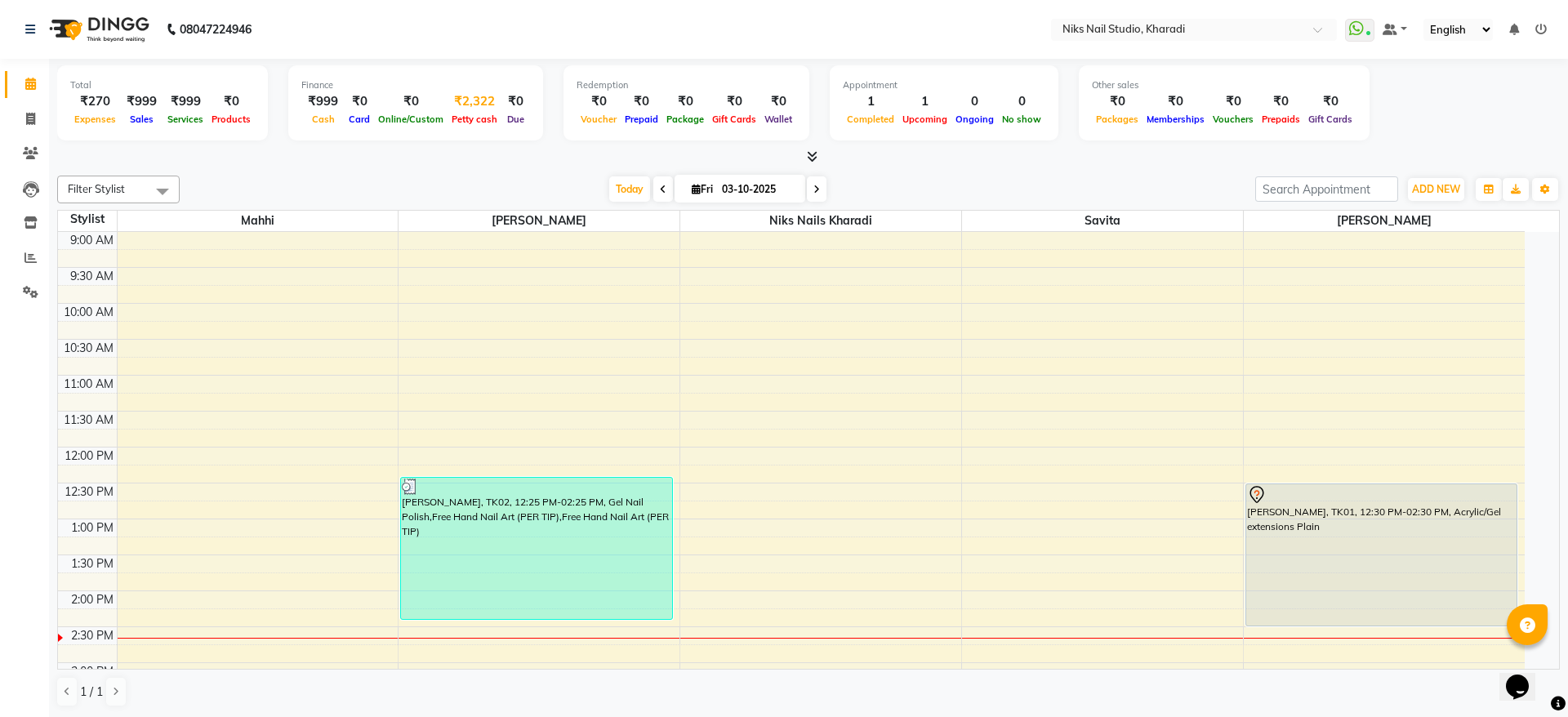
select select "8073"
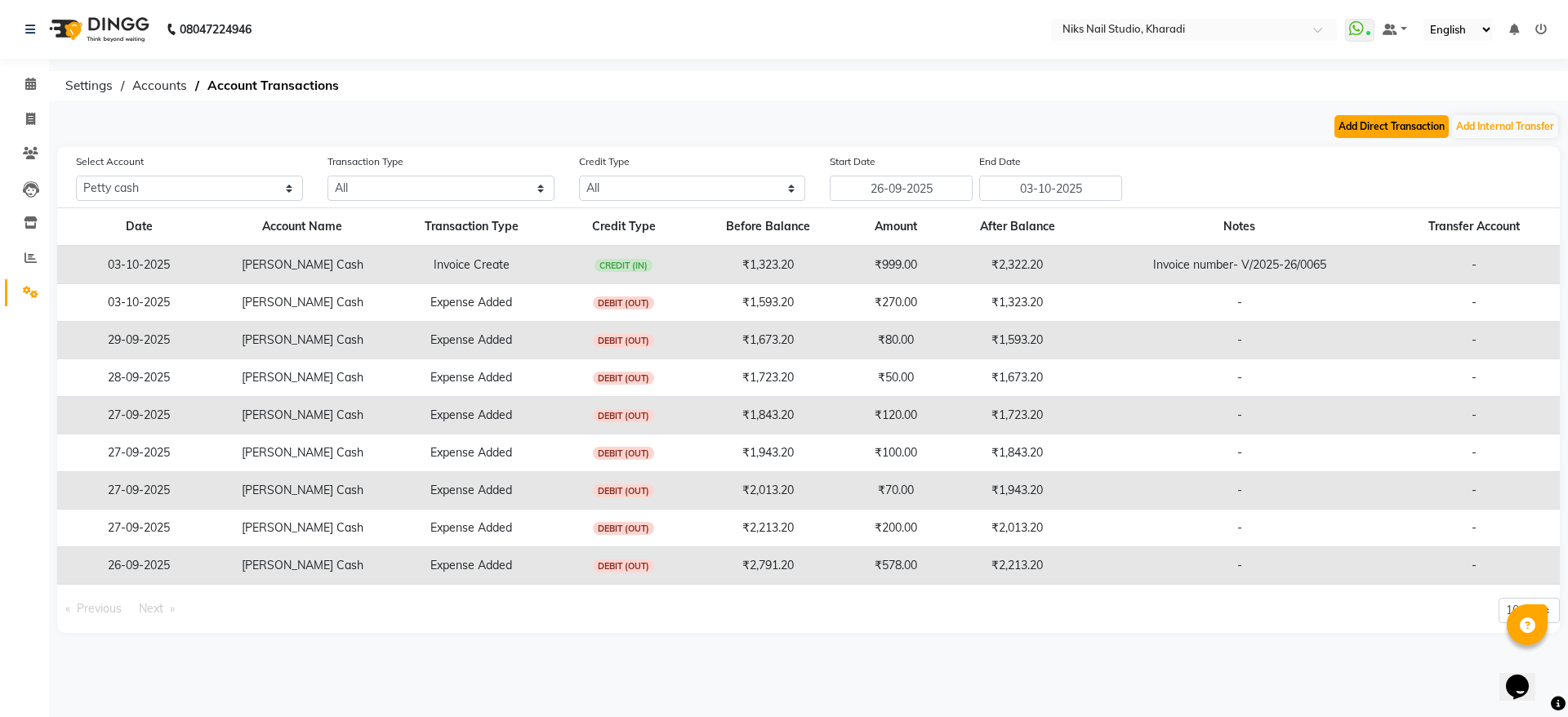
click at [1410, 122] on button "Add Direct Transaction" at bounding box center [1391, 127] width 115 height 23
select select "direct"
select select "8073"
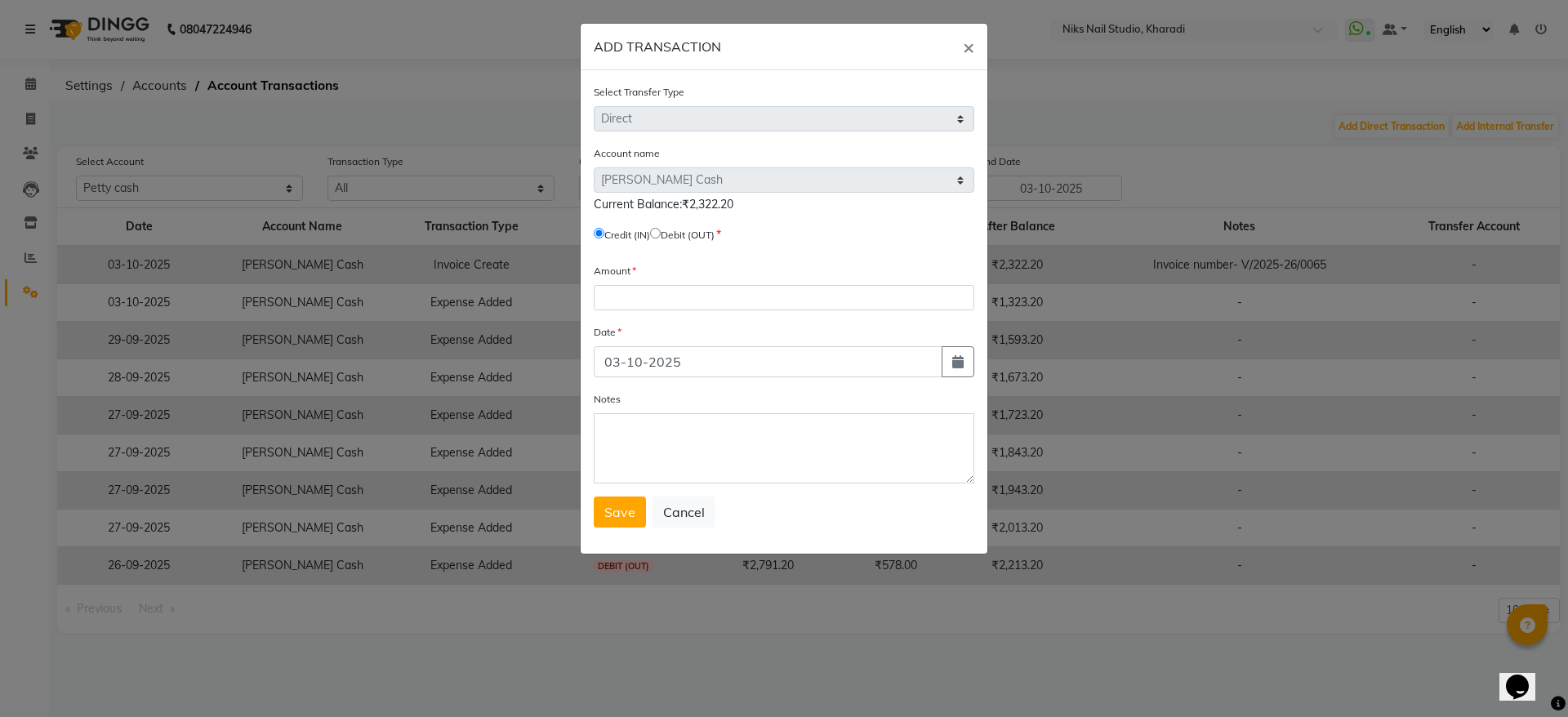
click at [660, 237] on input "radio" at bounding box center [656, 233] width 11 height 11
radio input "true"
click at [636, 303] on input "number" at bounding box center [783, 298] width 381 height 26
type input "30"
click at [653, 436] on textarea "Notes" at bounding box center [783, 448] width 381 height 71
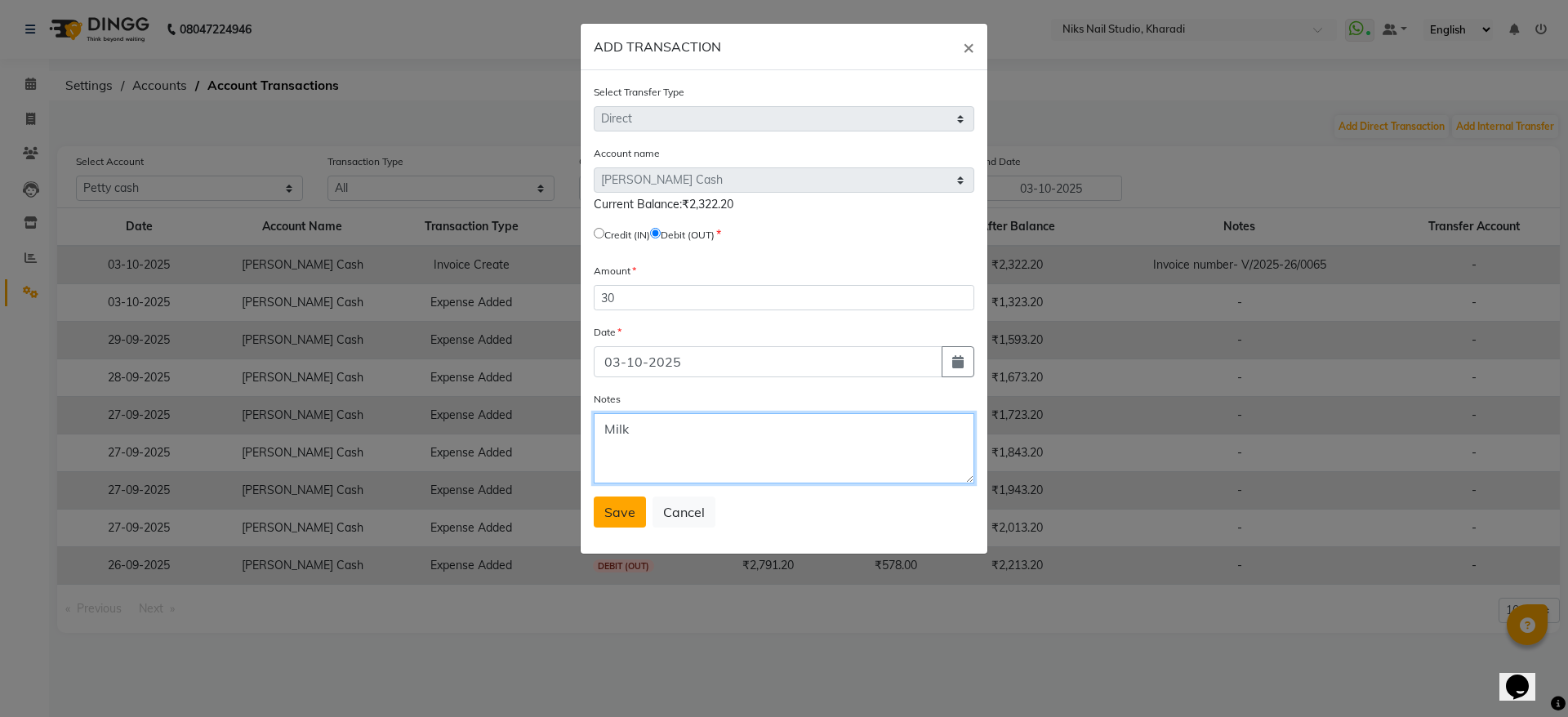
type textarea "Milk"
click at [610, 505] on span "Save" at bounding box center [620, 512] width 31 height 17
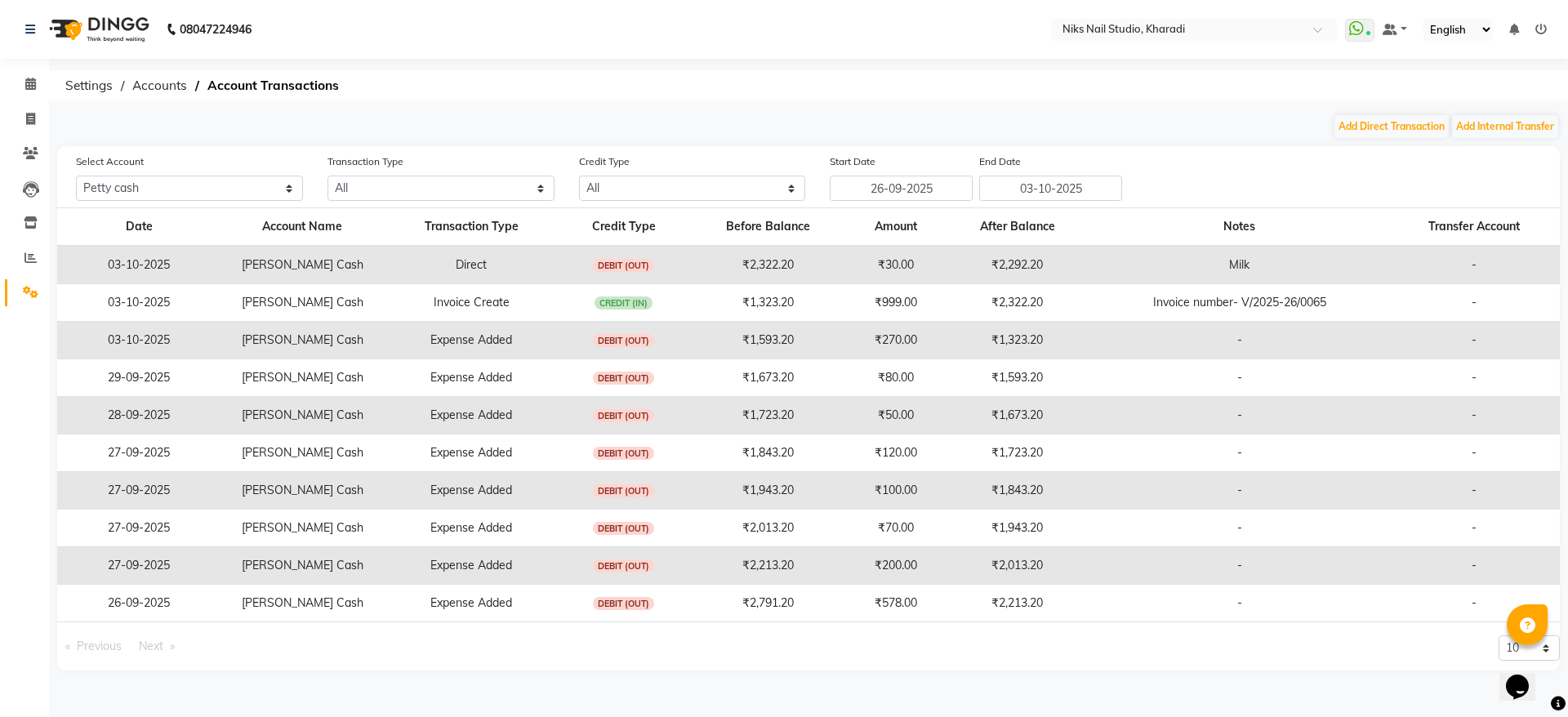
click at [876, 306] on td "₹999.00" at bounding box center [896, 303] width 95 height 38
click at [1168, 354] on td "-" at bounding box center [1239, 340] width 298 height 38
click at [34, 116] on icon at bounding box center [30, 118] width 9 height 12
select select "service"
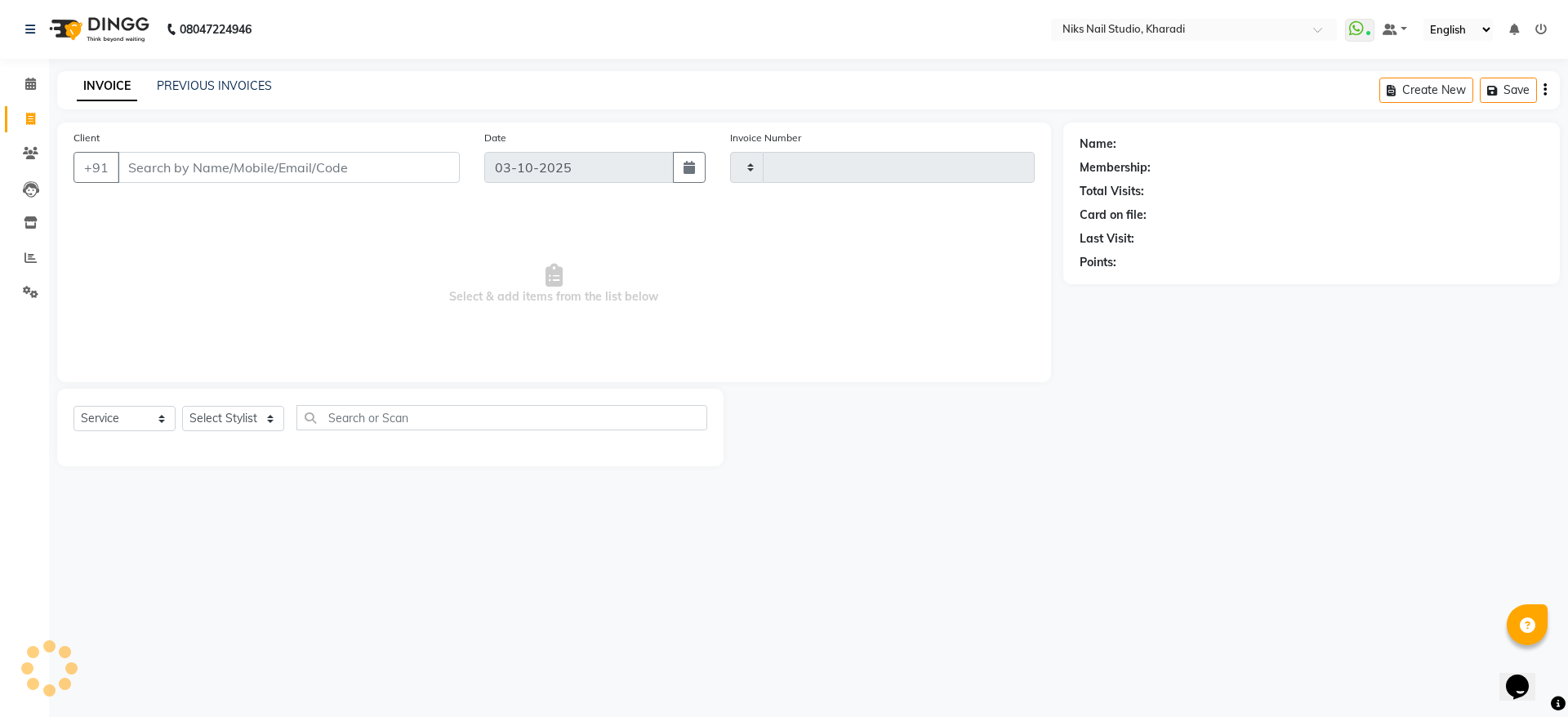
type input "0066"
select select "8770"
click at [35, 78] on icon at bounding box center [31, 83] width 11 height 12
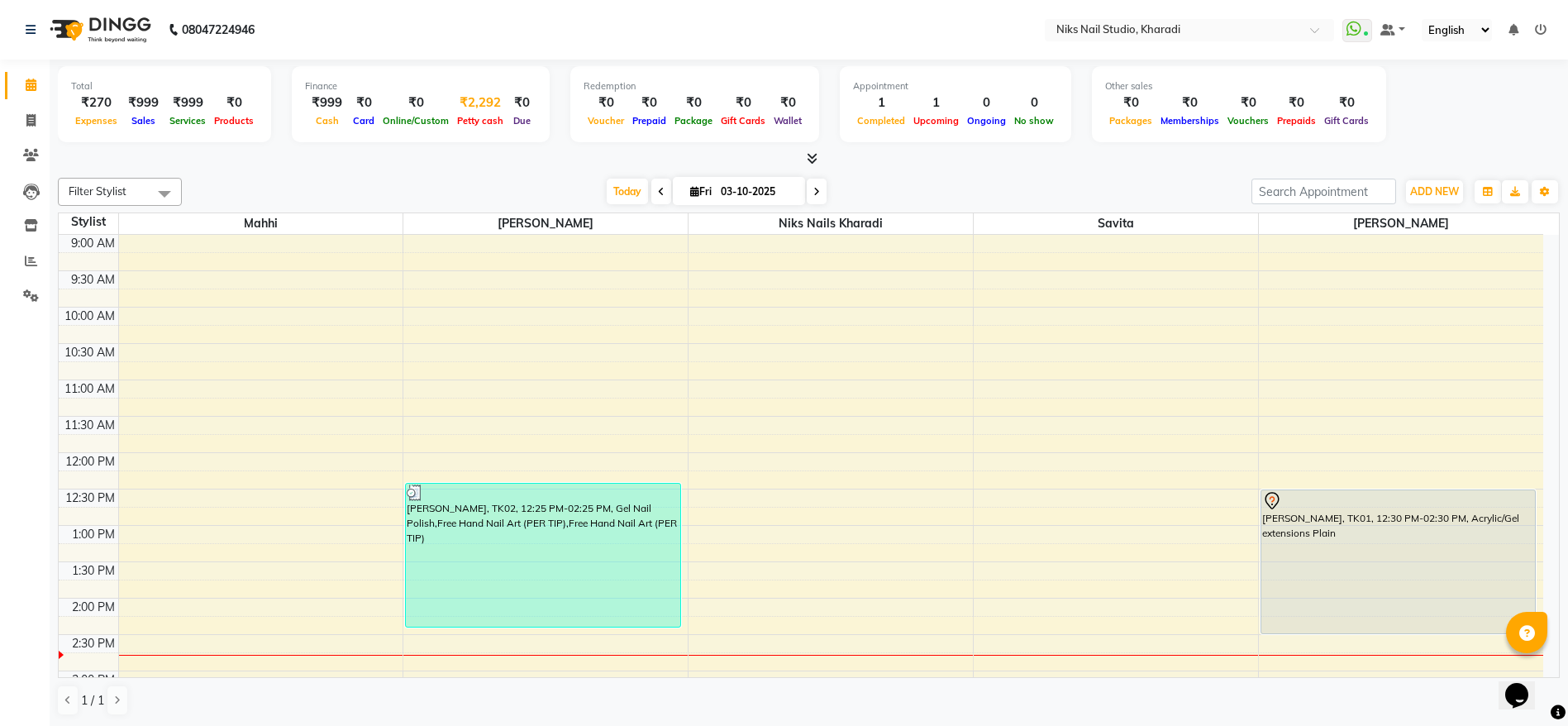
click at [474, 107] on div "₹2,292" at bounding box center [480, 103] width 55 height 19
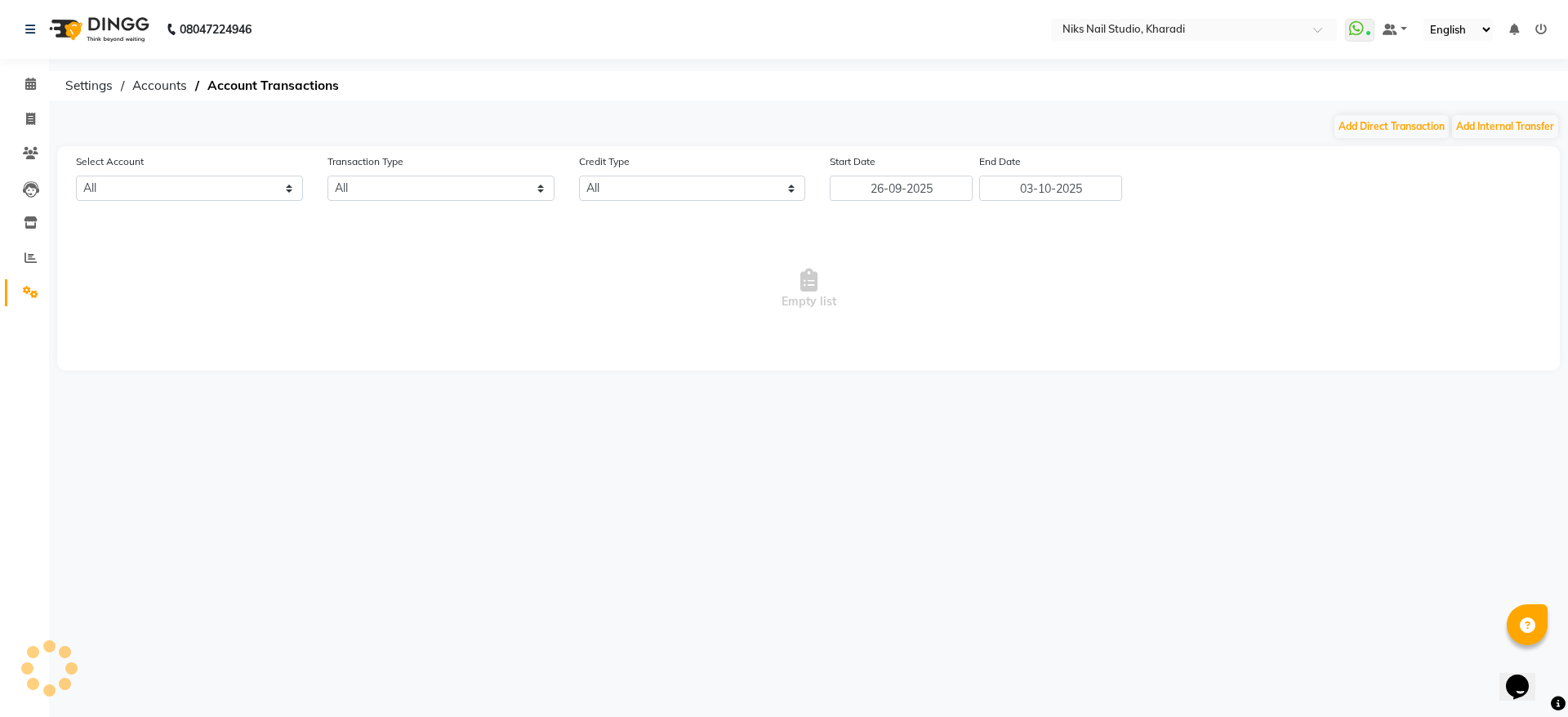
select select "8073"
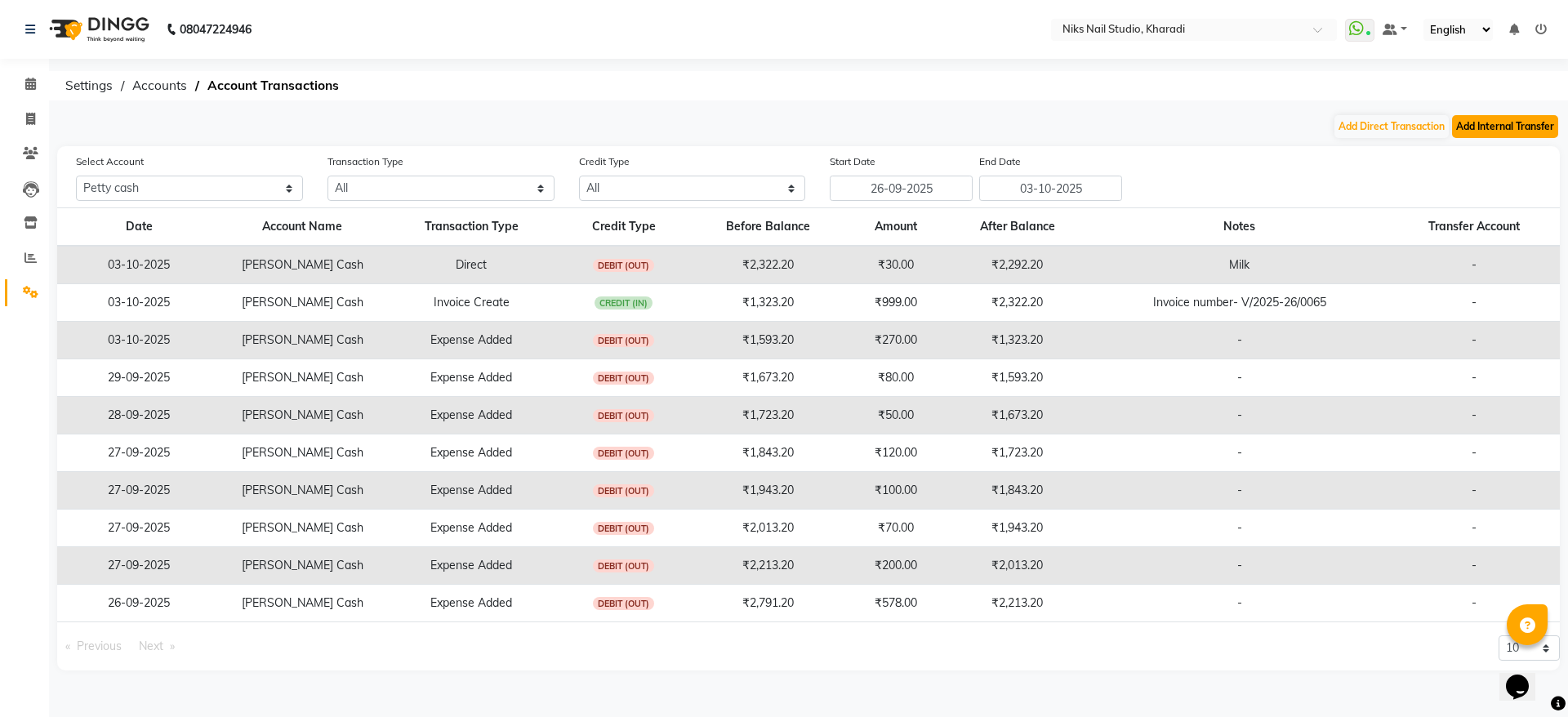
click at [1513, 127] on button "Add Internal Transfer" at bounding box center [1505, 127] width 106 height 23
select select "internal transfer"
select select "8073"
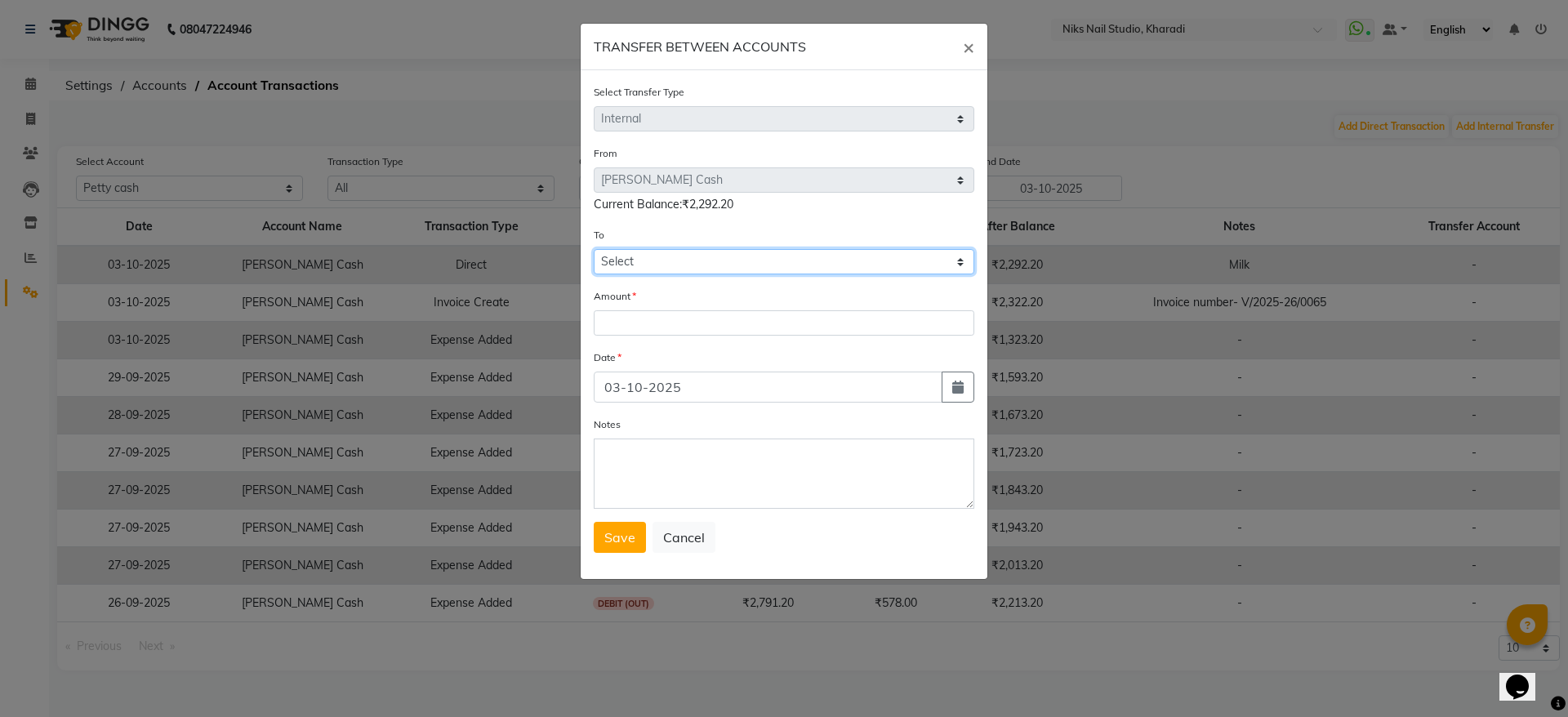
click at [742, 250] on select "Select [PERSON_NAME] Cash Default Account" at bounding box center [783, 262] width 381 height 26
click at [1136, 253] on ngb-modal-window "TRANSFER BETWEEN ACCOUNTS × Select Transfer Type Select Direct Internal From Se…" at bounding box center [784, 358] width 1568 height 717
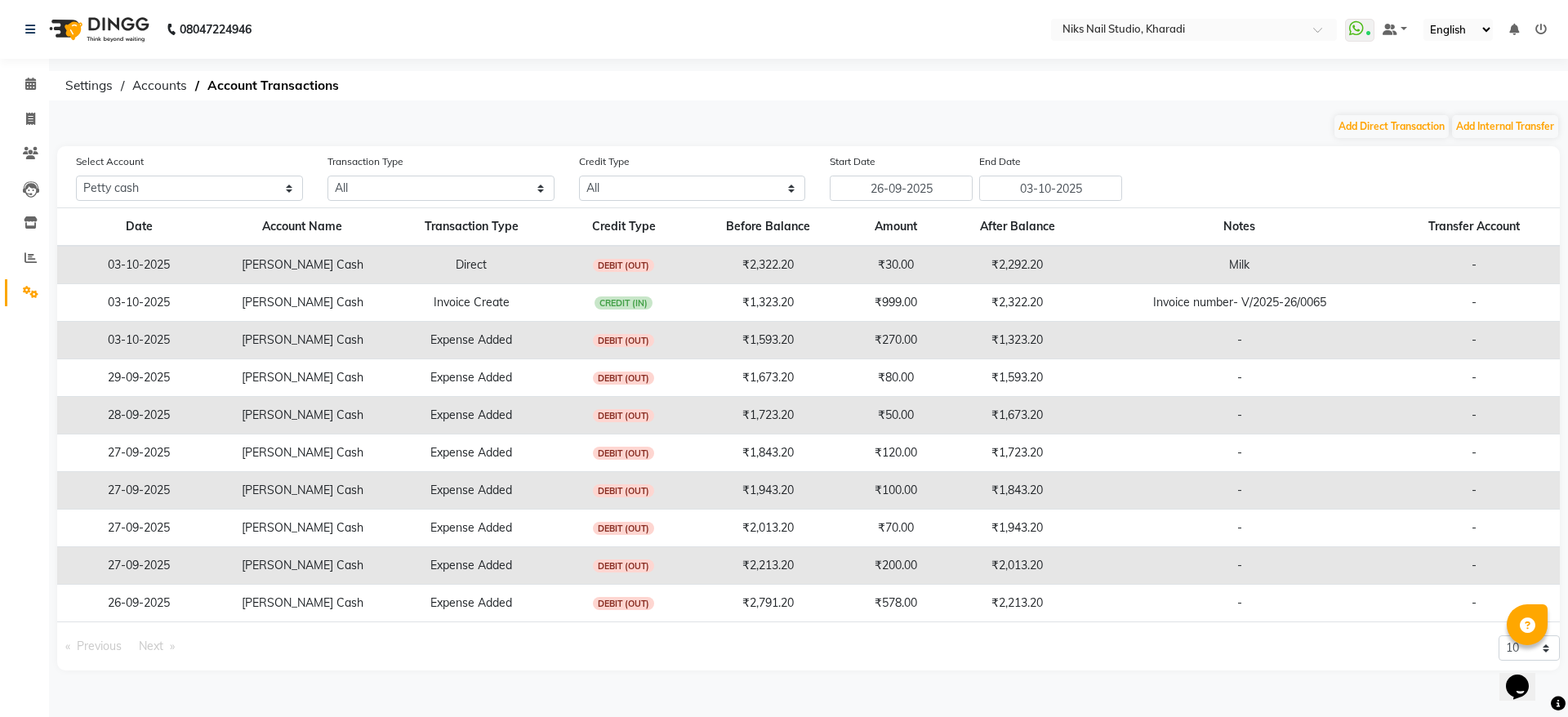
click at [1010, 352] on td "₹1,323.20" at bounding box center [1016, 340] width 146 height 38
click at [1376, 124] on button "Add Direct Transaction" at bounding box center [1391, 127] width 115 height 23
select select "direct"
select select "8073"
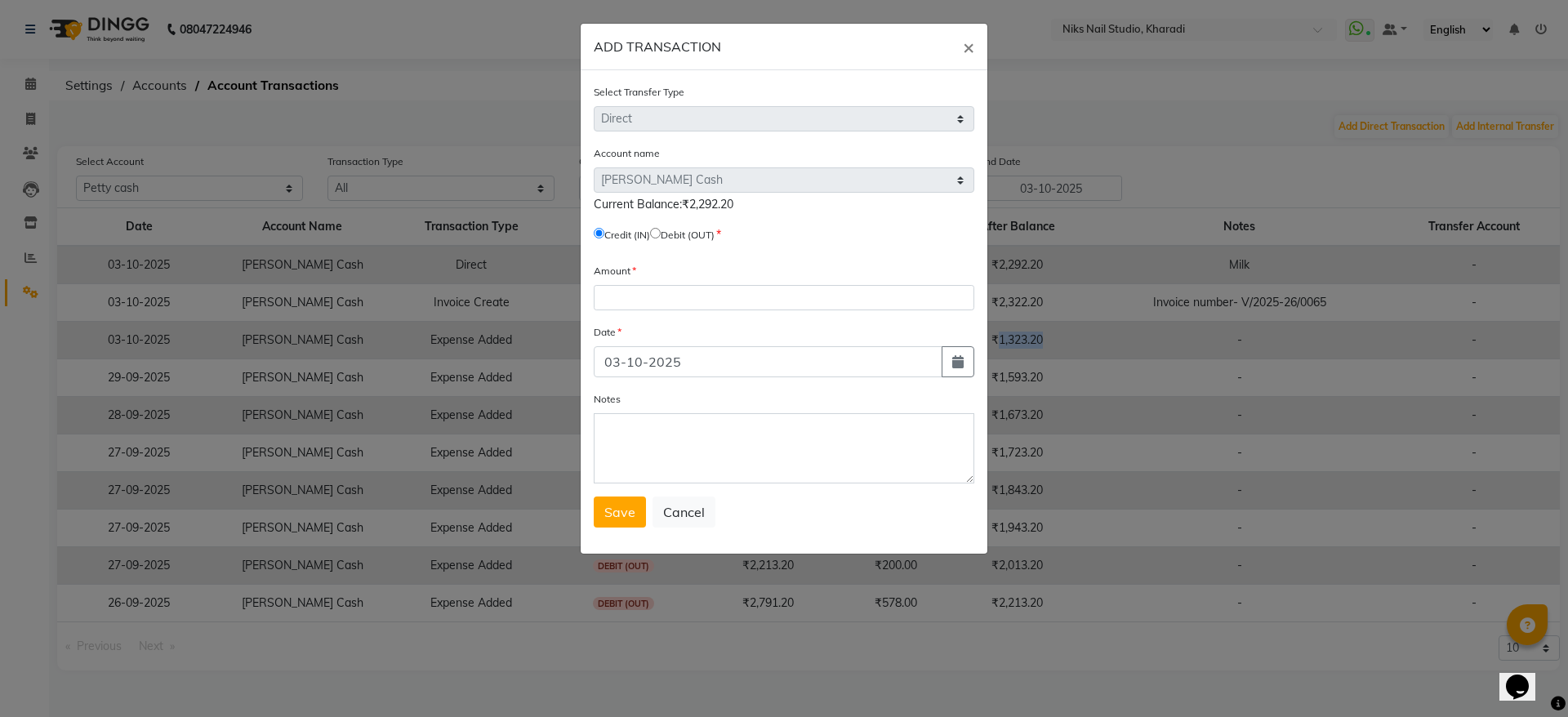
click at [660, 233] on input "radio" at bounding box center [656, 233] width 11 height 11
radio input "true"
click at [635, 302] on input "number" at bounding box center [783, 298] width 381 height 26
type input "1292"
click at [658, 424] on textarea "Notes" at bounding box center [783, 448] width 381 height 71
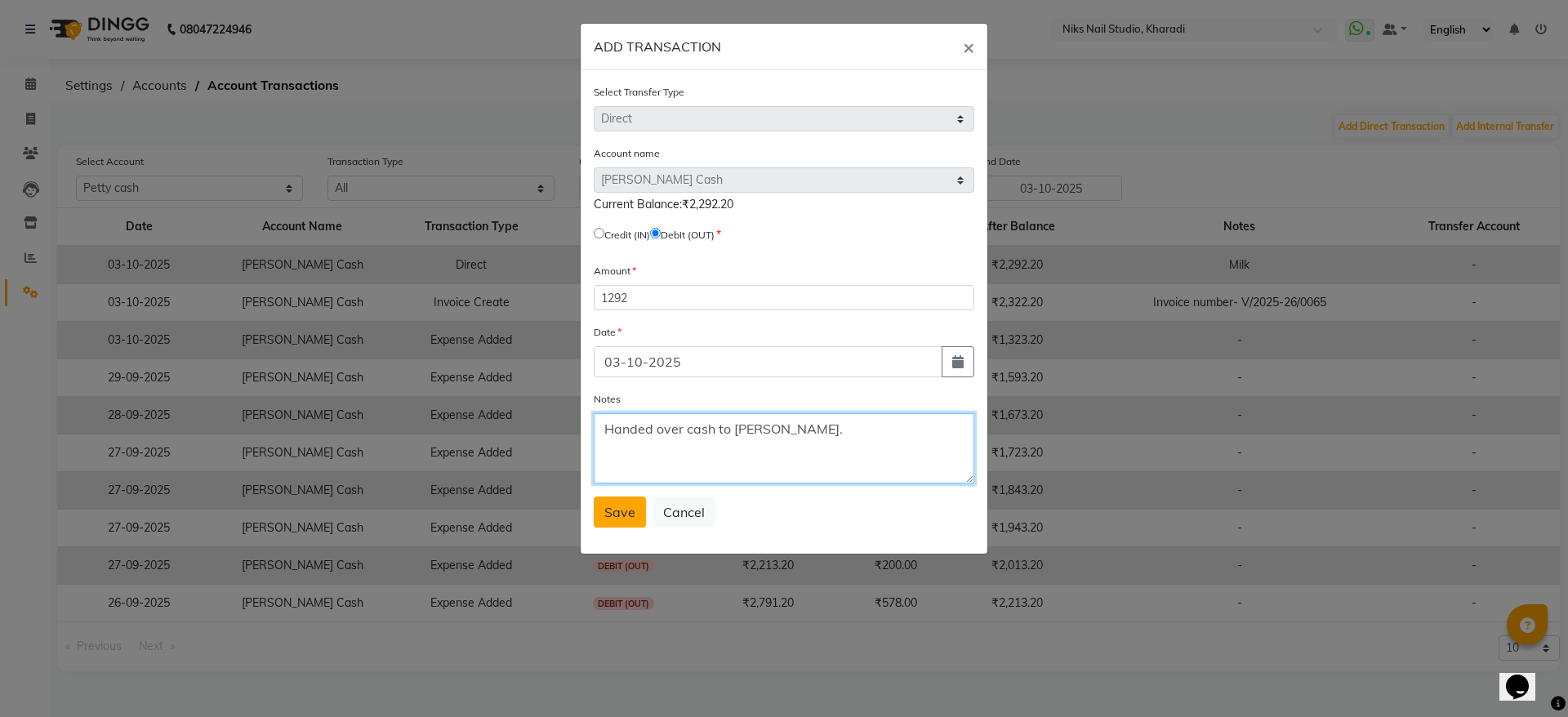
type textarea "Handed over cash to [PERSON_NAME]."
click at [614, 502] on button "Save" at bounding box center [619, 512] width 52 height 31
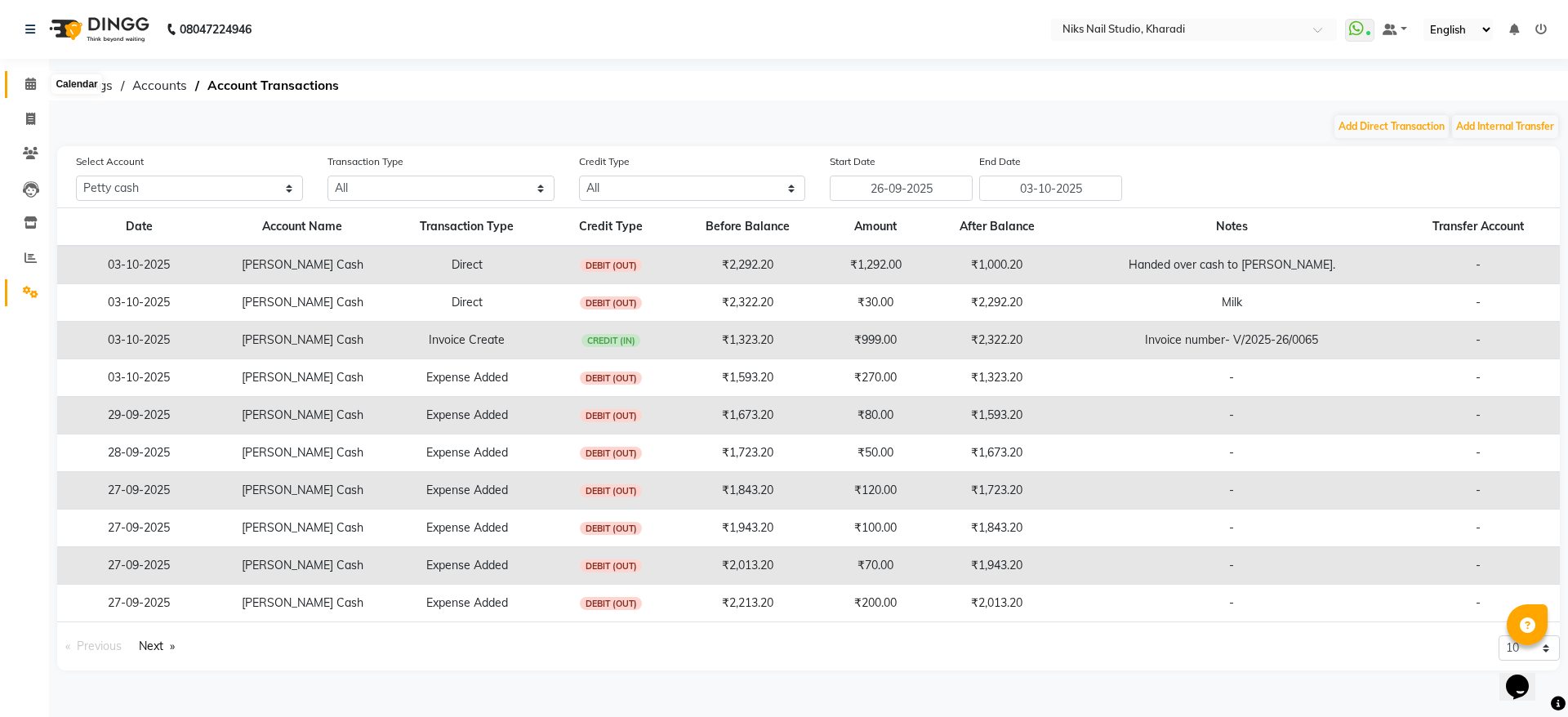
click at [28, 86] on icon at bounding box center [31, 83] width 11 height 12
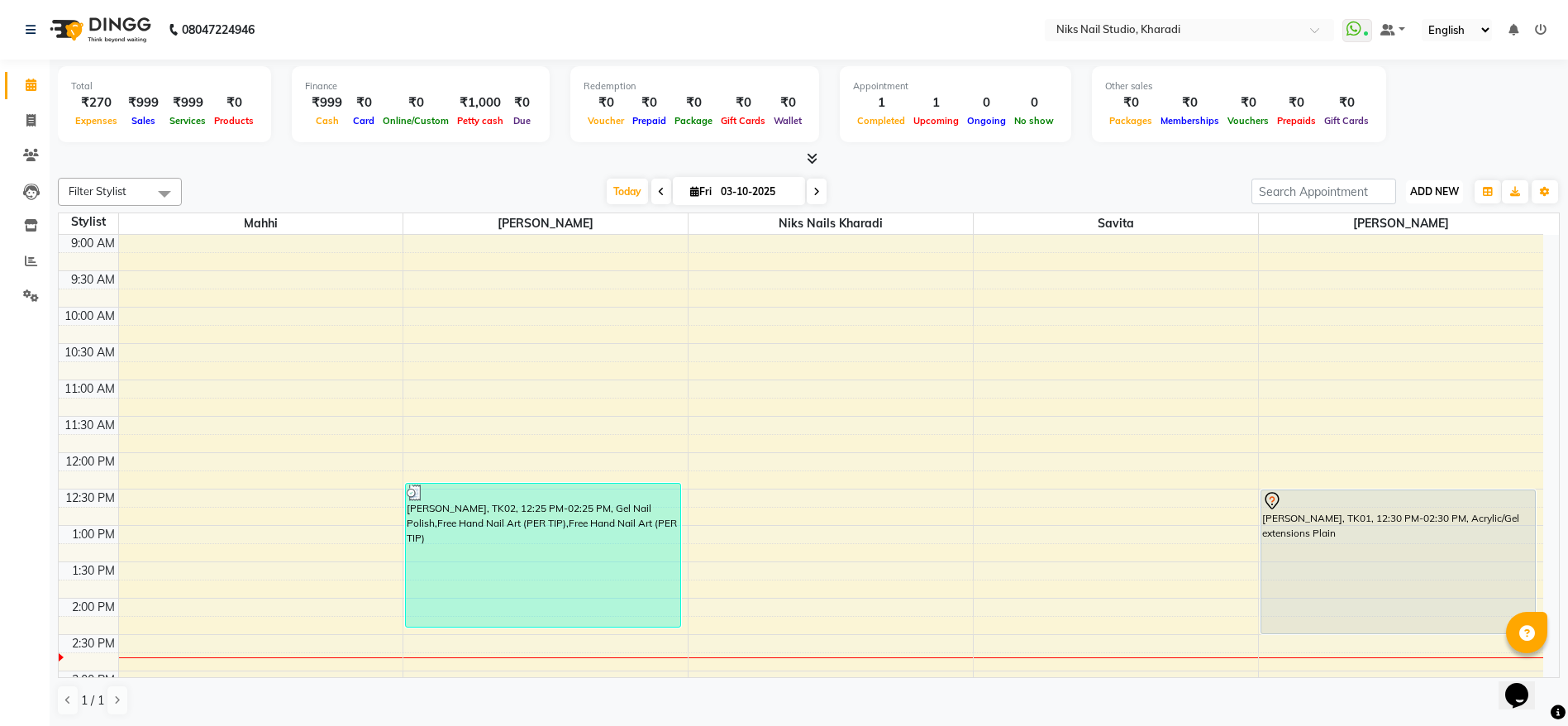
click at [1438, 191] on span "ADD NEW" at bounding box center [1434, 190] width 49 height 12
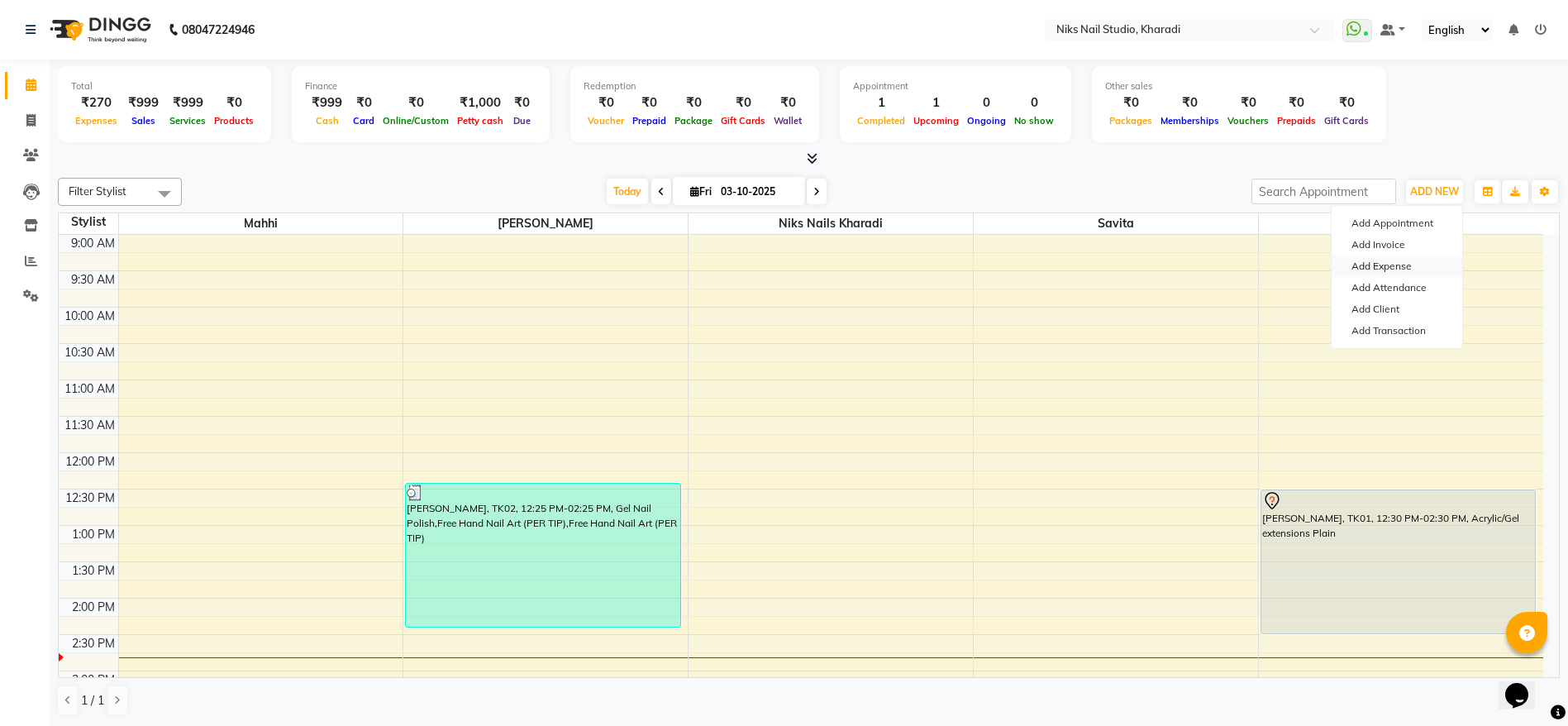
click at [1397, 263] on link "Add Expense" at bounding box center [1396, 266] width 131 height 21
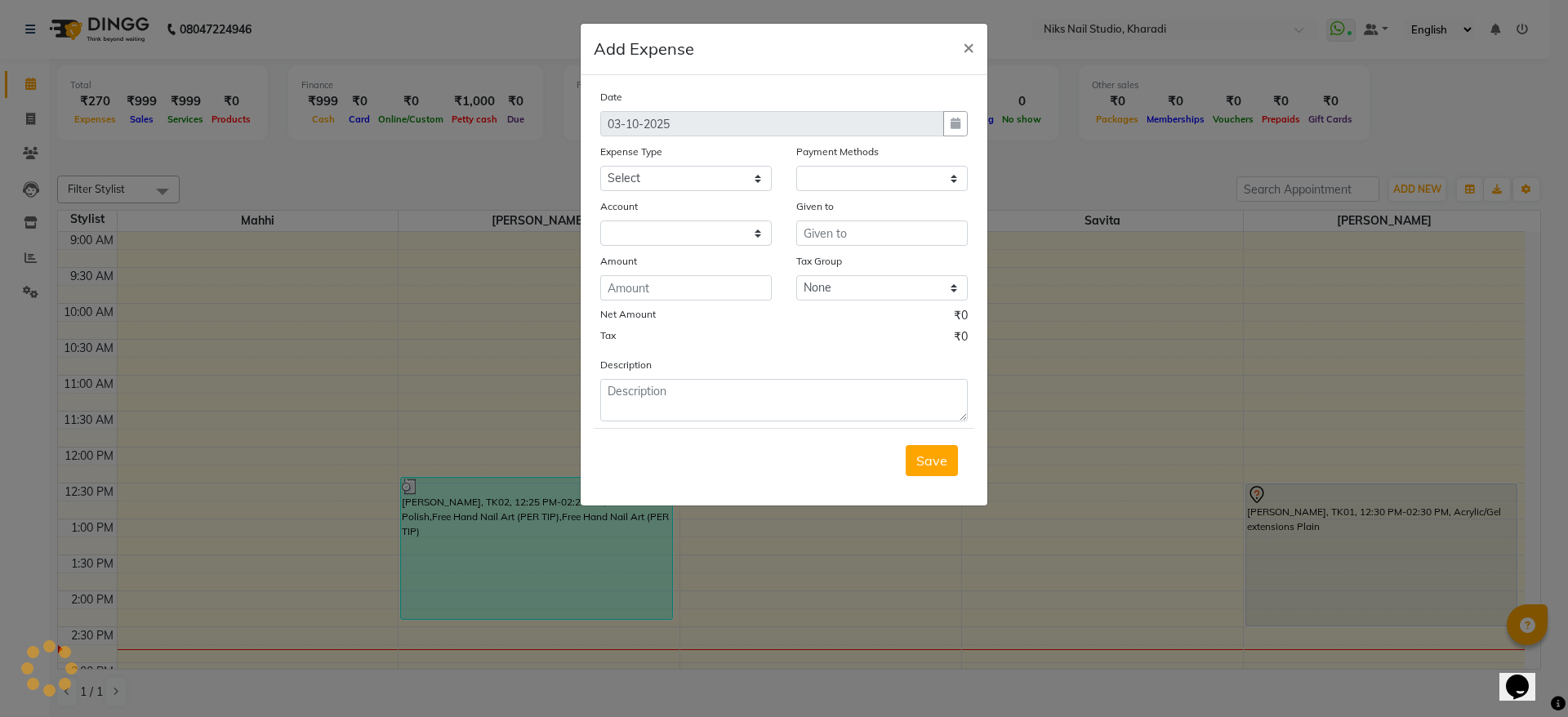
select select
select select "1"
select select "8073"
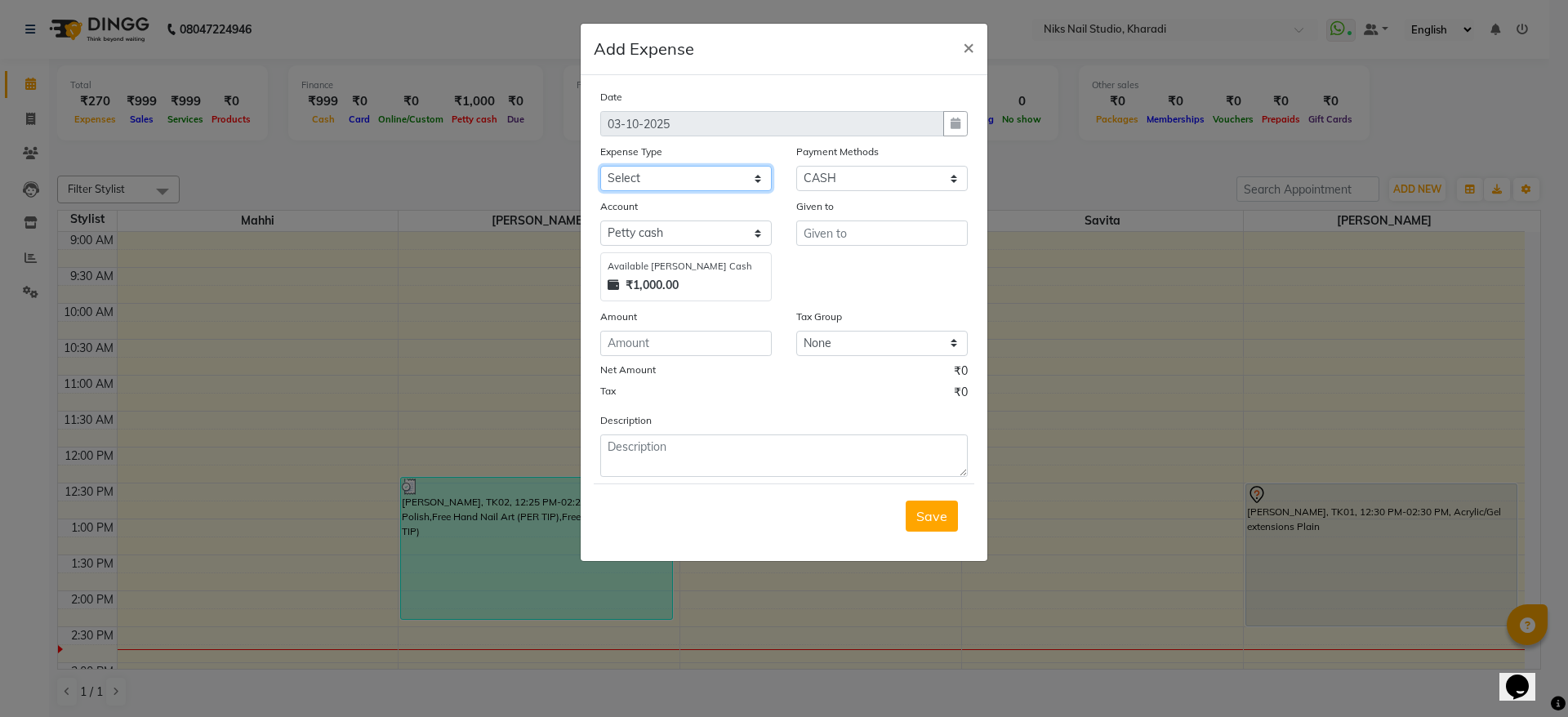
click at [652, 181] on select "Select Cash transfer to hub Client Snacks Donation Equipment Maintenance Miscel…" at bounding box center [685, 179] width 171 height 26
click at [1141, 285] on ngb-modal-window "Add Expense × Date [DATE] Expense Type Select Cash transfer to hub Client Snack…" at bounding box center [784, 358] width 1568 height 717
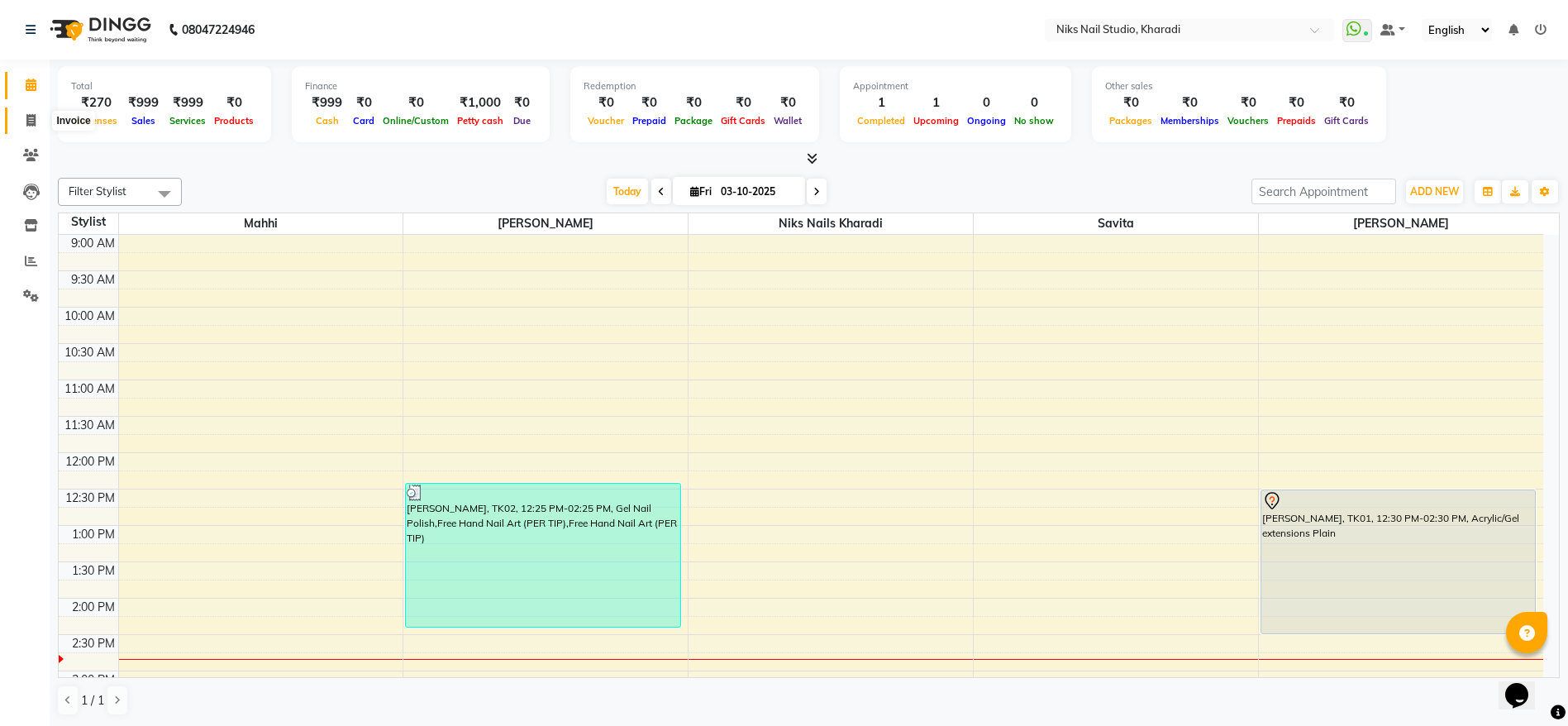
click at [30, 123] on icon at bounding box center [31, 120] width 9 height 12
select select "service"
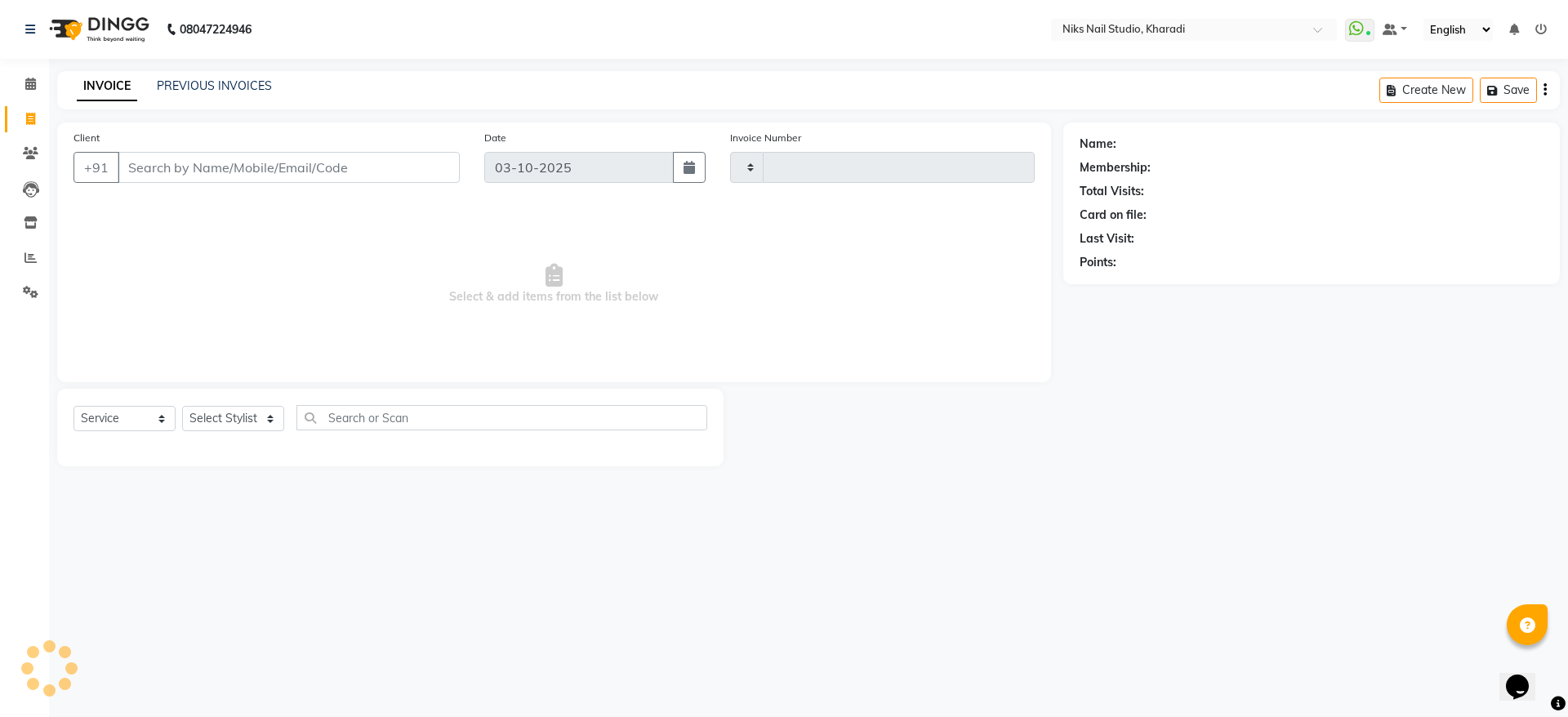
type input "0066"
select select "8770"
click at [32, 78] on icon at bounding box center [31, 83] width 11 height 12
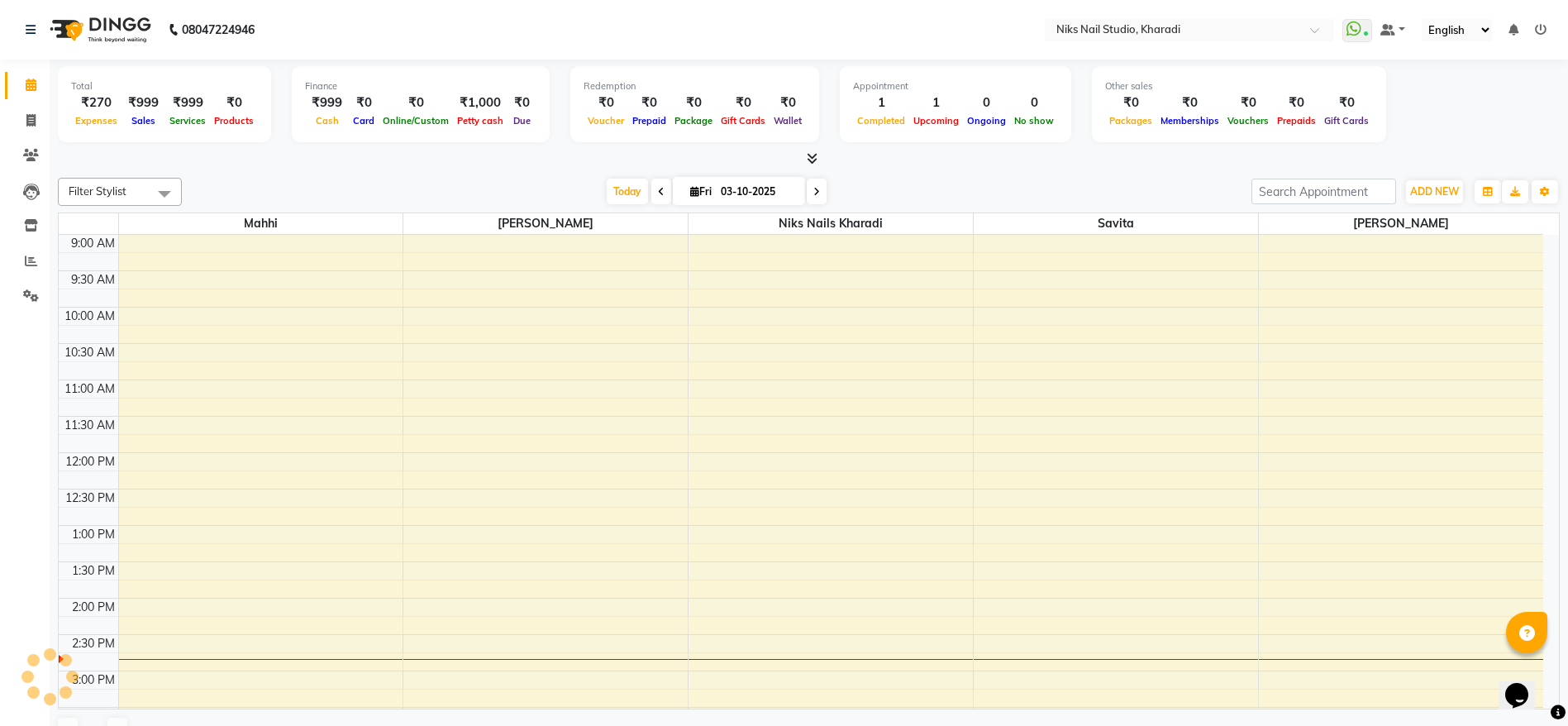
scroll to position [365, 0]
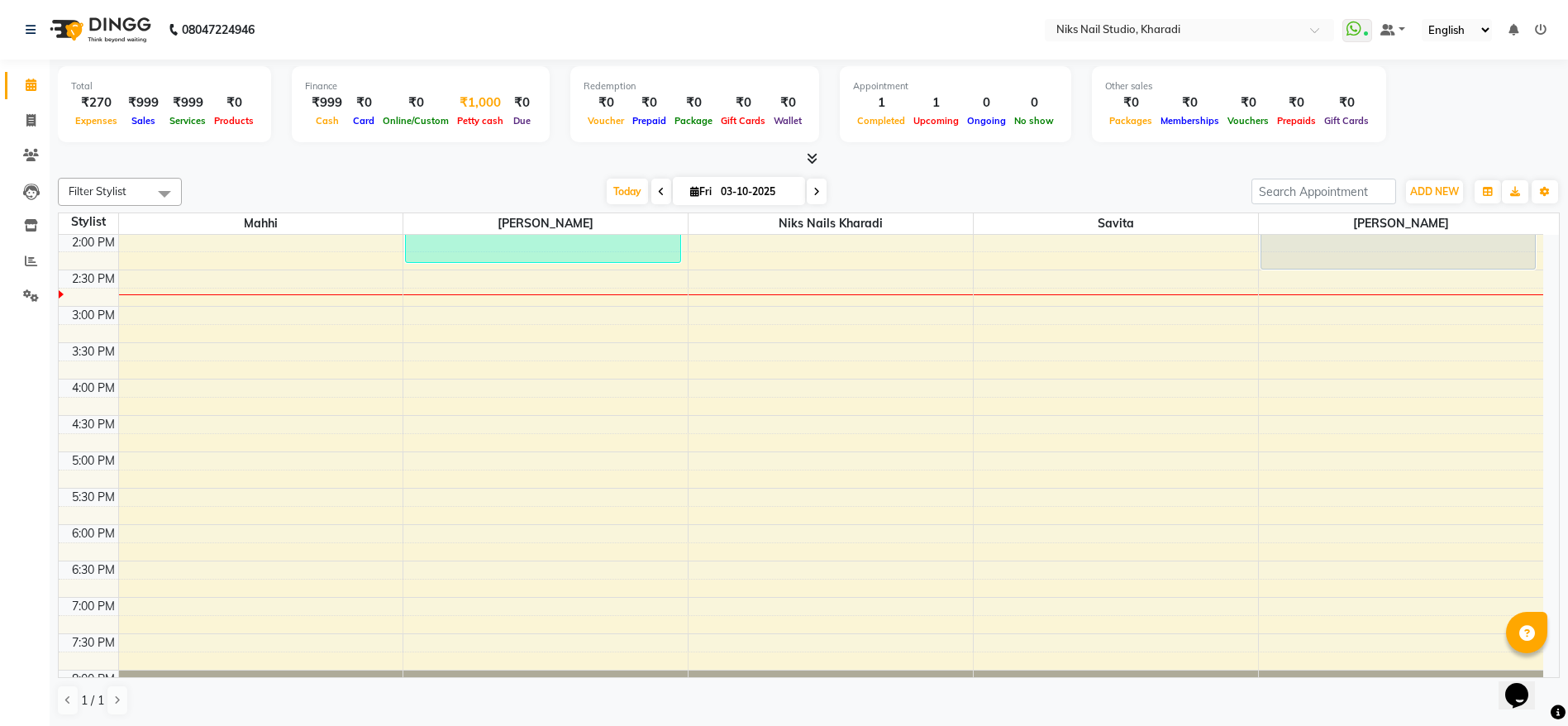
click at [467, 108] on div "₹1,000" at bounding box center [480, 103] width 55 height 19
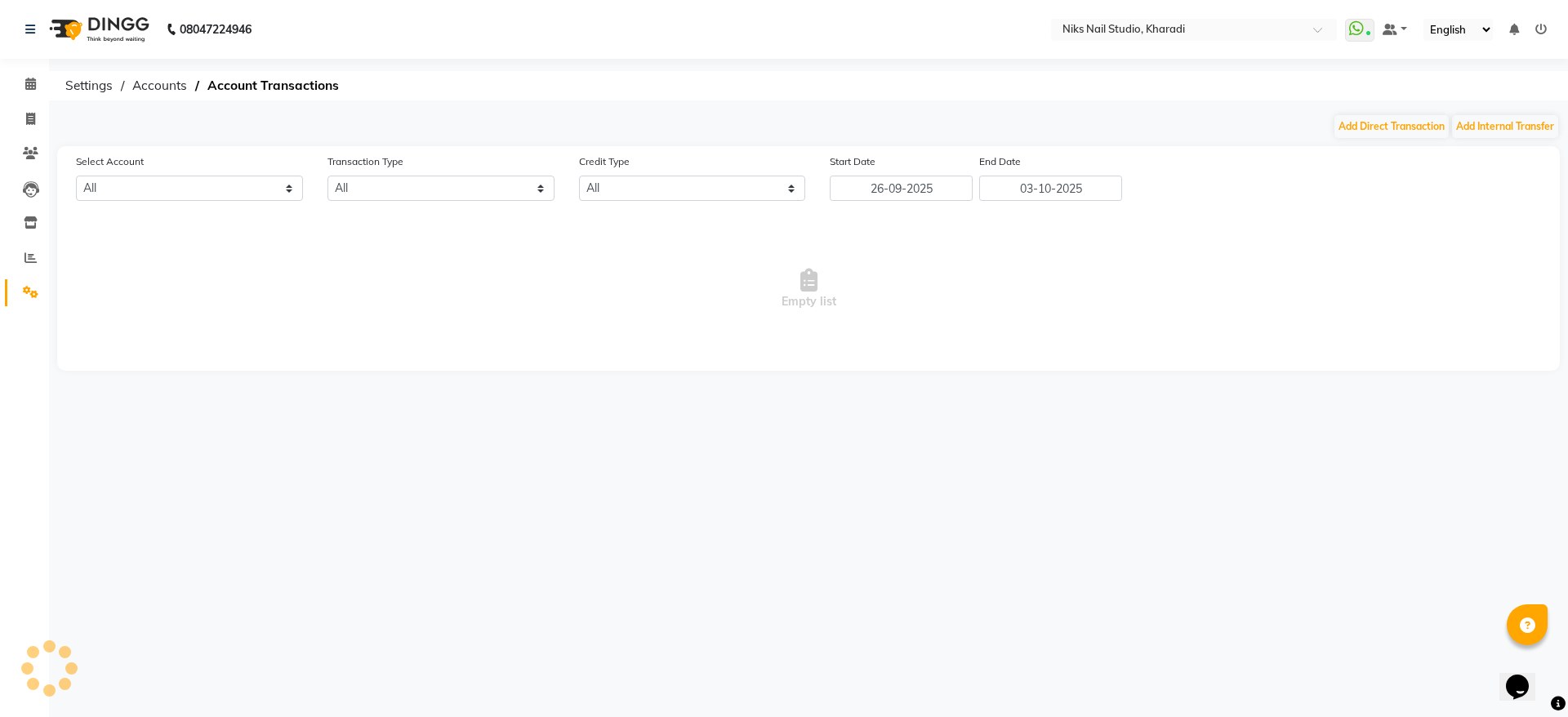
select select "8073"
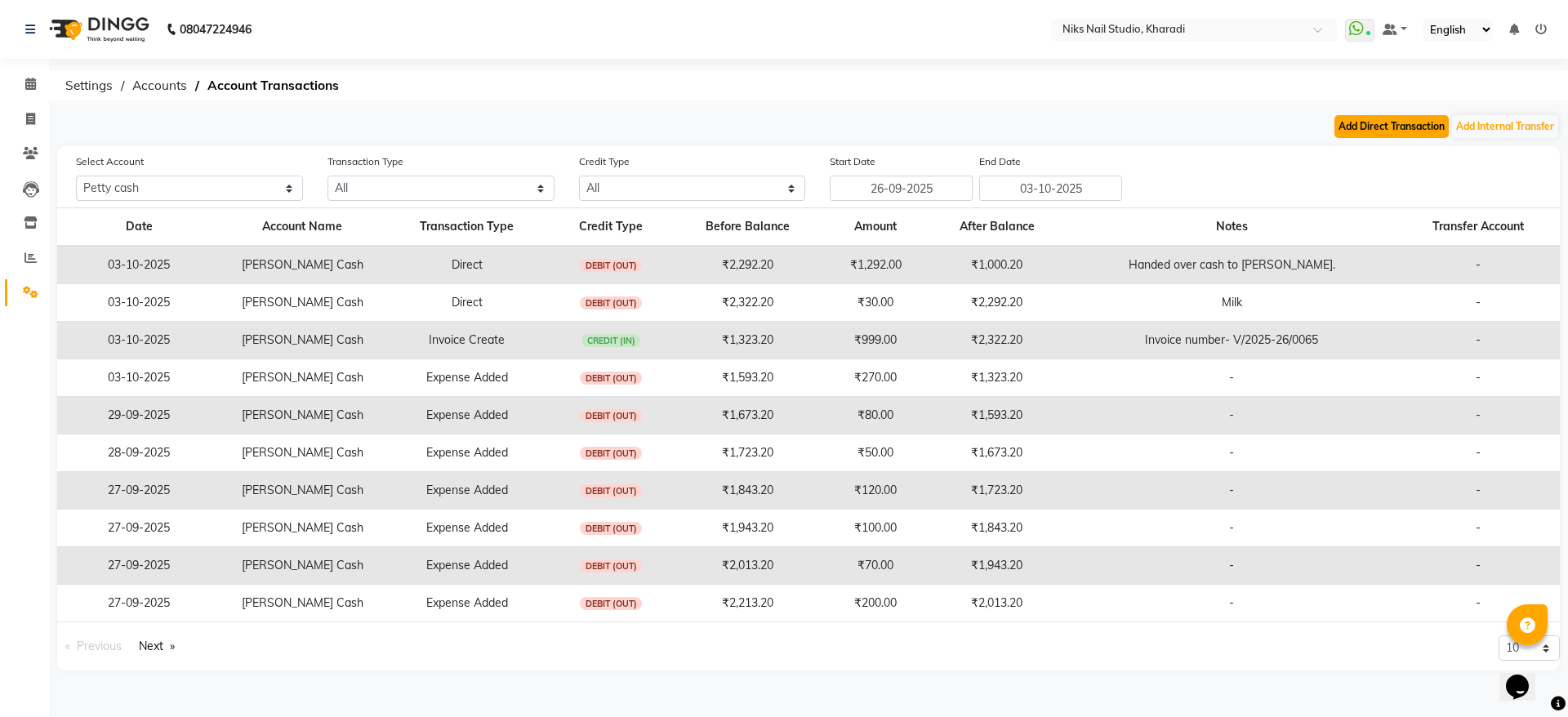
click at [1386, 126] on button "Add Direct Transaction" at bounding box center [1391, 127] width 115 height 23
select select "direct"
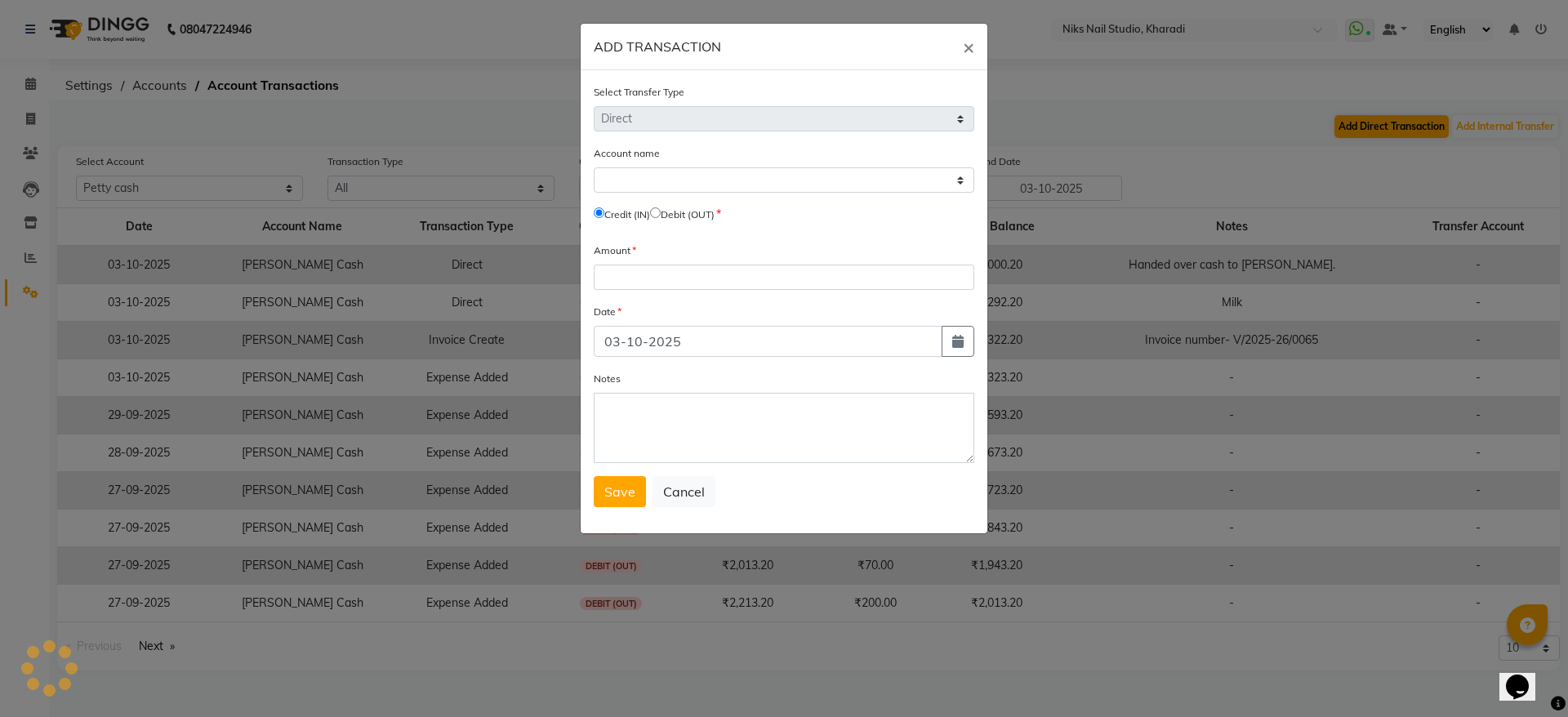
select select "8073"
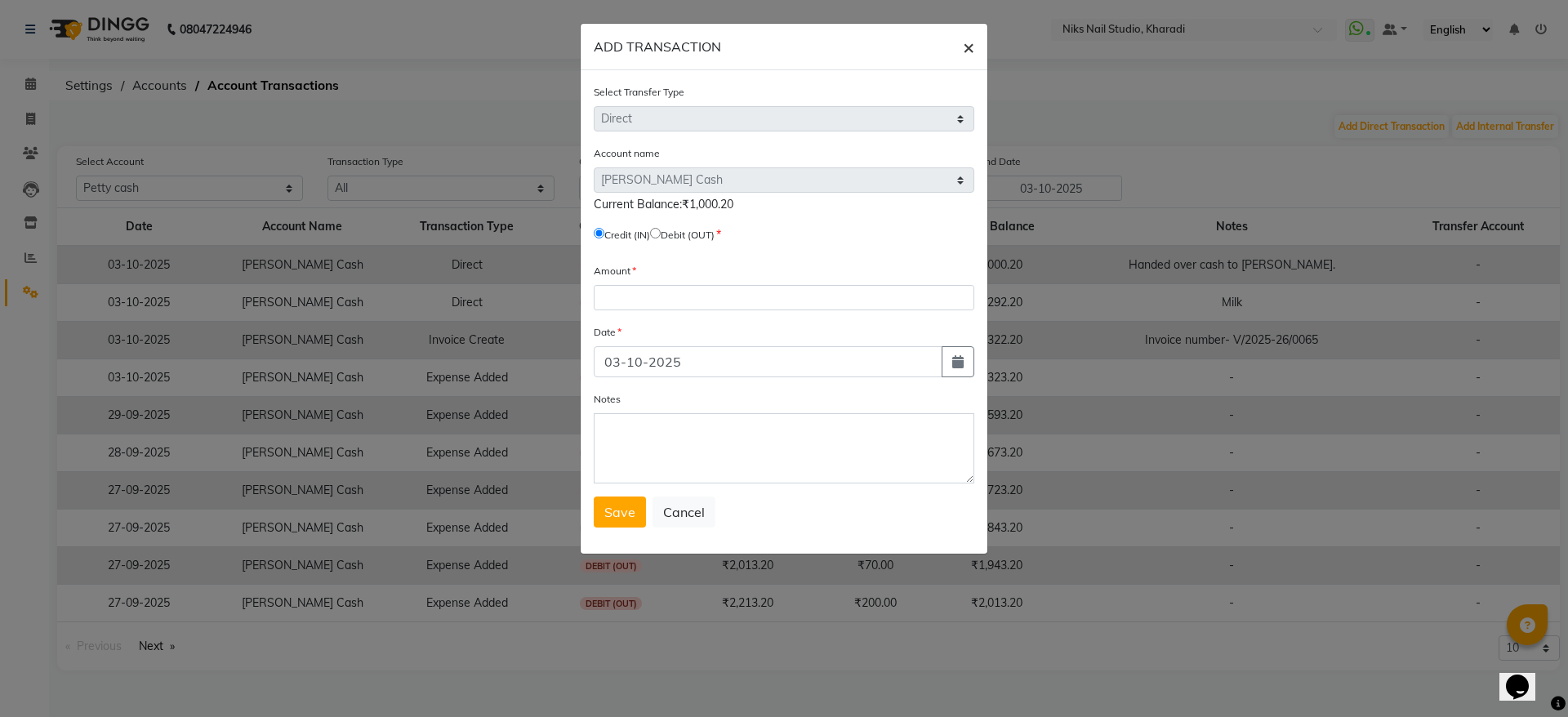
click at [968, 47] on span "×" at bounding box center [968, 46] width 11 height 25
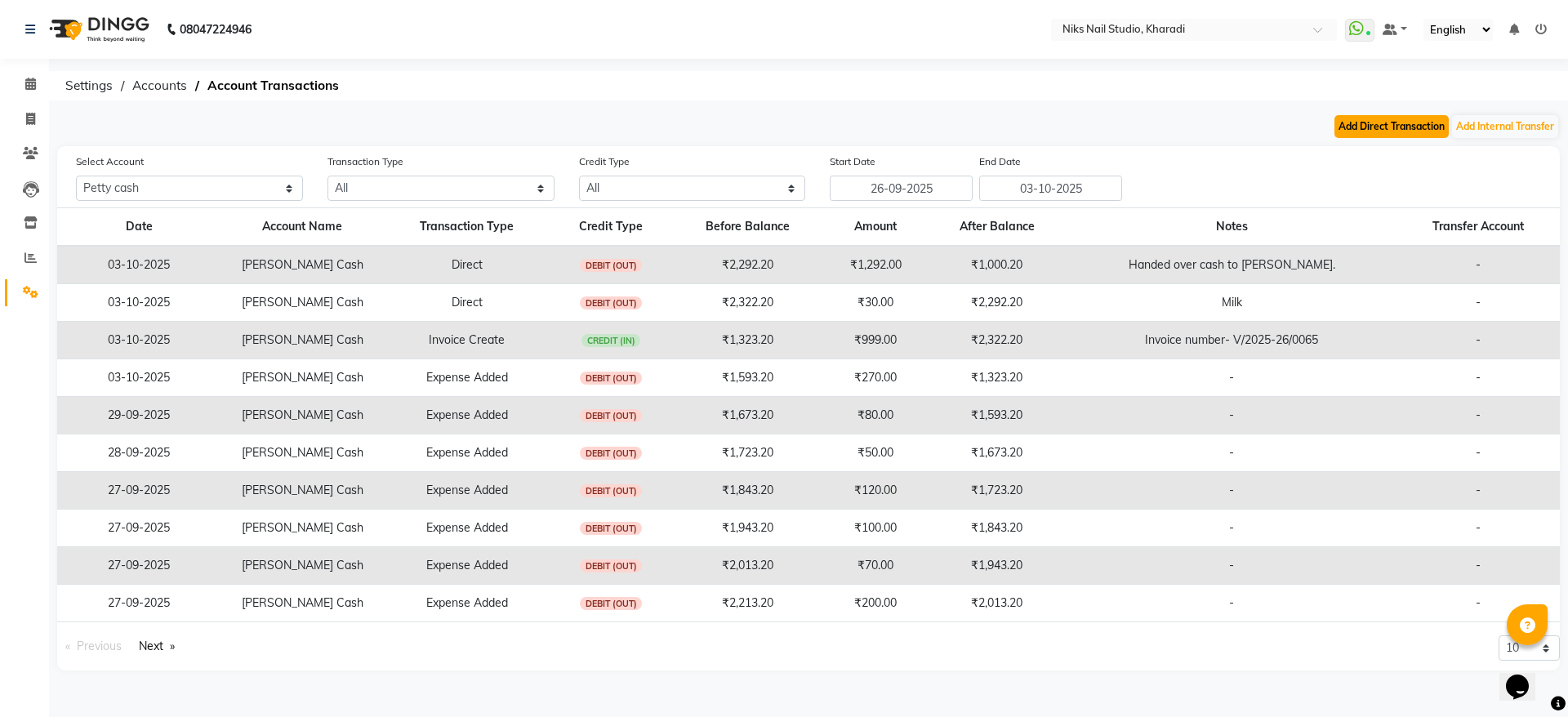
click at [1363, 129] on button "Add Direct Transaction" at bounding box center [1391, 127] width 115 height 23
select select "direct"
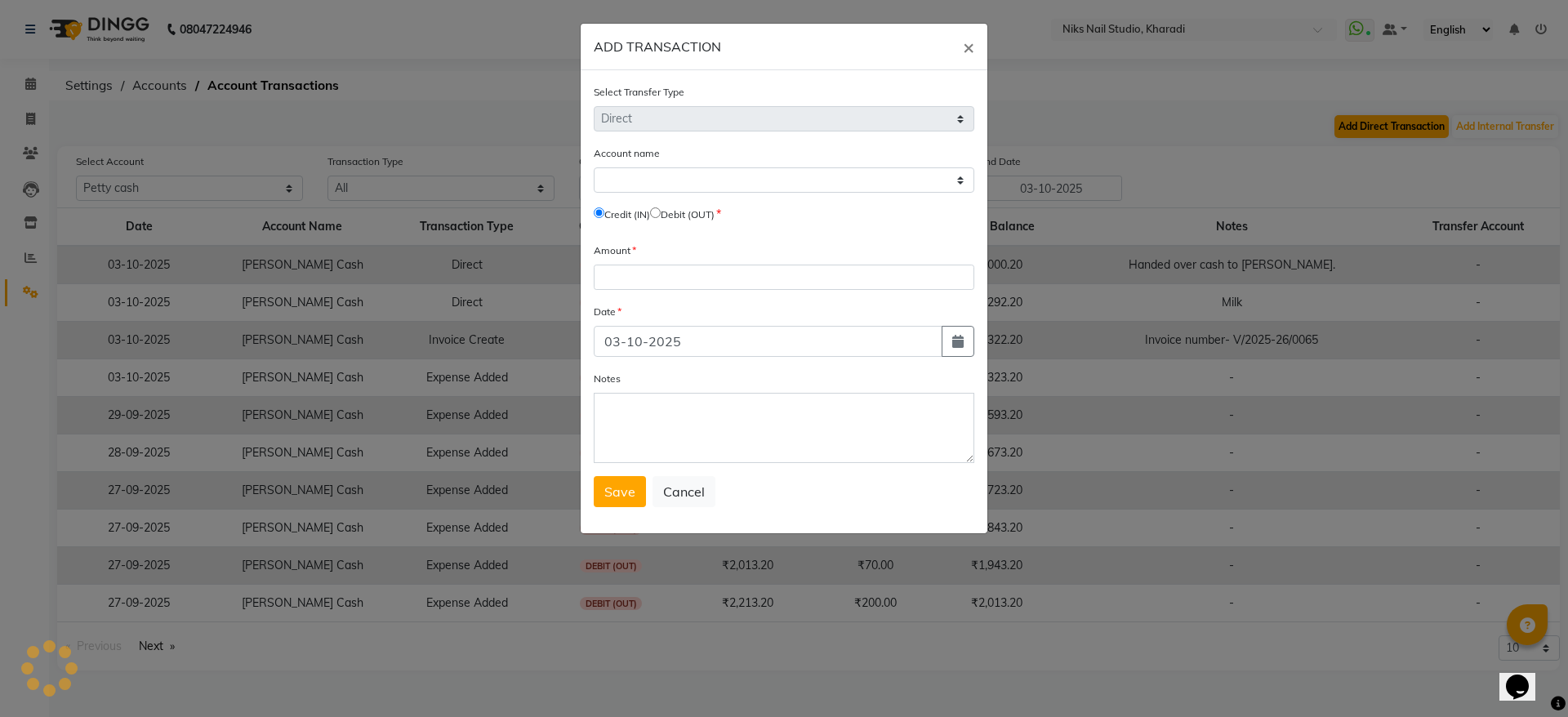
select select "8073"
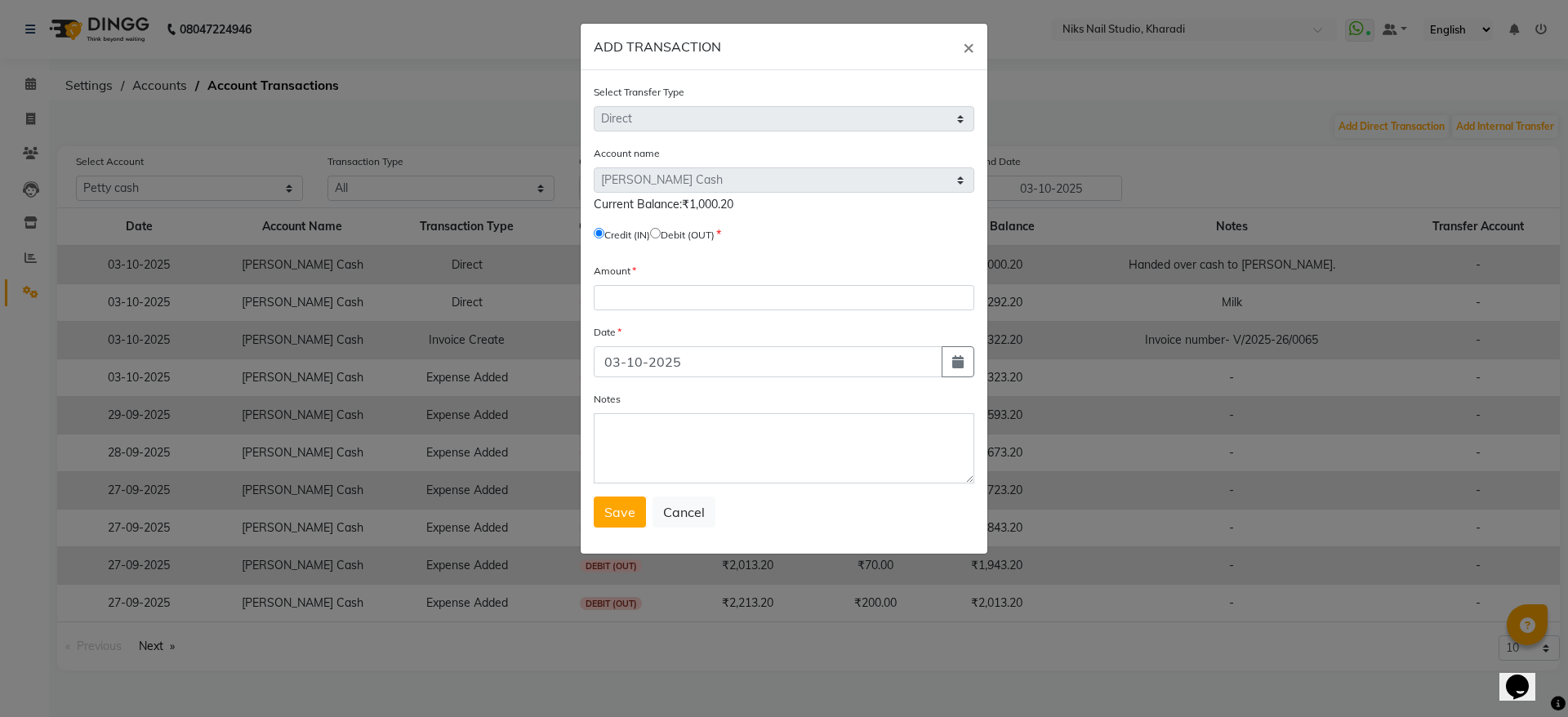
click at [660, 232] on input "radio" at bounding box center [656, 233] width 11 height 11
radio input "true"
click at [639, 297] on input "number" at bounding box center [783, 298] width 381 height 26
type input "4323"
click at [626, 428] on textarea "Notes" at bounding box center [783, 448] width 381 height 71
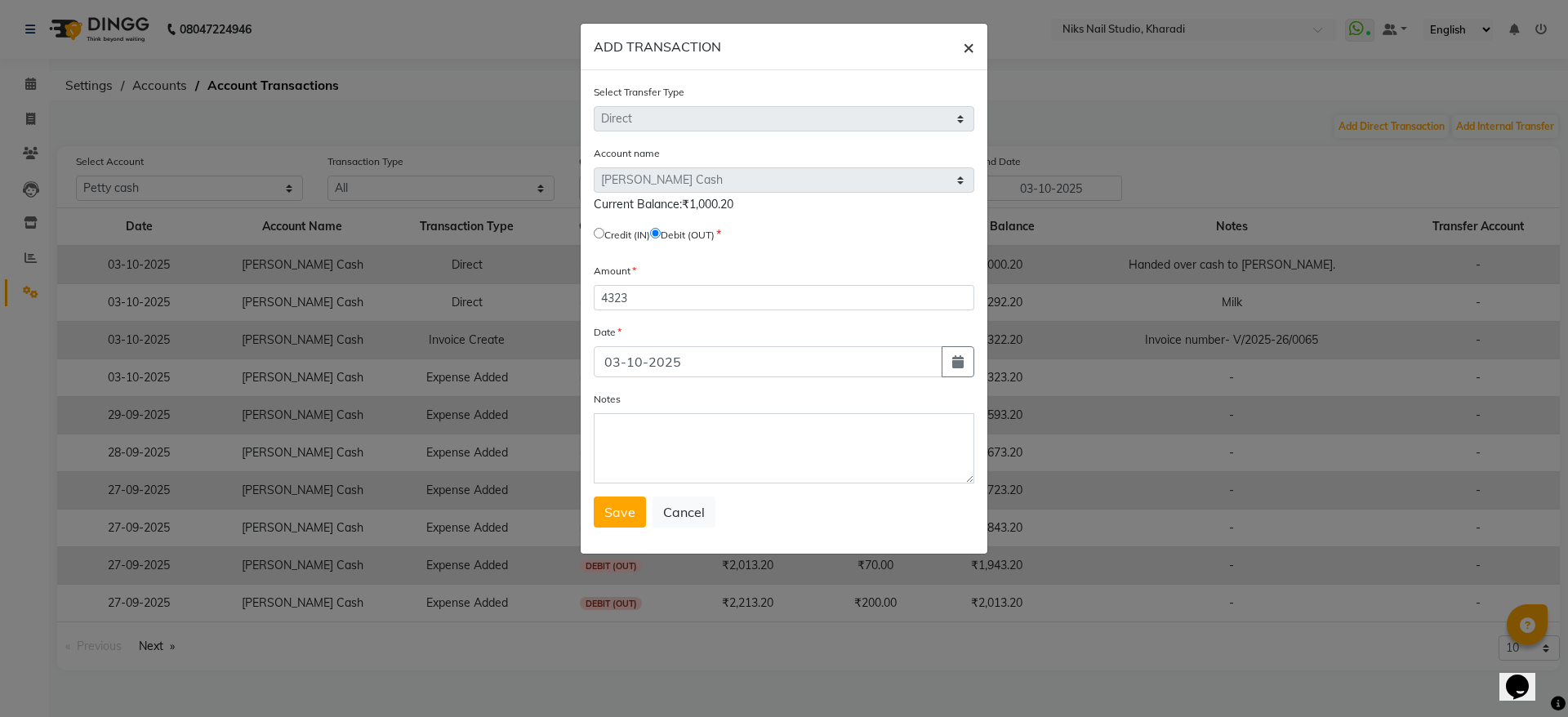
click at [967, 43] on span "×" at bounding box center [968, 46] width 11 height 25
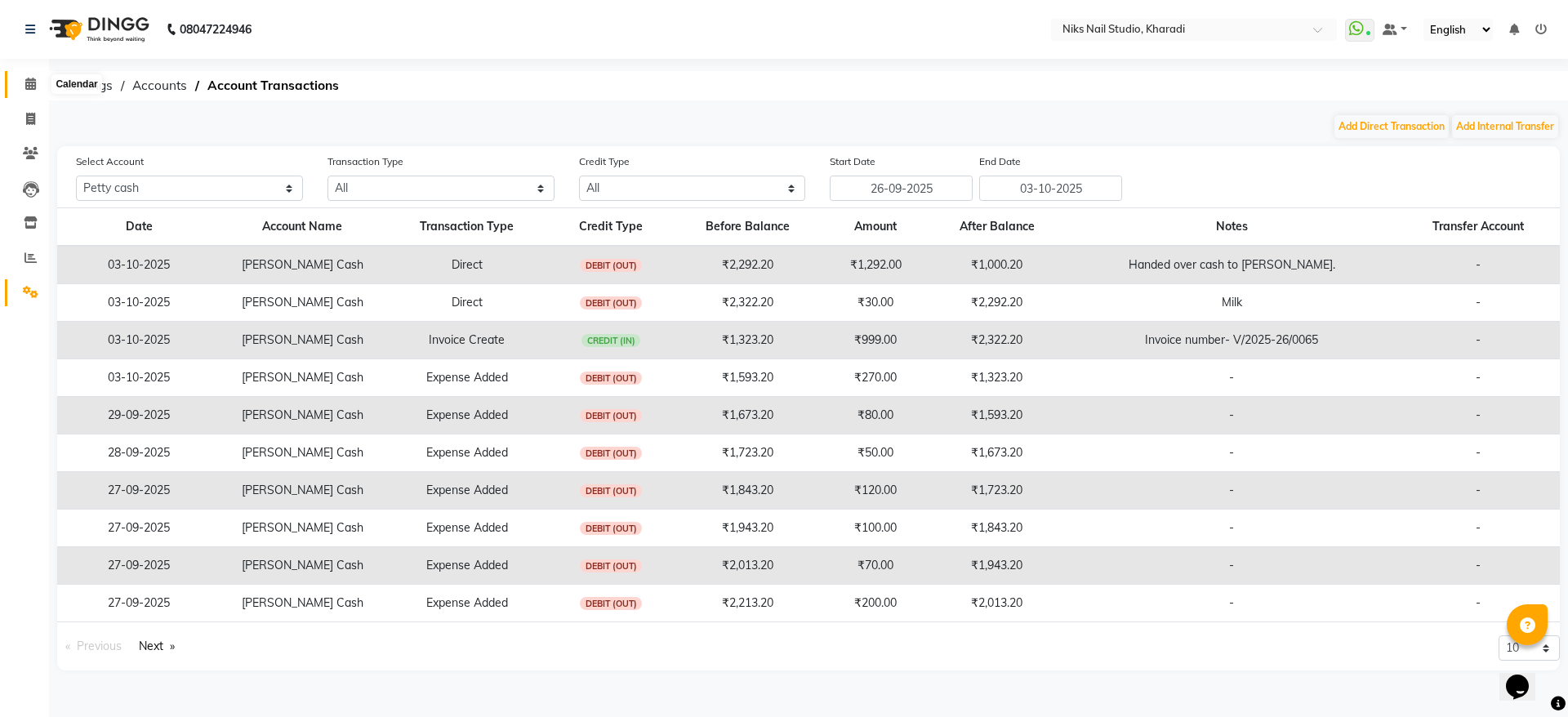
click at [34, 84] on icon at bounding box center [31, 83] width 11 height 12
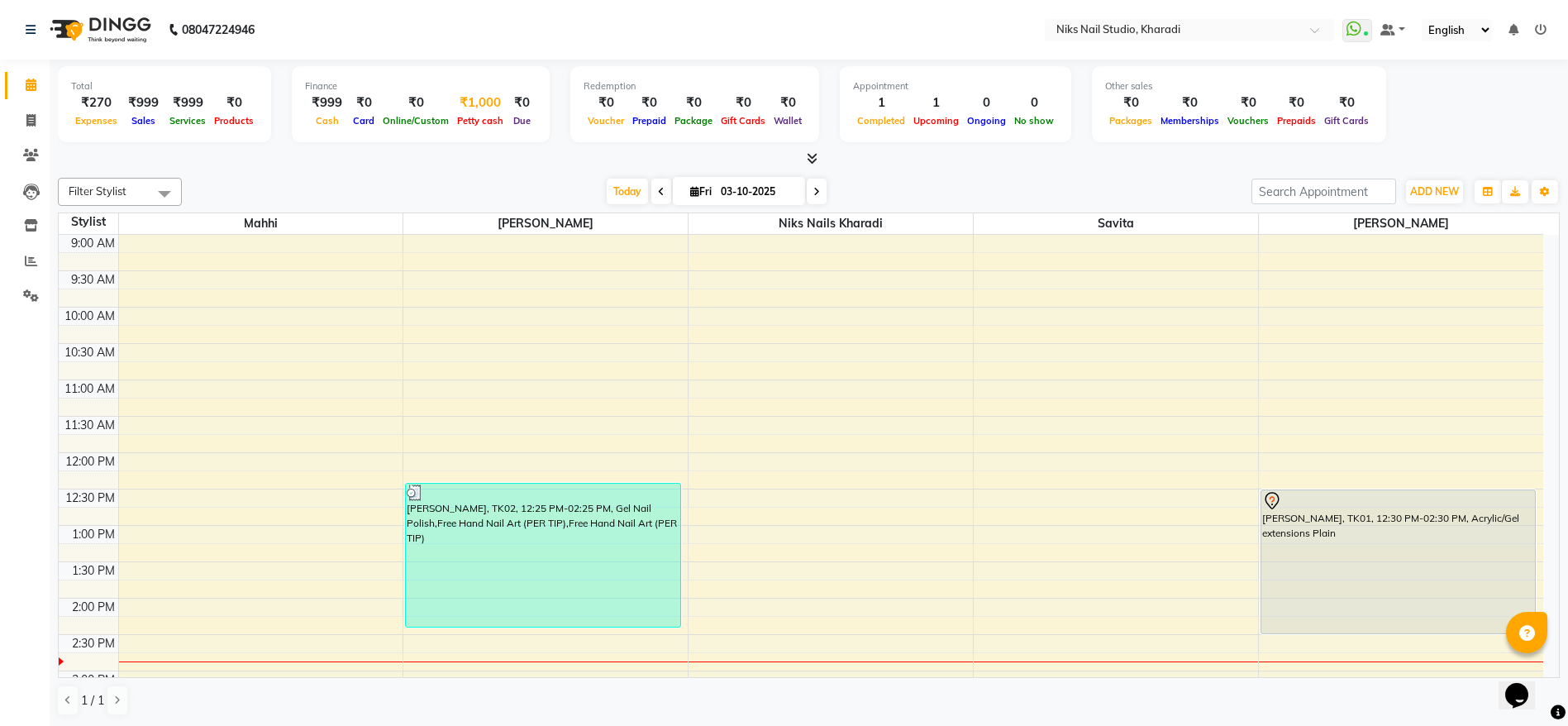
click at [477, 101] on div "₹1,000" at bounding box center [480, 103] width 55 height 19
select select "8073"
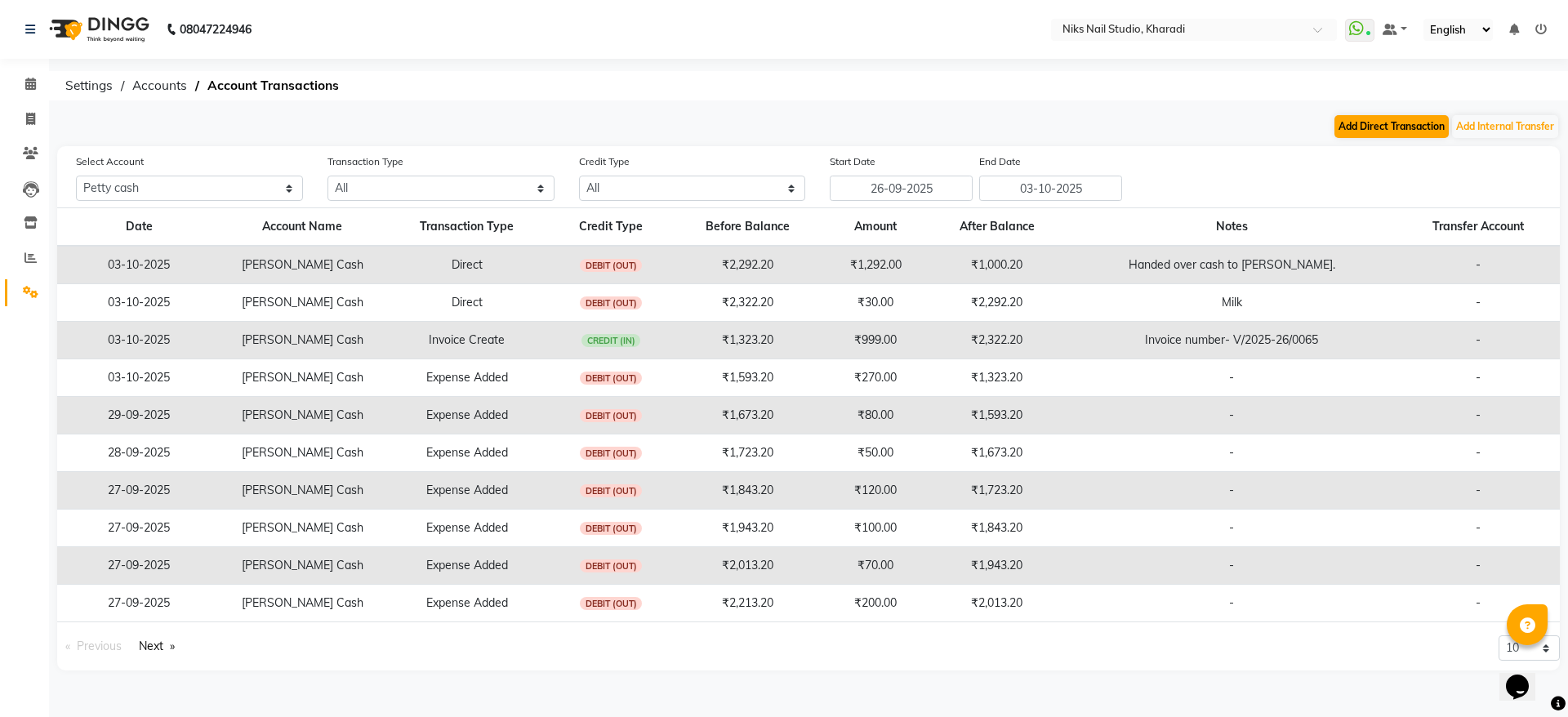
click at [1374, 127] on button "Add Direct Transaction" at bounding box center [1391, 127] width 115 height 23
select select "direct"
select select "8073"
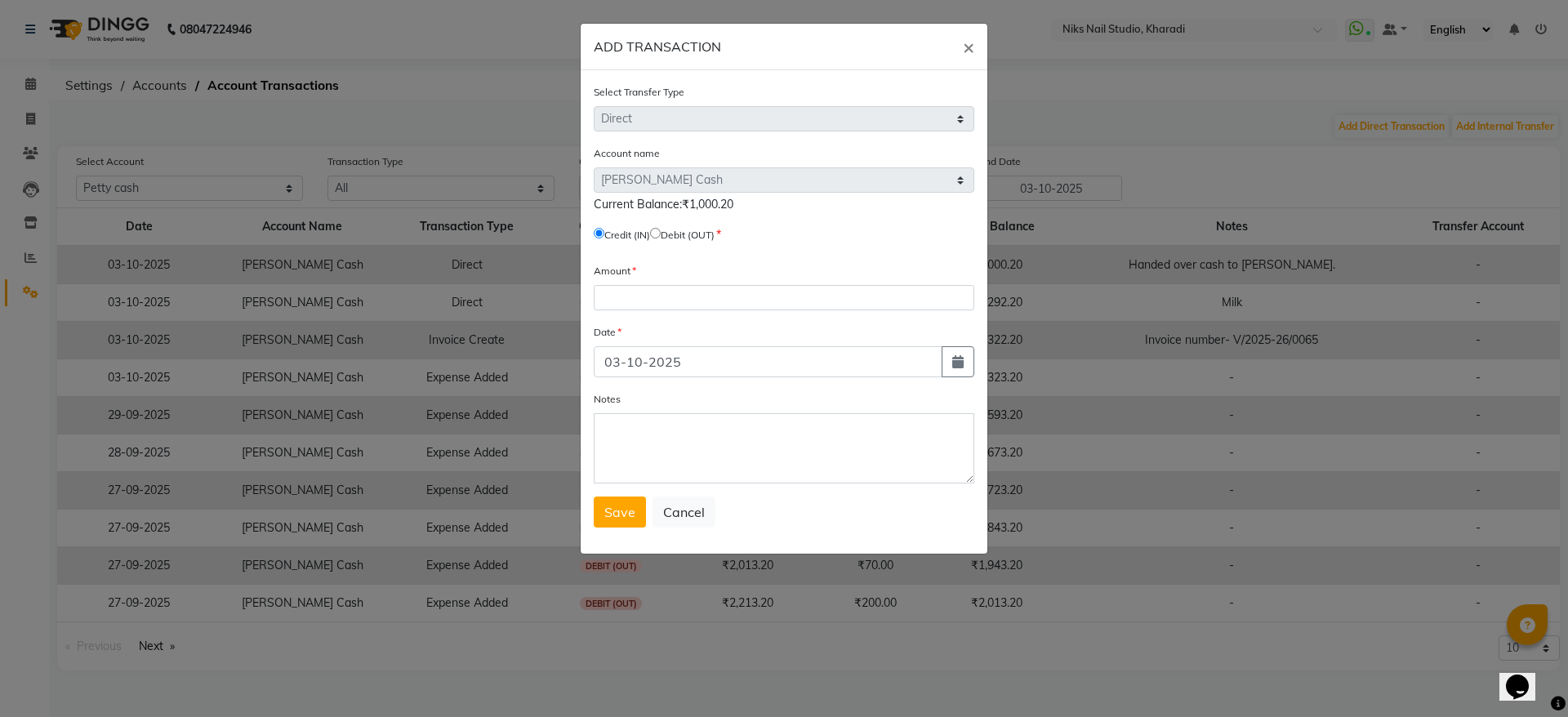
click at [660, 231] on input "radio" at bounding box center [656, 233] width 11 height 11
radio input "true"
click at [660, 231] on input "radio" at bounding box center [656, 233] width 11 height 11
click at [656, 298] on input "number" at bounding box center [783, 298] width 381 height 26
type input "45"
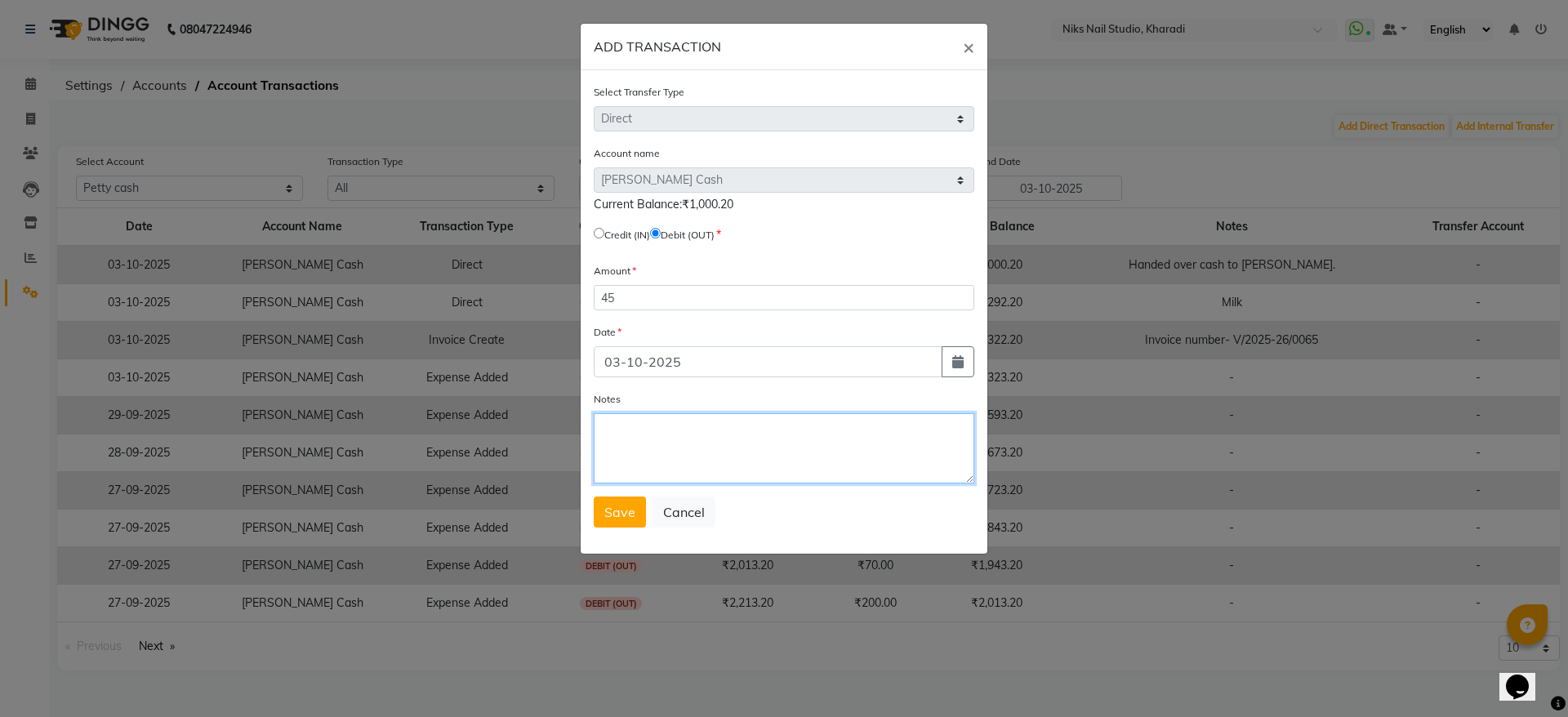
click at [684, 428] on textarea "Notes" at bounding box center [783, 448] width 381 height 71
type textarea "milk"
click at [965, 44] on span "×" at bounding box center [968, 46] width 11 height 25
